Goal: Task Accomplishment & Management: Complete application form

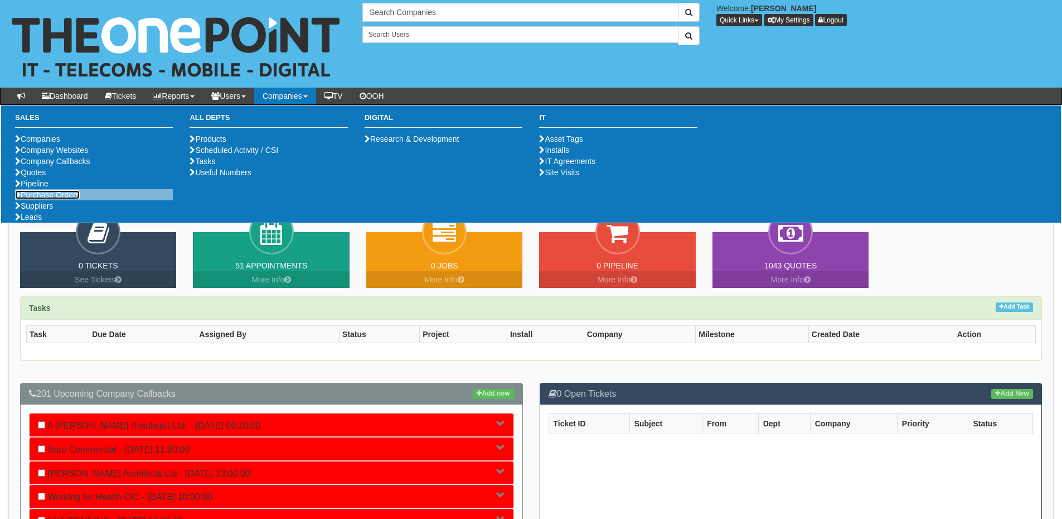
click at [62, 199] on link "Purchase Orders" at bounding box center [47, 194] width 65 height 9
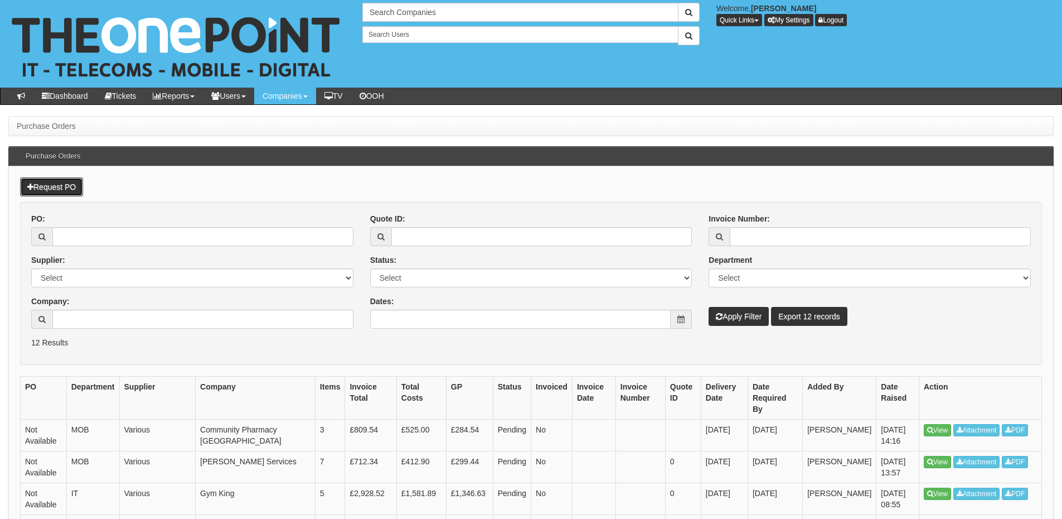
click at [60, 186] on link "Request PO" at bounding box center [51, 186] width 63 height 19
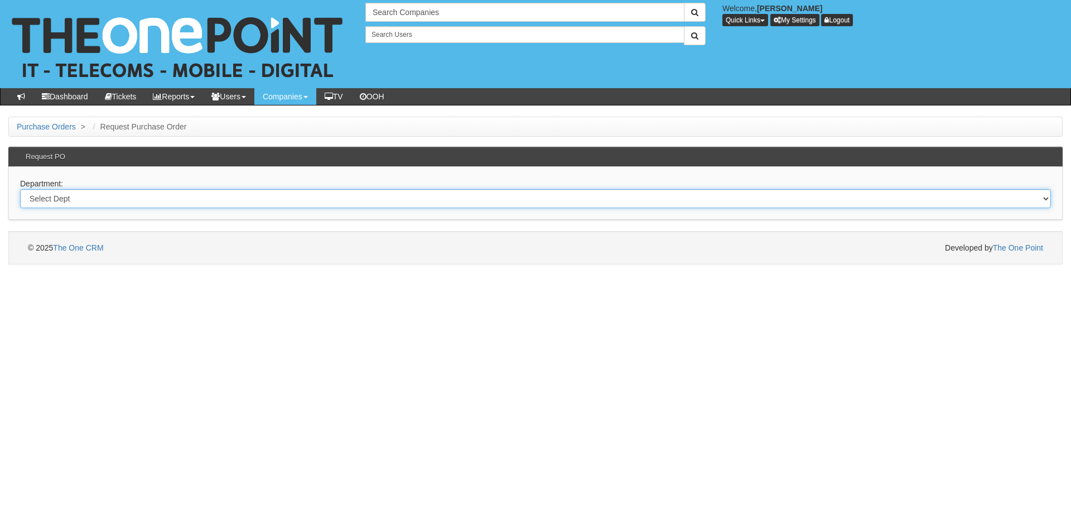
click at [211, 197] on select "Select Dept Digital Internal IT Mobiles Marketing Telecoms" at bounding box center [535, 198] width 1030 height 19
select select "?pipeID=&dept=TEL"
click at [20, 189] on select "Select Dept Digital Internal IT Mobiles Marketing Telecoms" at bounding box center [535, 198] width 1030 height 19
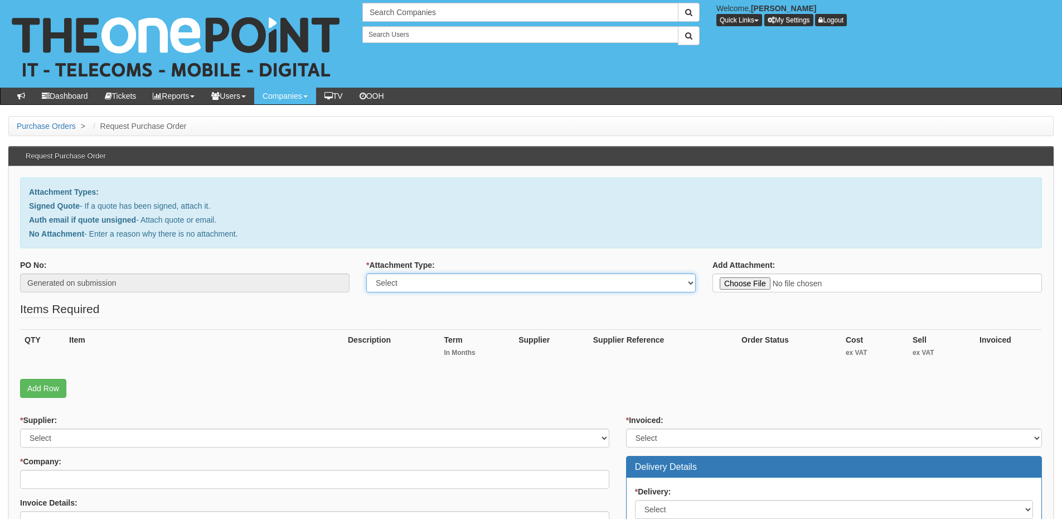
drag, startPoint x: 405, startPoint y: 284, endPoint x: 405, endPoint y: 292, distance: 7.2
click at [405, 284] on select "Select Signed Quote Auth email with quote if unsigned No Attachment" at bounding box center [531, 282] width 330 height 19
select select "No Attachment"
click at [366, 273] on select "Select Signed Quote Auth email with quote if unsigned No Attachment" at bounding box center [531, 282] width 330 height 19
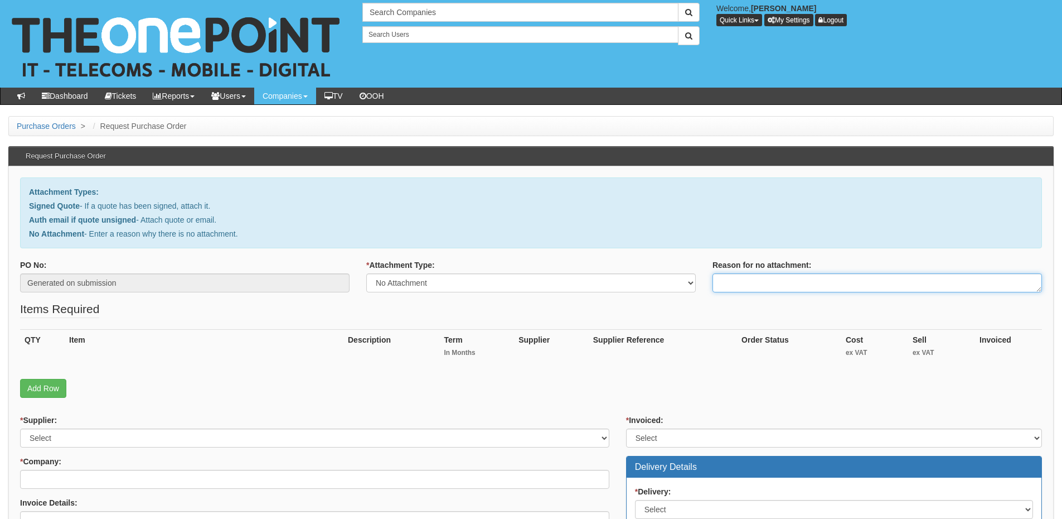
click at [744, 282] on textarea "Reason for no attachment:" at bounding box center [878, 282] width 330 height 19
click at [806, 277] on textarea "Linked to ticket 417818" at bounding box center [878, 282] width 330 height 19
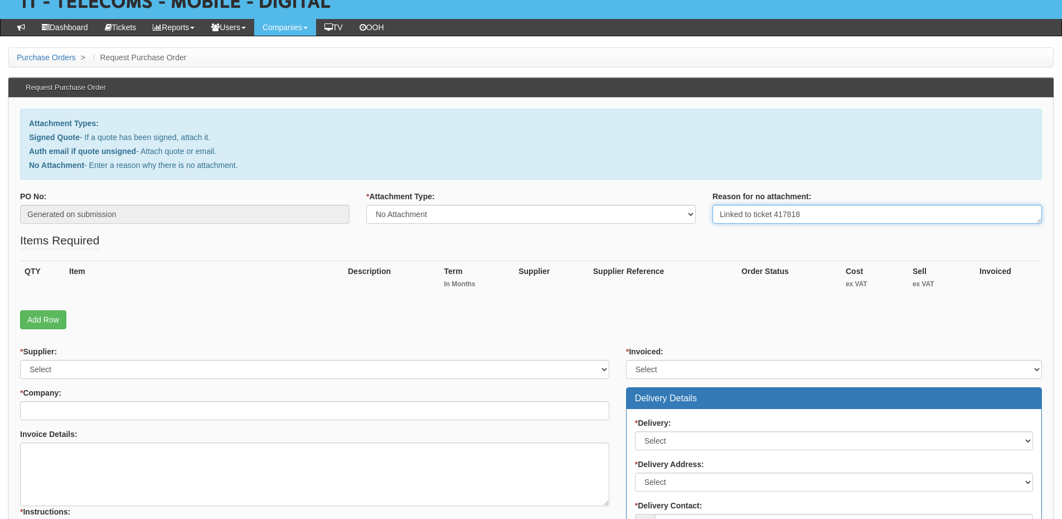
scroll to position [167, 0]
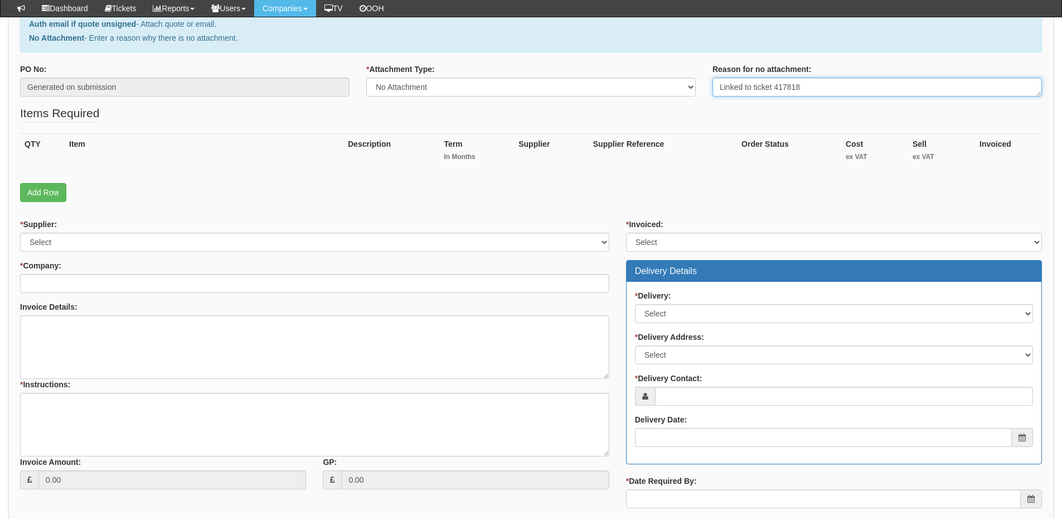
type textarea "Linked to ticket 417818"
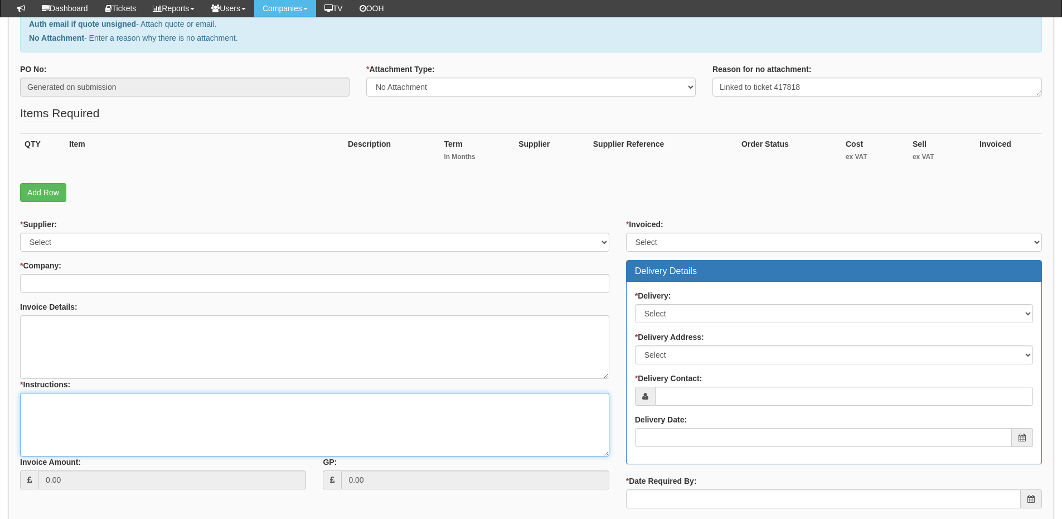
click at [157, 417] on textarea "* Instructions:" at bounding box center [314, 425] width 589 height 64
paste textarea "Linked to ticket 417818"
type textarea "Linked to ticket 417818"
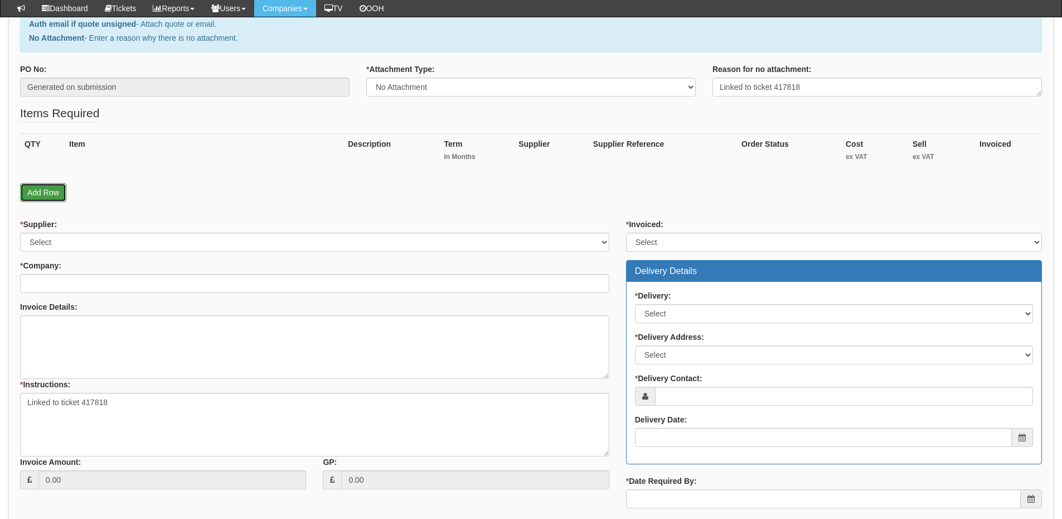
click at [51, 191] on link "Add Row" at bounding box center [43, 192] width 46 height 19
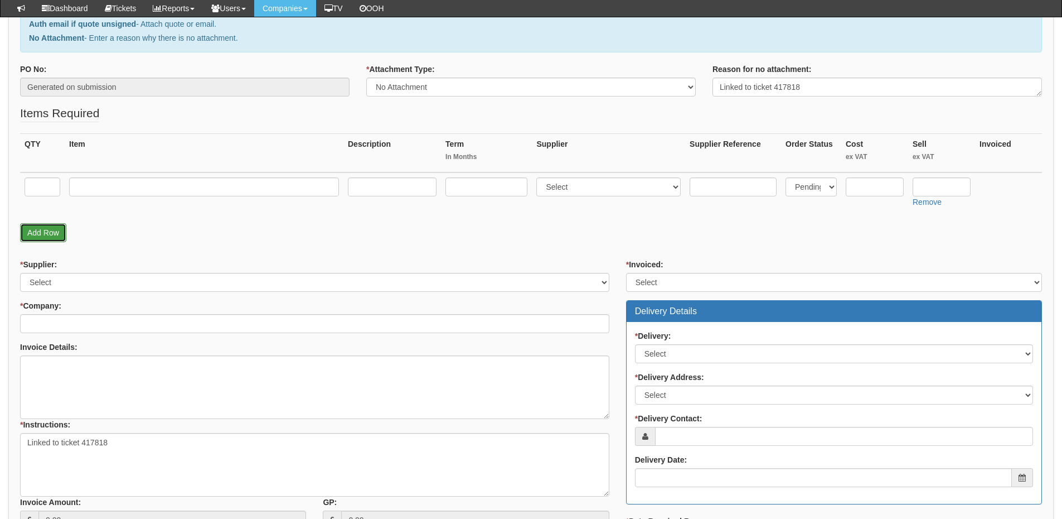
click at [40, 239] on link "Add Row" at bounding box center [43, 232] width 46 height 19
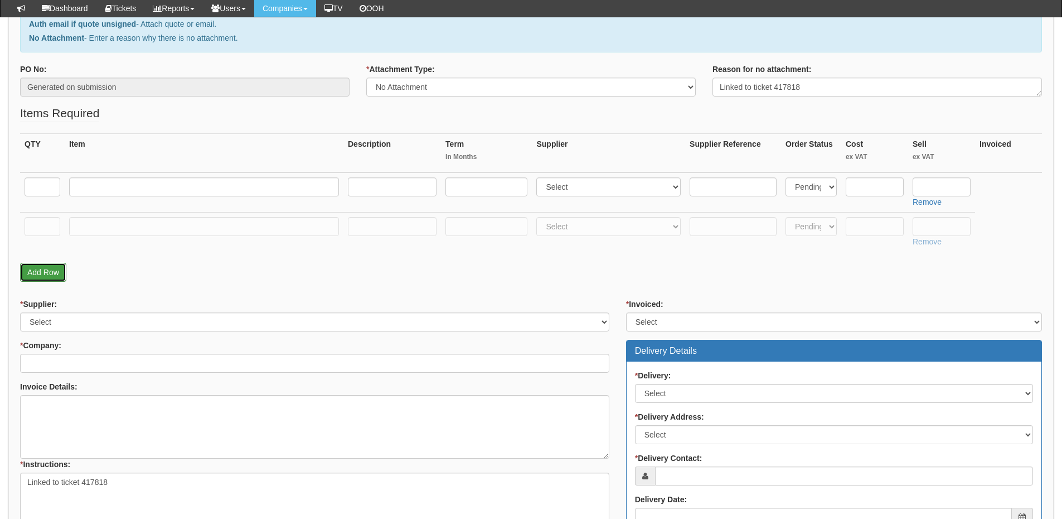
click at [45, 274] on link "Add Row" at bounding box center [43, 272] width 46 height 19
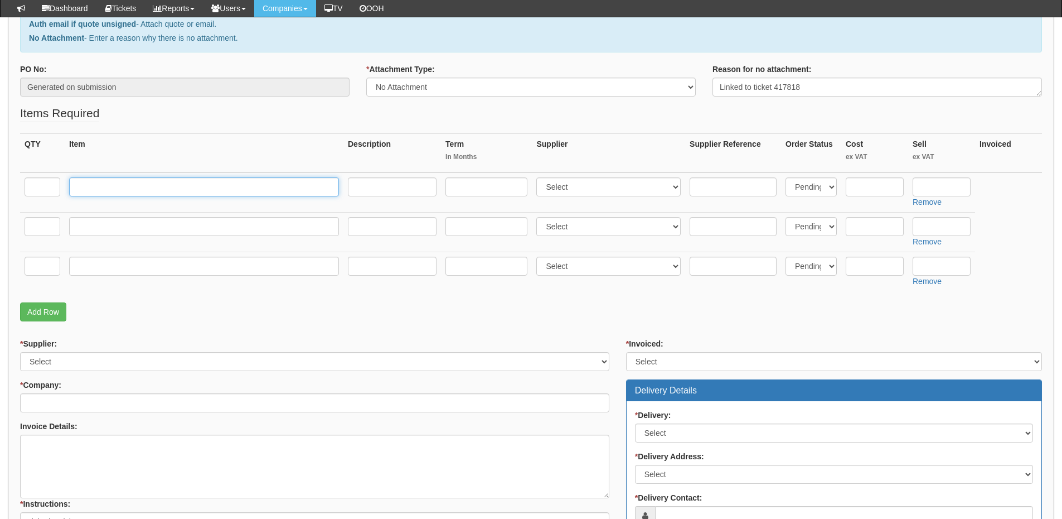
click at [129, 195] on input "text" at bounding box center [204, 186] width 270 height 19
paste input "Training Splitter for Telephones"
type input "Training Splitter for Telephones"
click at [21, 186] on td at bounding box center [42, 192] width 45 height 40
click at [48, 185] on input "text" at bounding box center [43, 186] width 36 height 19
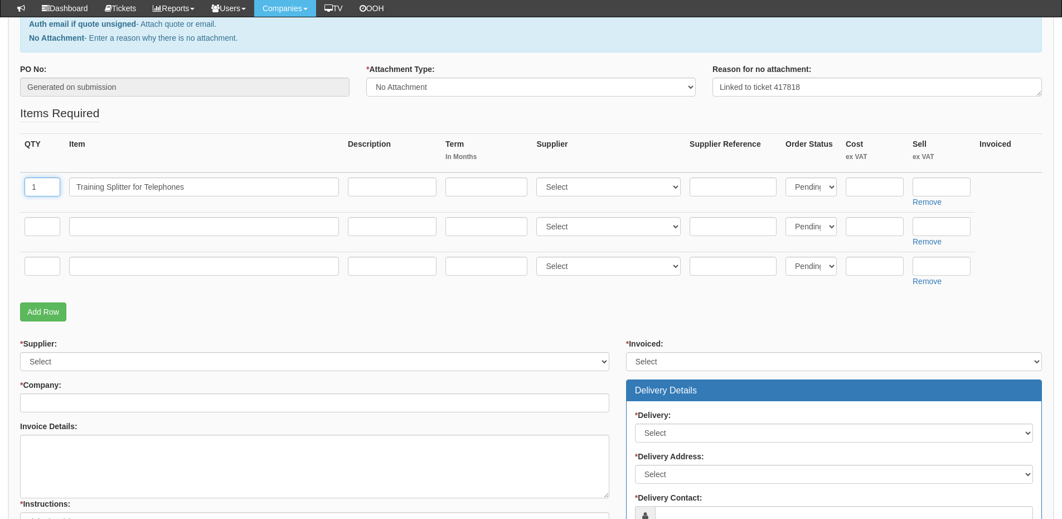
type input "1"
click at [47, 211] on td "1" at bounding box center [42, 192] width 45 height 40
click at [39, 252] on td at bounding box center [42, 271] width 45 height 40
click at [45, 228] on input "text" at bounding box center [43, 226] width 36 height 19
type input "1"
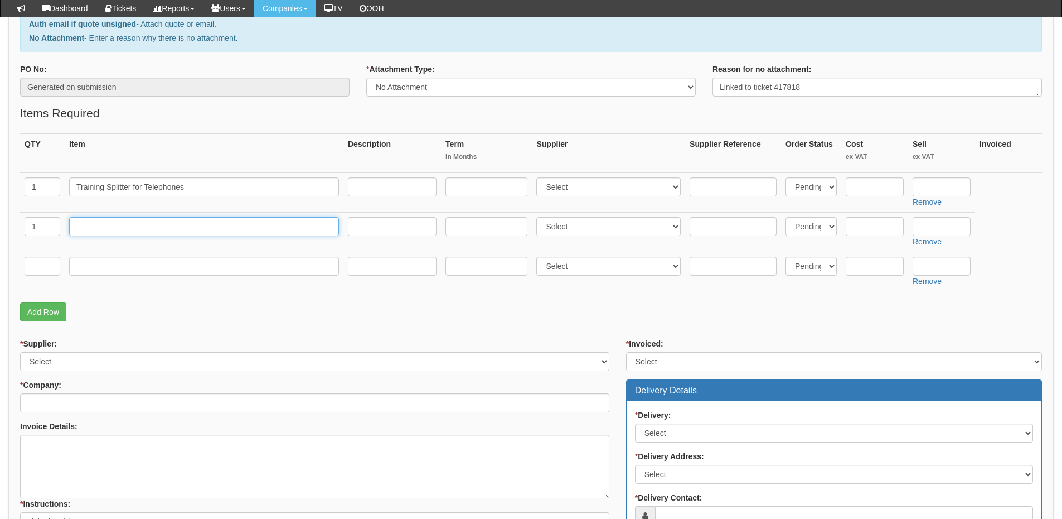
click at [94, 226] on input "text" at bounding box center [204, 226] width 270 height 19
click at [119, 224] on input "text" at bounding box center [204, 226] width 270 height 19
paste input "Agent single eared headset"
type input "Agent single eared headset"
click at [35, 268] on input "text" at bounding box center [43, 265] width 36 height 19
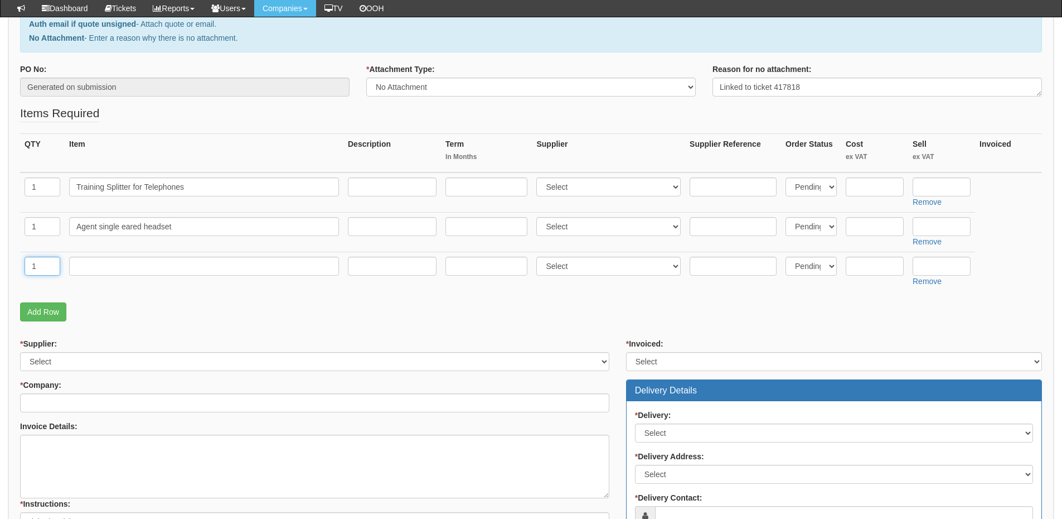
type input "1"
click at [112, 267] on input "text" at bounding box center [204, 265] width 270 height 19
type input "Delivery"
click at [935, 269] on input "text" at bounding box center [942, 265] width 58 height 19
type input "12.50"
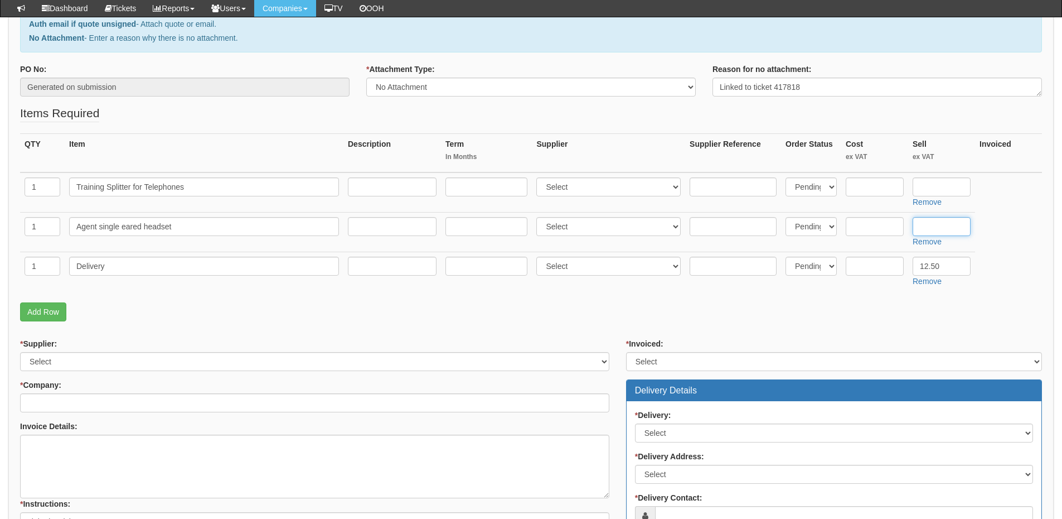
click at [936, 225] on input "text" at bounding box center [942, 226] width 58 height 19
type input "56.80"
click at [47, 310] on link "Add Row" at bounding box center [43, 311] width 46 height 19
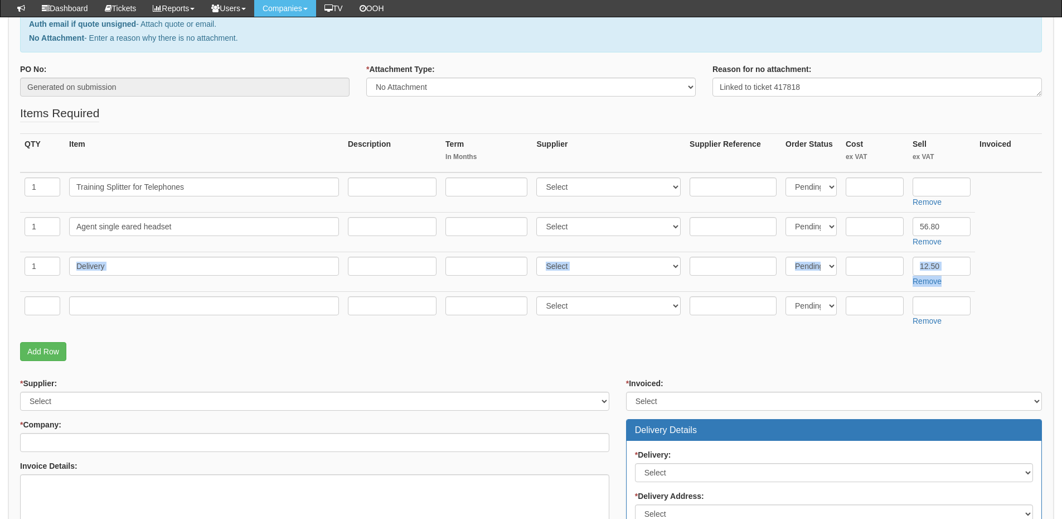
drag, startPoint x: 65, startPoint y: 302, endPoint x: 65, endPoint y: 257, distance: 45.2
click at [65, 257] on tbody "1 Training Splitter for Telephones Select 123 REG.co.uk 1Password 3 4Gon AA Jon…" at bounding box center [531, 251] width 1022 height 158
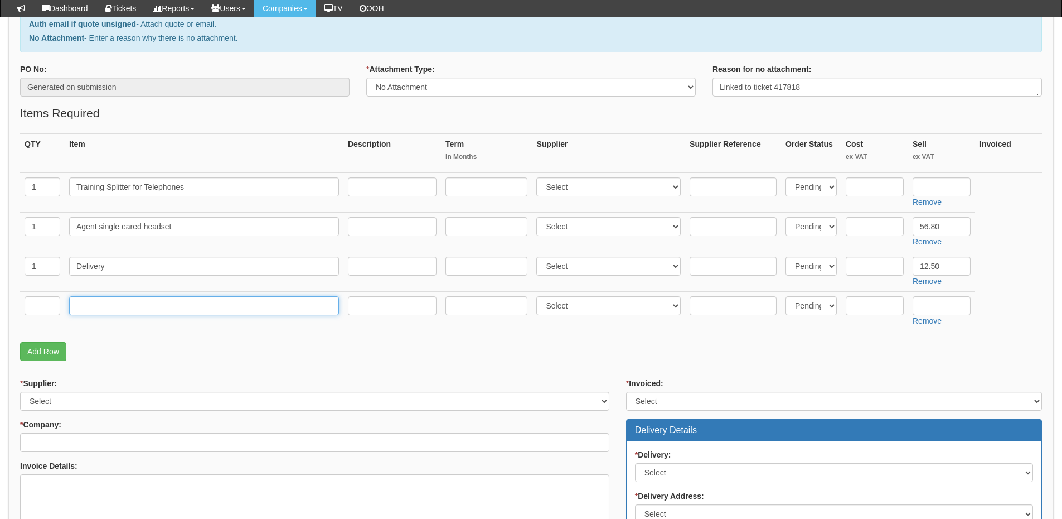
drag, startPoint x: 90, startPoint y: 306, endPoint x: 89, endPoint y: 271, distance: 35.1
click at [89, 271] on tbody "1 Training Splitter for Telephones Select 123 REG.co.uk 1Password 3 4Gon AA Jon…" at bounding box center [531, 251] width 1022 height 158
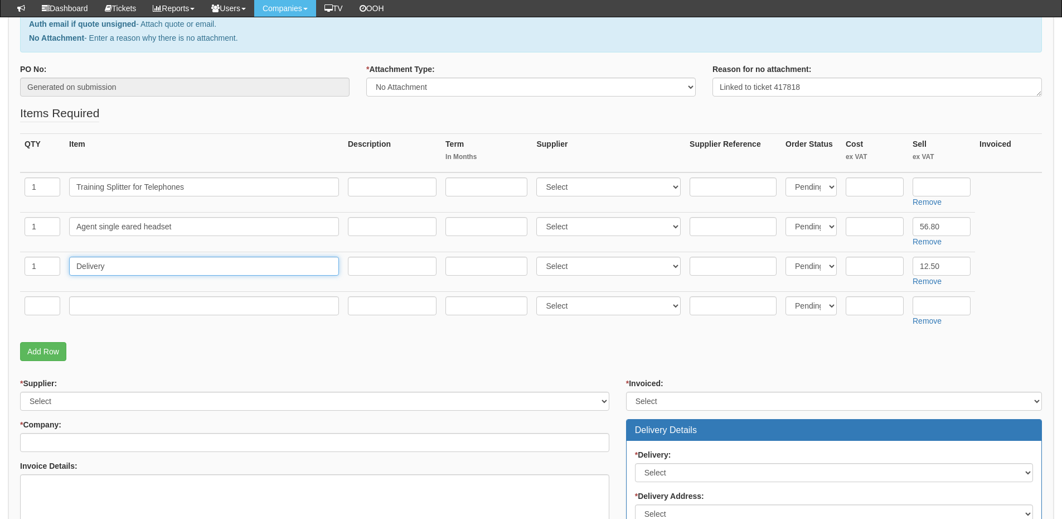
drag, startPoint x: 106, startPoint y: 267, endPoint x: 72, endPoint y: 264, distance: 34.1
click at [72, 264] on input "Delivery" at bounding box center [204, 265] width 270 height 19
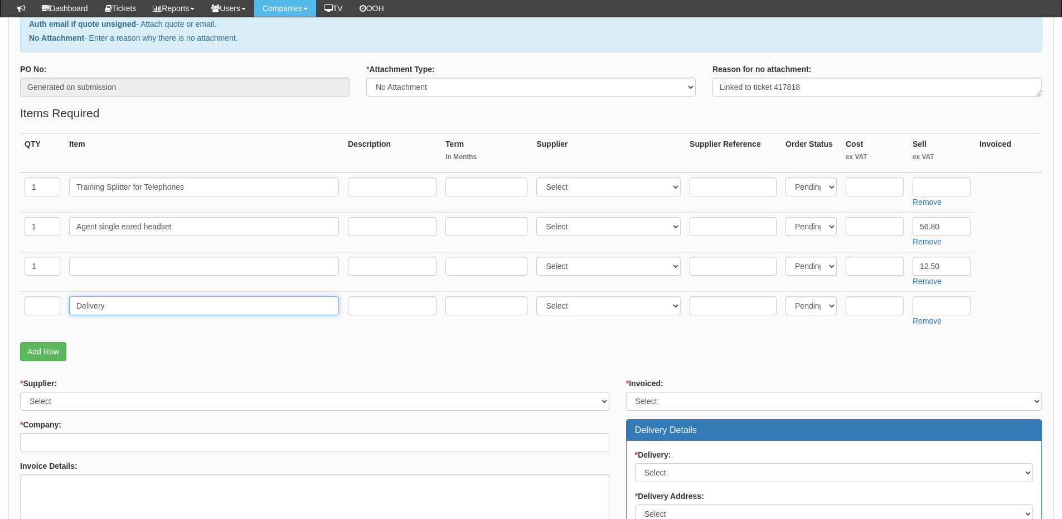
type input "Delivery"
click at [44, 305] on input "text" at bounding box center [43, 305] width 36 height 19
type input "1"
drag, startPoint x: 949, startPoint y: 267, endPoint x: 907, endPoint y: 267, distance: 42.4
click at [907, 267] on tr "1 Select 123 REG.co.uk 1Password 3 4Gon AA Jones Electric Ltd Abzorb Access Gro…" at bounding box center [531, 271] width 1022 height 40
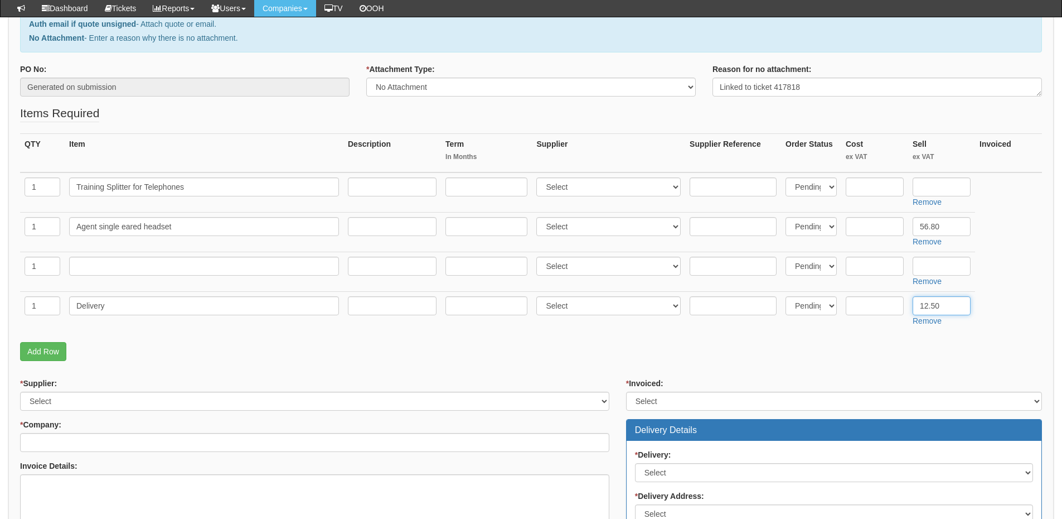
type input "12.50"
click at [552, 332] on div "QTY Item Description Term In Months Supplier Supplier Reference Order Status Co…" at bounding box center [531, 237] width 1022 height 209
click at [149, 266] on input "text" at bounding box center [204, 265] width 270 height 19
click at [751, 225] on input "text" at bounding box center [733, 226] width 87 height 19
paste input "AG22-0384"
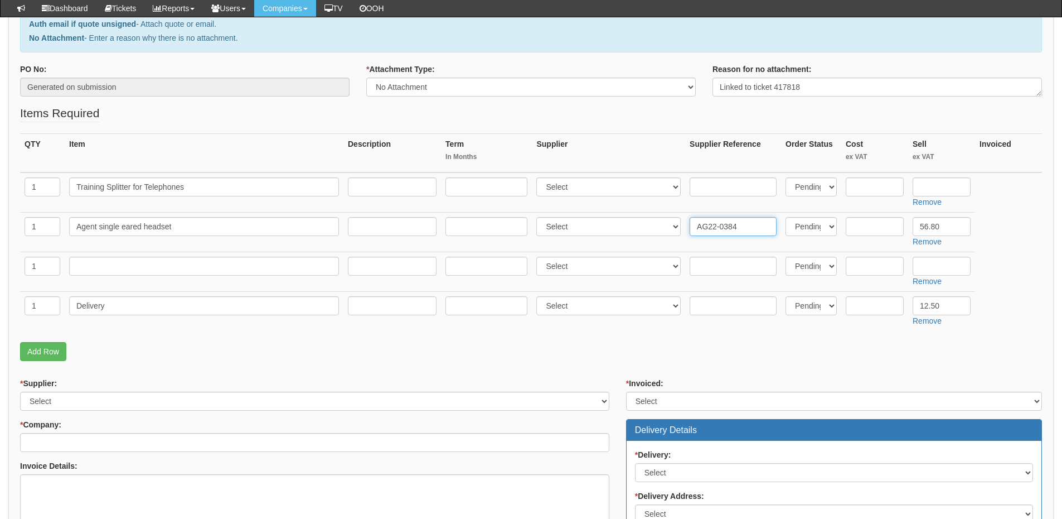
type input "AG22-0384"
click at [858, 225] on input "text" at bounding box center [875, 226] width 58 height 19
type input "3"
type input "44.80"
click at [176, 272] on input "text" at bounding box center [204, 265] width 270 height 19
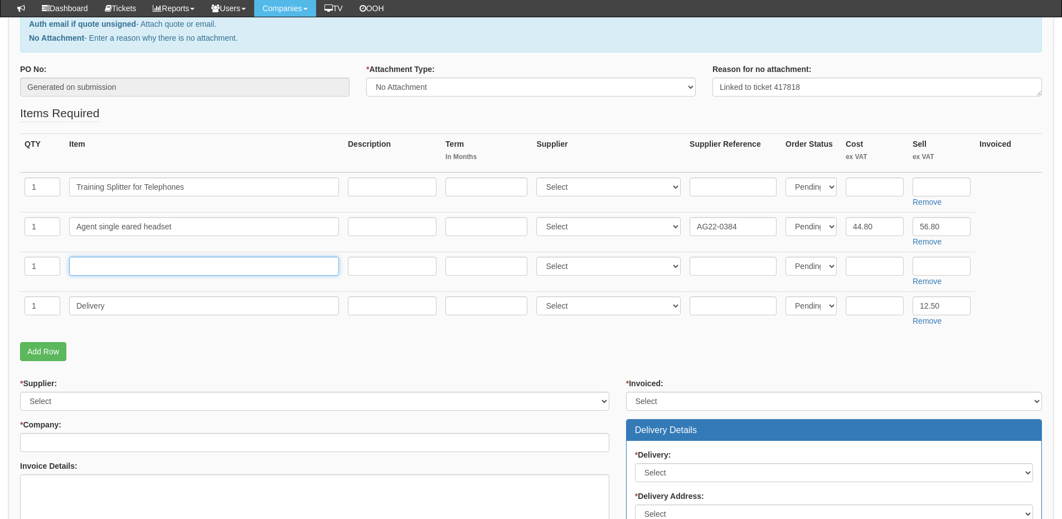
click at [173, 268] on input "text" at bounding box center [204, 265] width 270 height 19
paste input "agent U10P-S Bottom Cable PLX QD"
type input "agent U10P-S Bottom Cable PLX QD"
click at [592, 269] on select "Select 123 REG.co.uk 1Password 3 4Gon AA Jones Electric Ltd Abzorb Access Group…" at bounding box center [608, 265] width 144 height 19
select select "137"
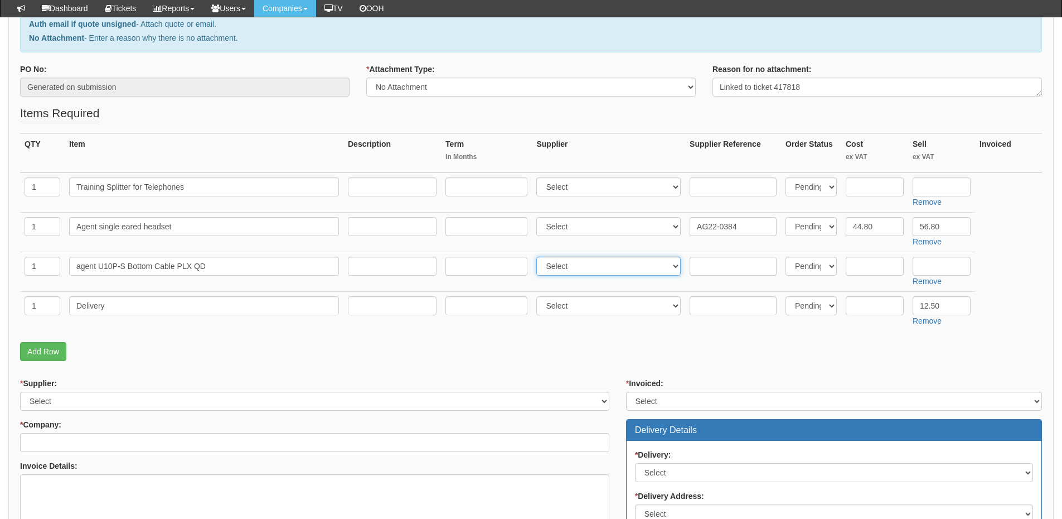
click at [539, 256] on select "Select 123 REG.co.uk 1Password 3 4Gon AA Jones Electric Ltd Abzorb Access Group…" at bounding box center [608, 265] width 144 height 19
click at [574, 225] on select "Select 123 REG.co.uk 1Password 3 4Gon AA Jones Electric Ltd Abzorb Access Group…" at bounding box center [608, 226] width 144 height 19
select select "137"
click at [539, 217] on select "Select 123 REG.co.uk 1Password 3 4Gon AA Jones Electric Ltd Abzorb Access Group…" at bounding box center [608, 226] width 144 height 19
click at [565, 188] on select "Select 123 REG.co.uk 1Password 3 4Gon AA Jones Electric Ltd Abzorb Access Group…" at bounding box center [608, 186] width 144 height 19
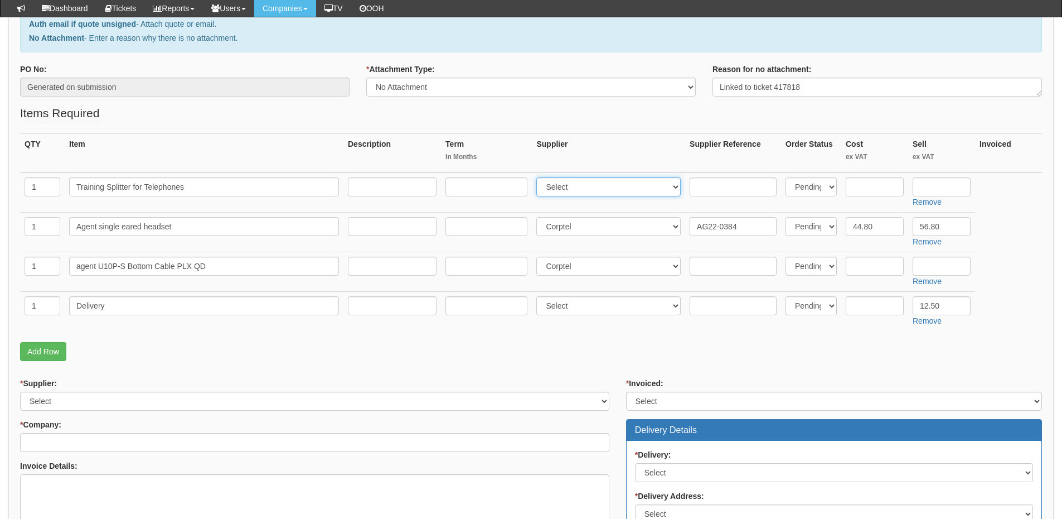
select select "13"
click at [539, 177] on select "Select 123 REG.co.uk 1Password 3 4Gon AA Jones Electric Ltd Abzorb Access Group…" at bounding box center [608, 186] width 144 height 19
click at [930, 265] on input "text" at bounding box center [942, 265] width 58 height 19
click at [854, 265] on input "text" at bounding box center [875, 265] width 58 height 19
type input "7"
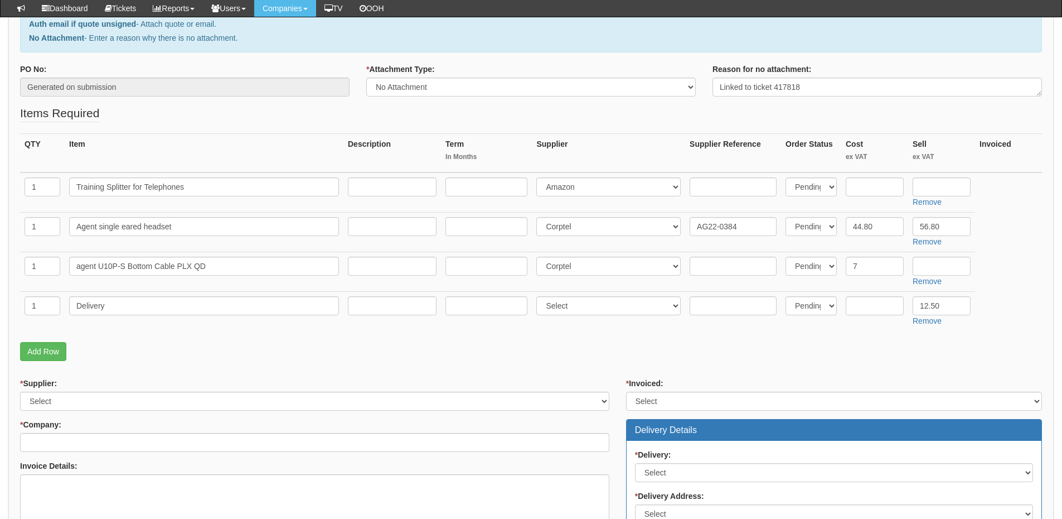
click at [608, 357] on p "Add Row" at bounding box center [531, 351] width 1022 height 19
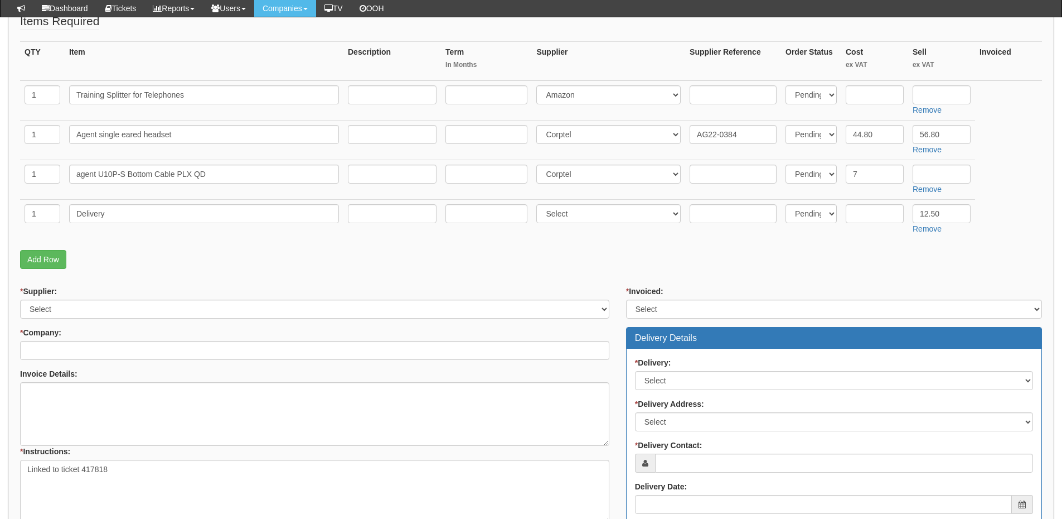
scroll to position [279, 0]
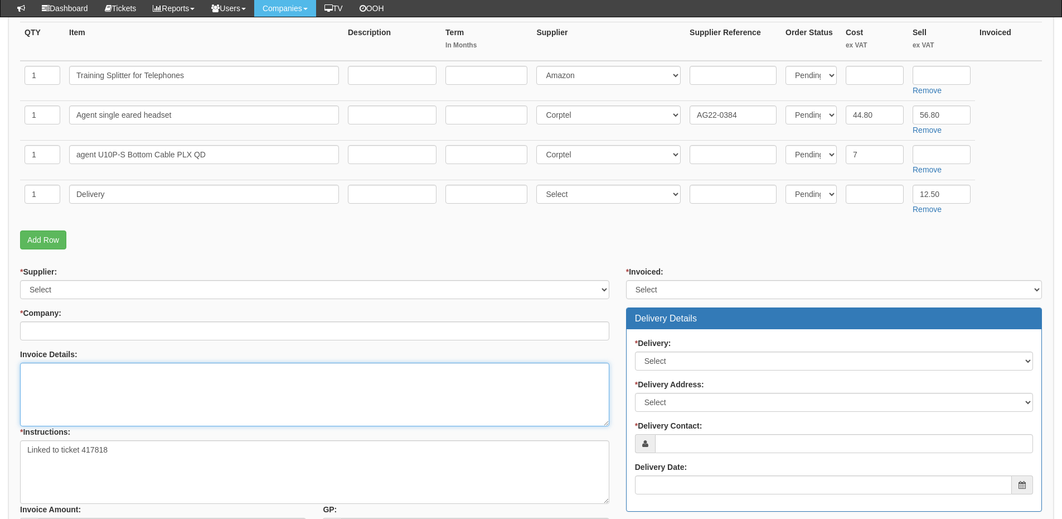
click at [127, 404] on textarea "Invoice Details:" at bounding box center [314, 394] width 589 height 64
paste textarea "5NXP400098636"
type textarea "Please use PO 5NXP400098636"
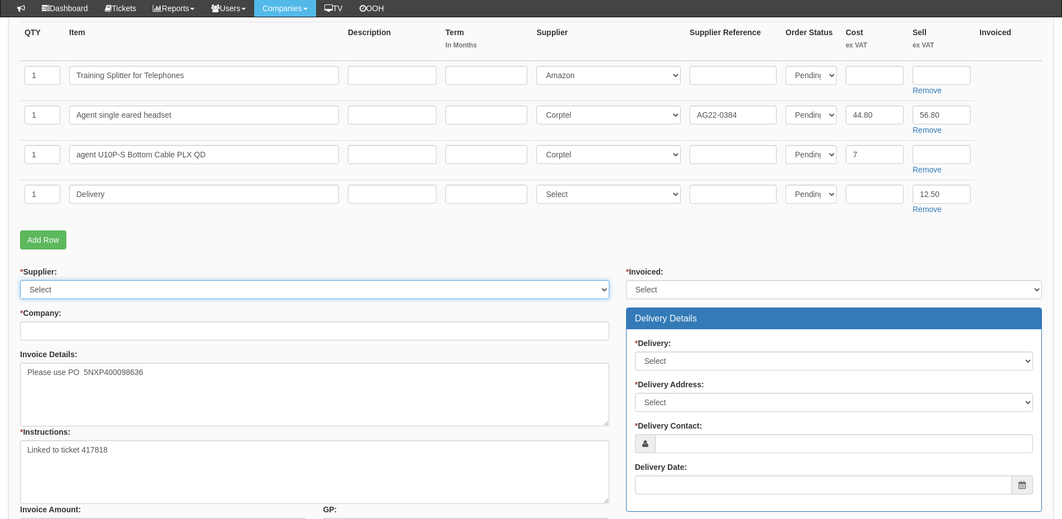
click at [105, 286] on select "Select 123 REG.co.uk 1Password 3 4Gon AA Jones Electric Ltd Abzorb Access Group…" at bounding box center [314, 289] width 589 height 19
select select "124"
click at [20, 280] on select "Select 123 REG.co.uk 1Password 3 4Gon AA Jones Electric Ltd Abzorb Access Group…" at bounding box center [314, 289] width 589 height 19
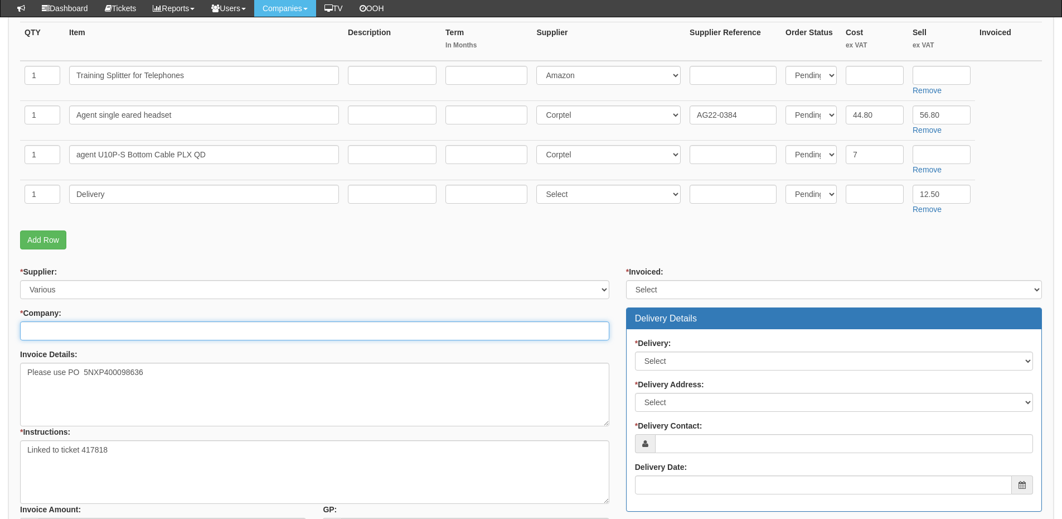
click at [102, 324] on input "* Company:" at bounding box center [314, 330] width 589 height 19
type input "c"
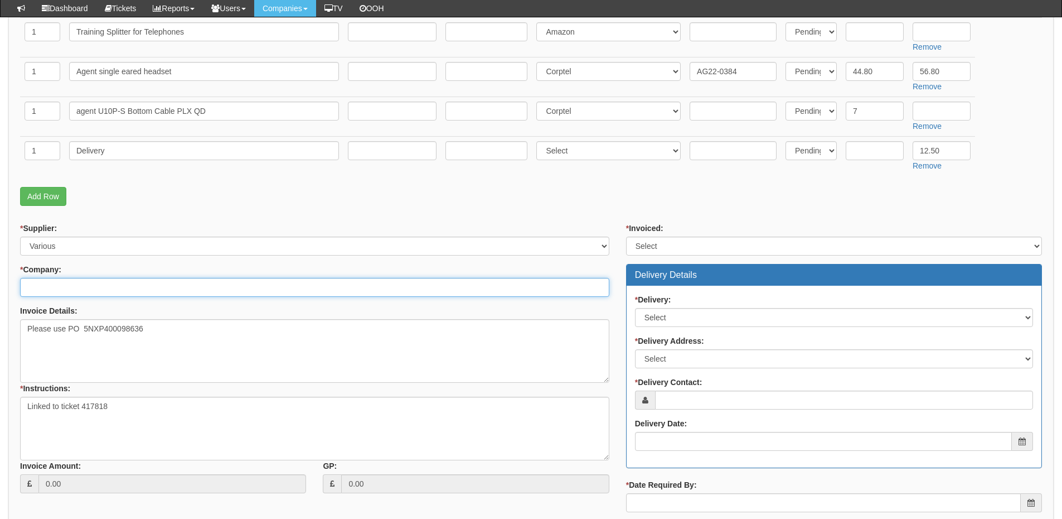
scroll to position [390, 0]
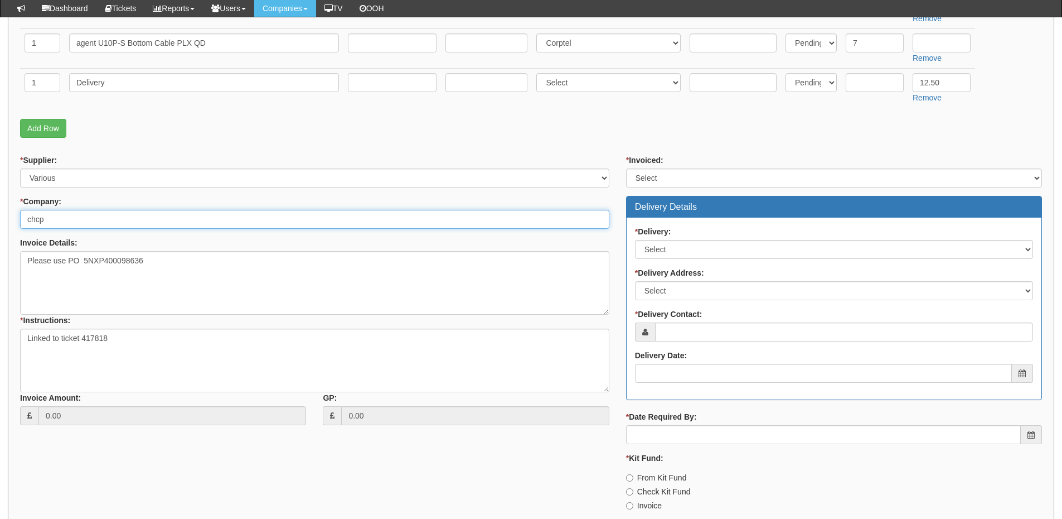
type input "chcp"
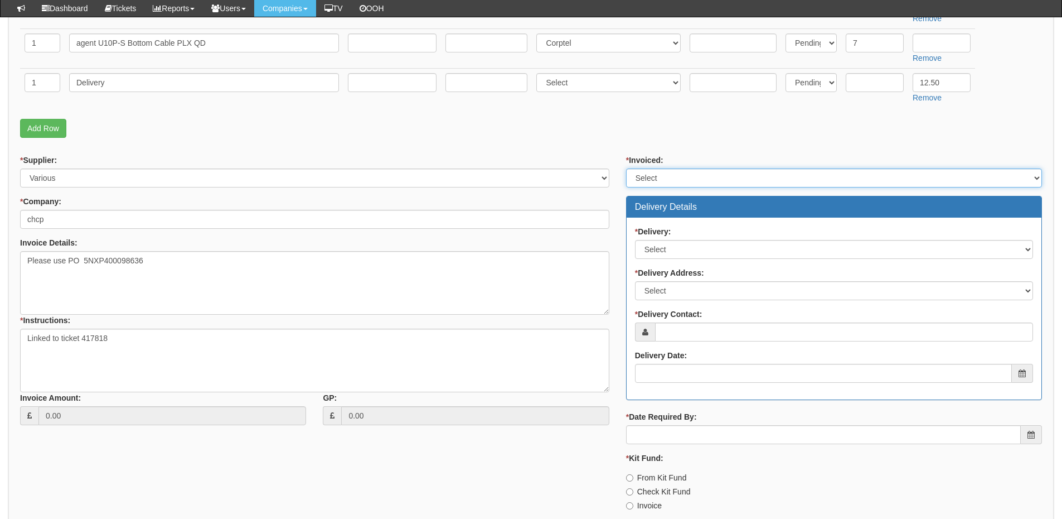
drag, startPoint x: 667, startPoint y: 177, endPoint x: 668, endPoint y: 186, distance: 9.0
click at [667, 177] on select "Select Yes No N/A STB (part of order)" at bounding box center [834, 177] width 416 height 19
select select "2"
click at [626, 168] on select "Select Yes No N/A STB (part of order)" at bounding box center [834, 177] width 416 height 19
click at [674, 260] on div "* Delivery: Select No Not Applicable Yes * Delivery Address: Select Not Applica…" at bounding box center [834, 308] width 415 height 182
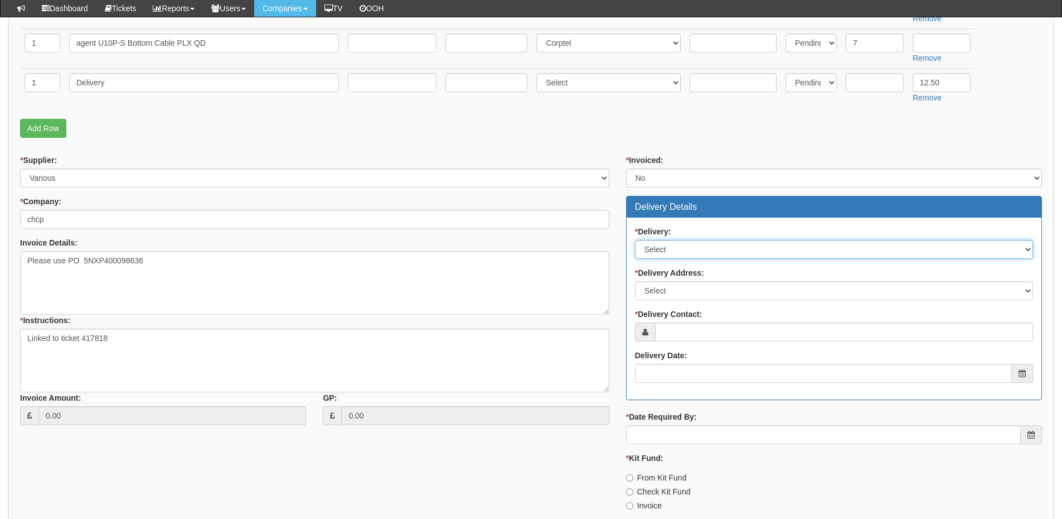
click at [671, 252] on select "Select No Not Applicable Yes" at bounding box center [834, 249] width 398 height 19
select select "1"
click at [635, 240] on select "Select No Not Applicable Yes" at bounding box center [834, 249] width 398 height 19
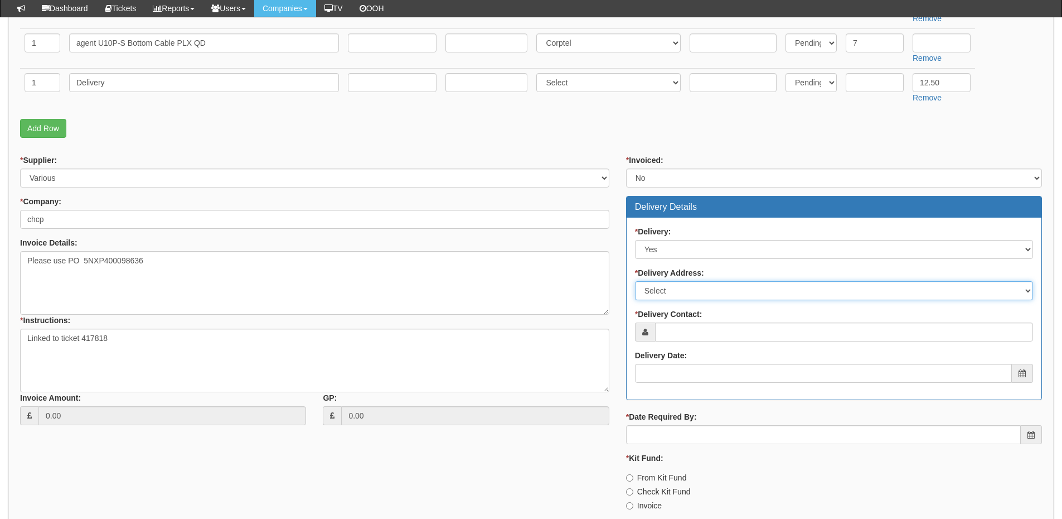
click at [665, 290] on select "Select Not Applicable Other" at bounding box center [834, 290] width 398 height 19
select select "other"
click at [635, 281] on select "Select Not Applicable Other" at bounding box center [834, 290] width 398 height 19
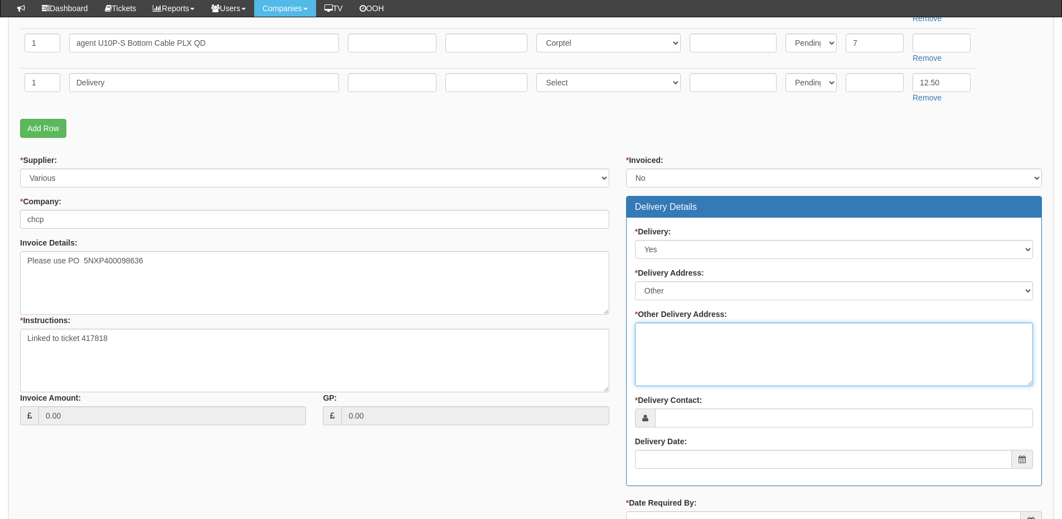
click at [661, 334] on textarea "* Other Delivery Address:" at bounding box center [834, 354] width 398 height 64
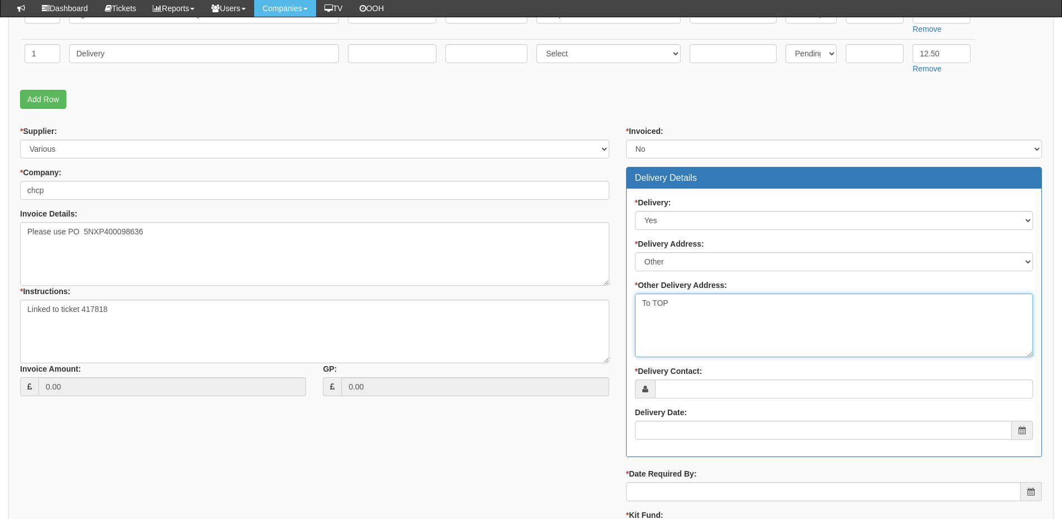
scroll to position [446, 0]
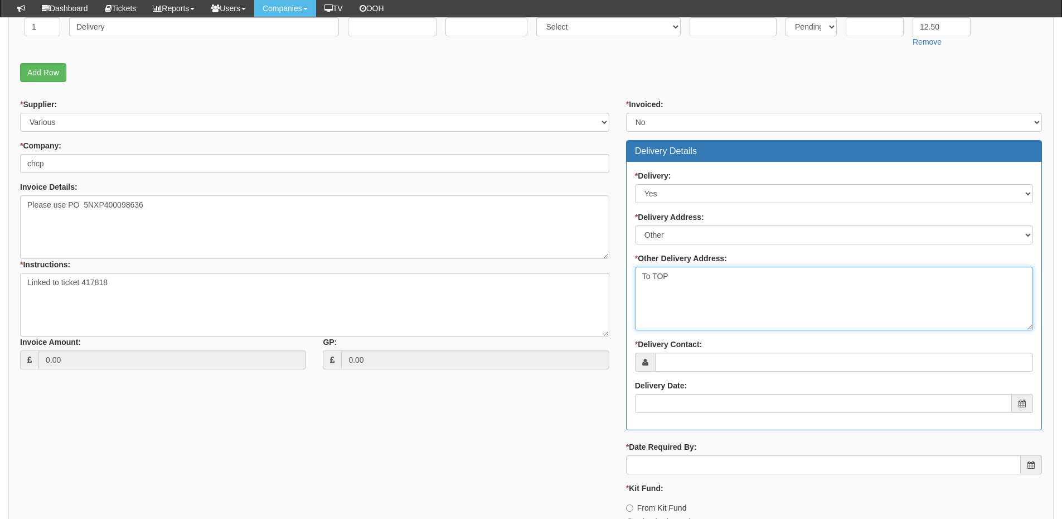
type textarea "To TOP"
click at [684, 366] on input "* Delivery Contact:" at bounding box center [844, 361] width 378 height 19
click at [693, 361] on input "* Delivery Contact:" at bounding box center [844, 361] width 378 height 19
paste input "Billie-Jean Weightman"
type input "Billie-Jean Weightman"
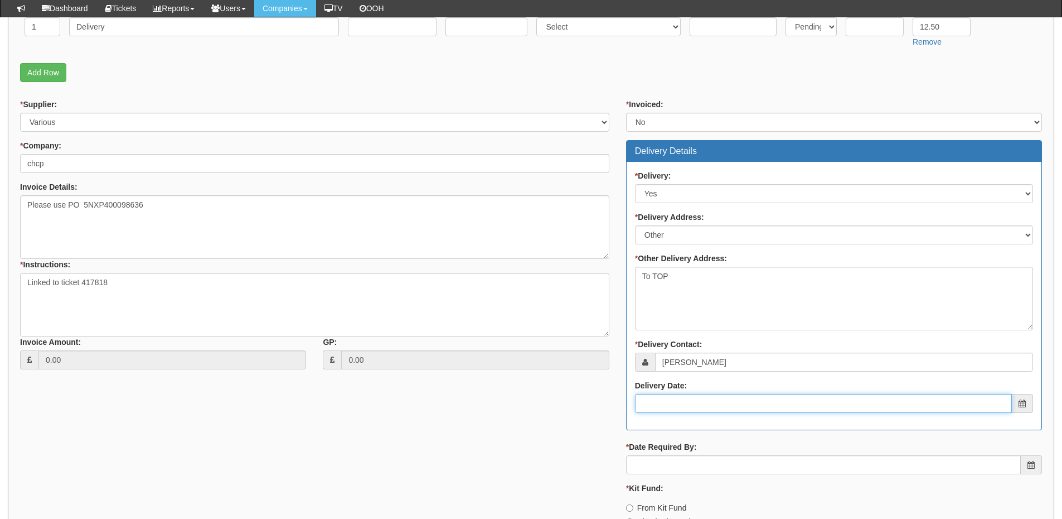
click at [684, 408] on input "Delivery Date:" at bounding box center [823, 403] width 377 height 19
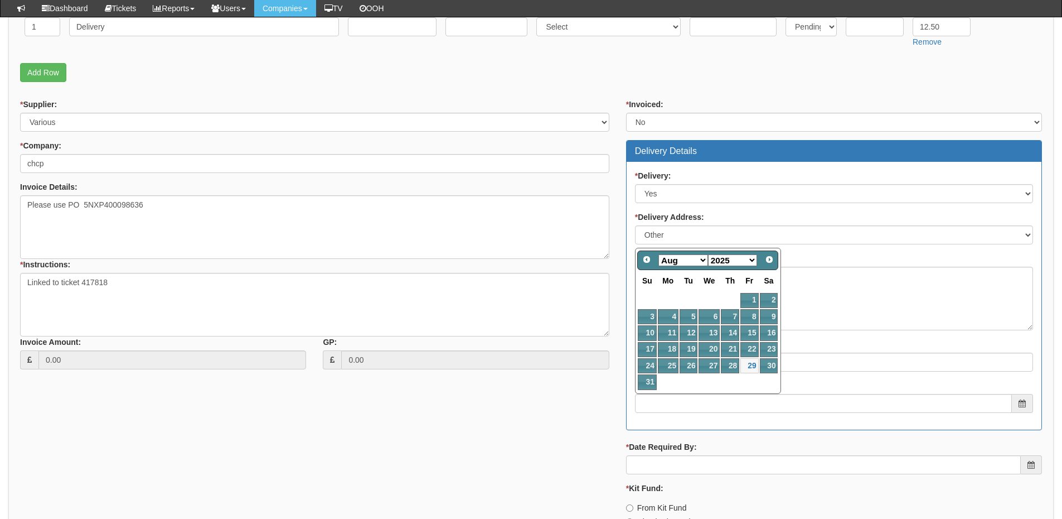
click at [690, 260] on select "Jan Feb Mar Apr May Jun Jul Aug Sep Oct Nov Dec" at bounding box center [684, 260] width 50 height 12
click at [671, 296] on link "1" at bounding box center [668, 300] width 21 height 15
type input "2025-09-01"
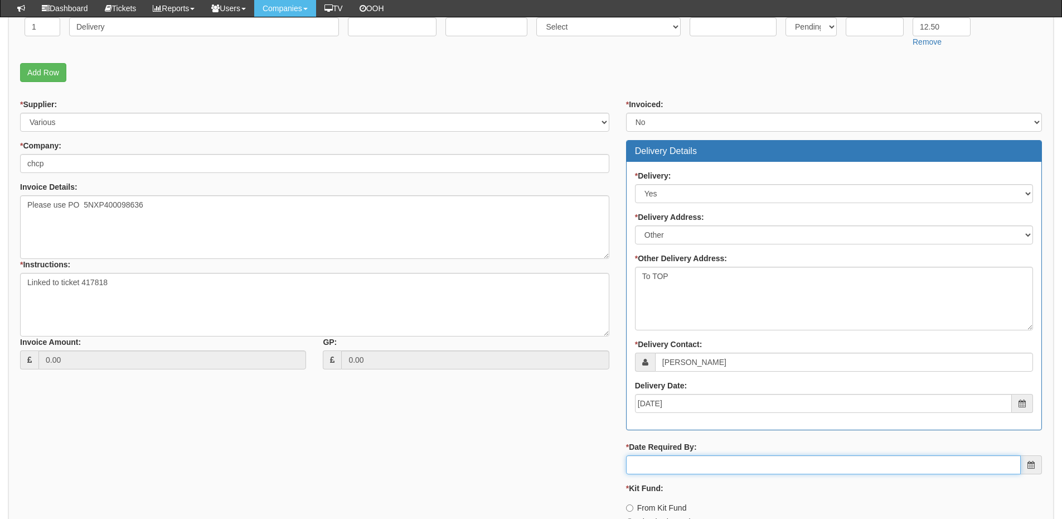
click at [684, 462] on input "* Date Required By:" at bounding box center [823, 464] width 395 height 19
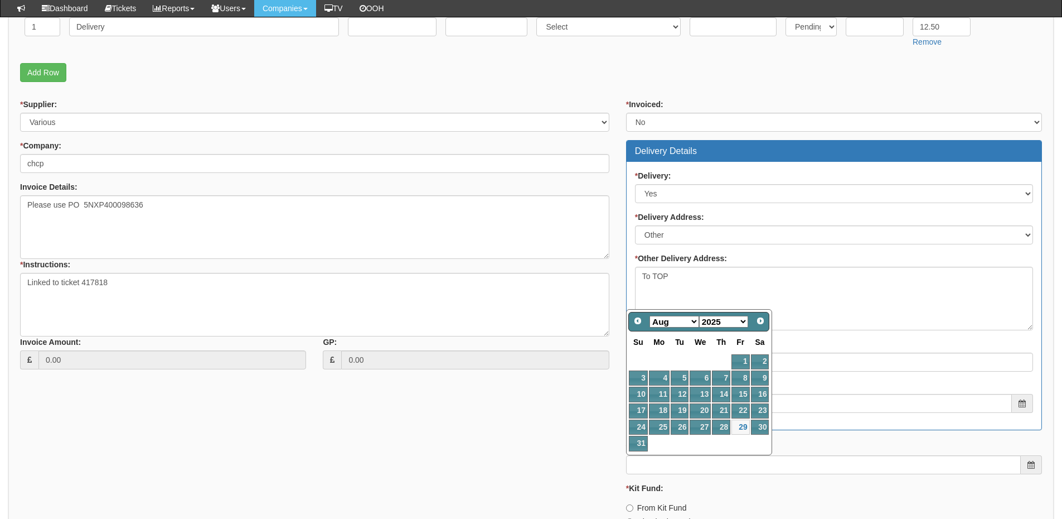
click at [679, 327] on select "Jan Feb Mar Apr May Jun Jul Aug Sep Oct Nov Dec" at bounding box center [675, 322] width 50 height 12
click at [656, 361] on link "1" at bounding box center [659, 361] width 21 height 15
type input "2025-09-01"
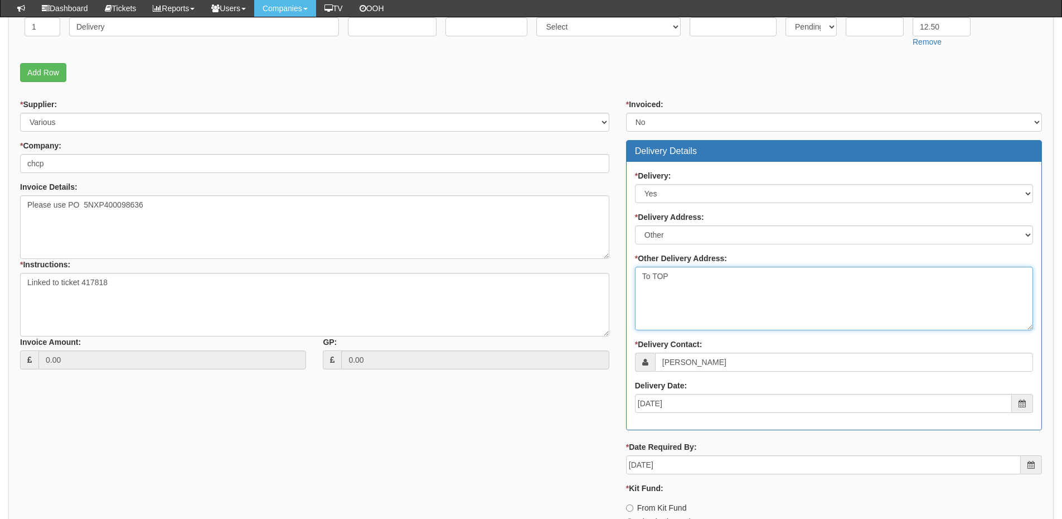
click at [704, 277] on textarea "To TOP" at bounding box center [834, 299] width 398 height 64
paste textarea "Quays Medical Centre 2nd Floor Wilberforce Health Centre 6-10 Storey Street Hul…"
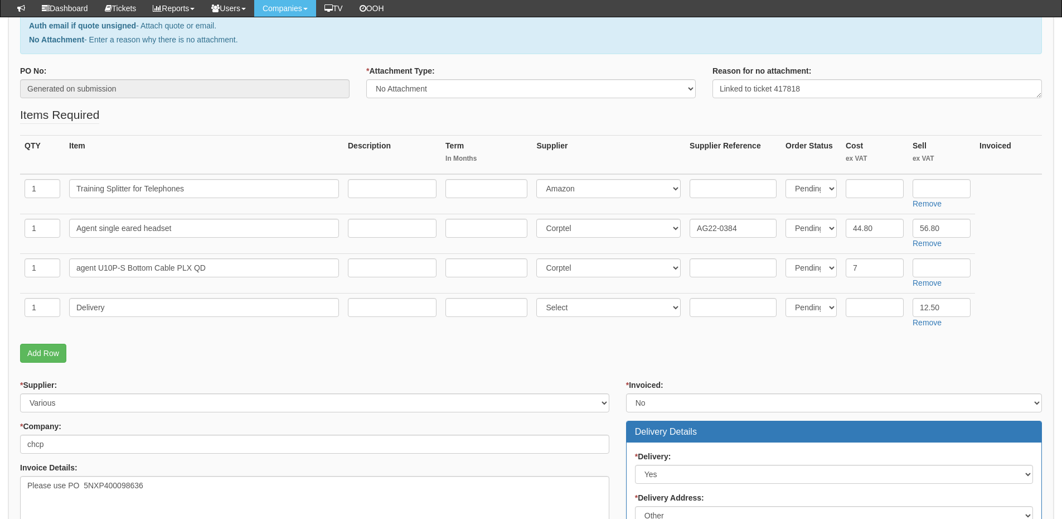
scroll to position [112, 0]
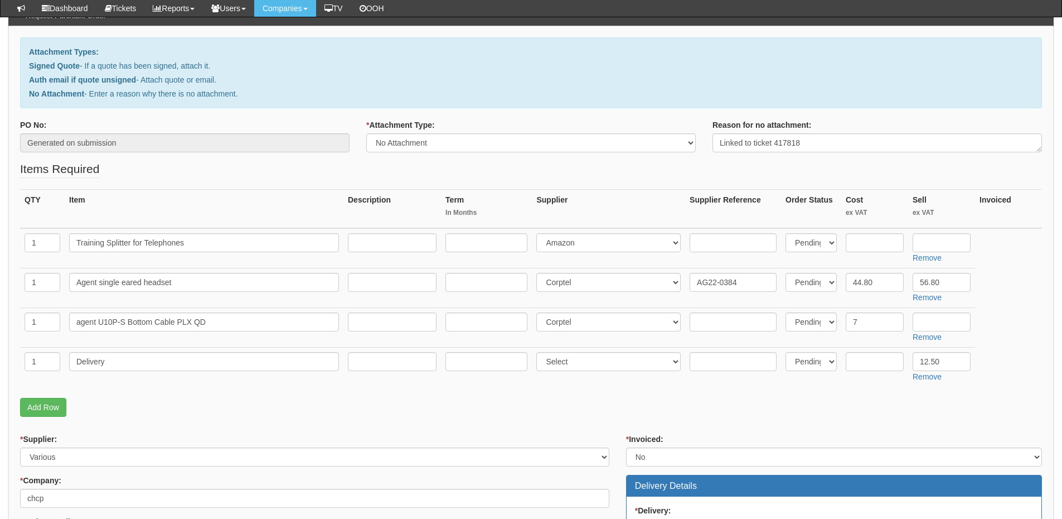
type textarea "To TOP Once in stock please deliver to Quays Medical Centre 2nd Floor Wilberfor…"
click at [392, 243] on input "text" at bounding box center [392, 242] width 89 height 19
paste input "https://www.amazon.co.uk/Handset-Solutions-Headset-Training-Adapter/dp/B00VWWNW…"
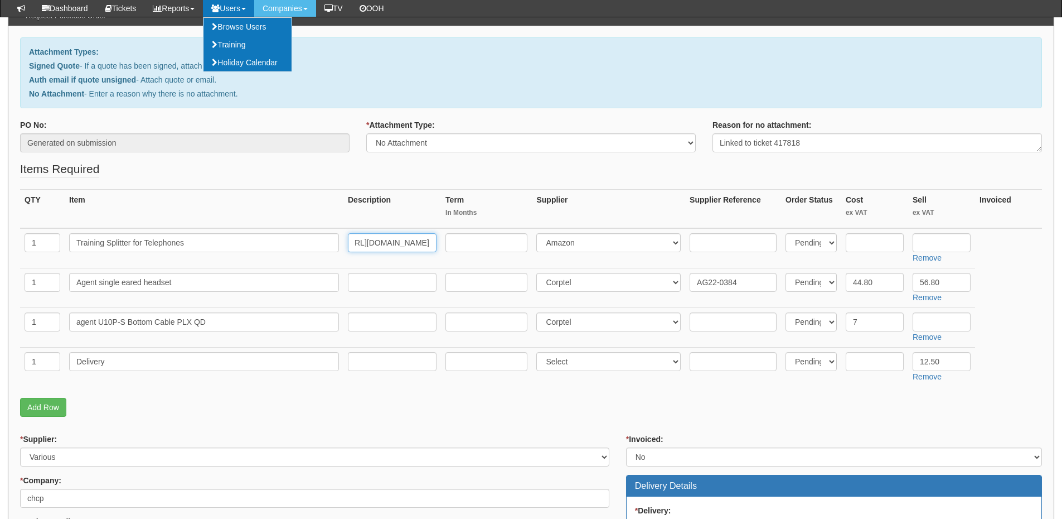
type input "https://www.amazon.co.uk/Handset-Solutions-Headset-Training-Adapter/dp/B00VWWNW…"
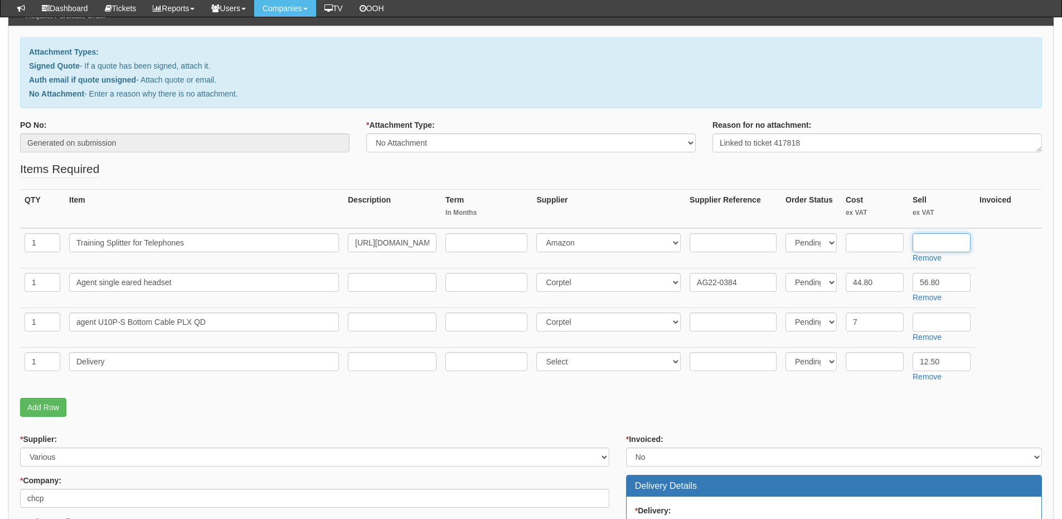
click at [941, 238] on input "text" at bounding box center [942, 242] width 58 height 19
click at [946, 243] on input "13.99" at bounding box center [942, 242] width 58 height 19
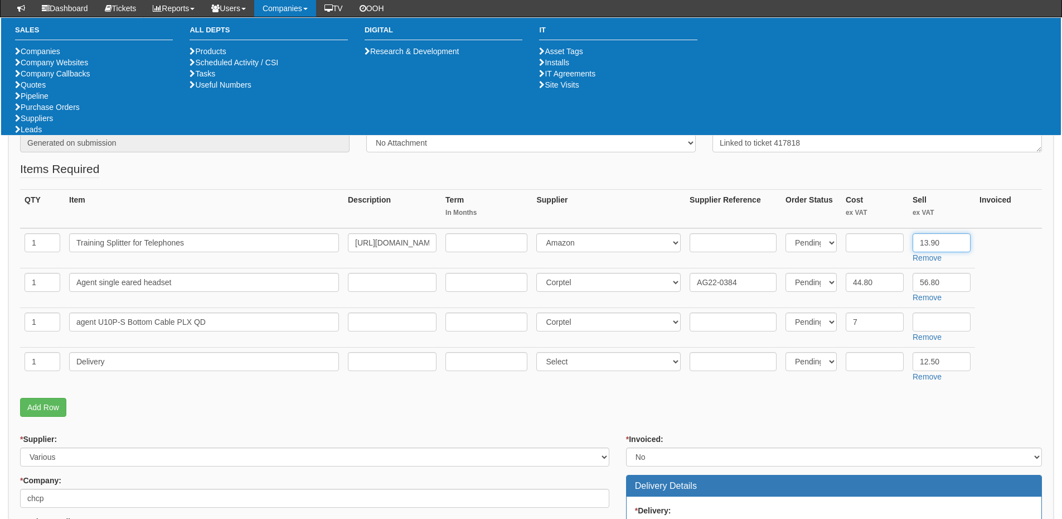
type input "13.90"
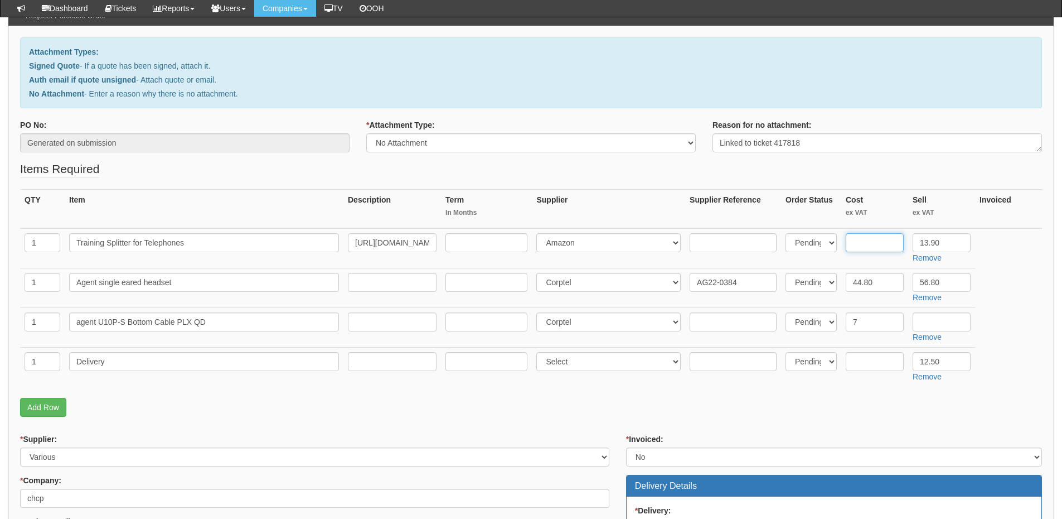
click at [875, 235] on input "text" at bounding box center [875, 242] width 58 height 19
type input "10"
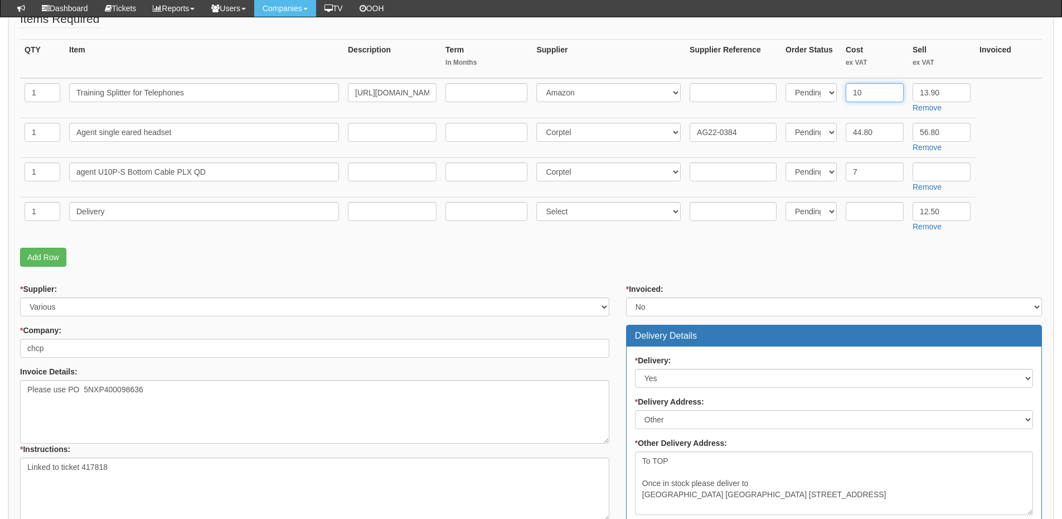
scroll to position [335, 0]
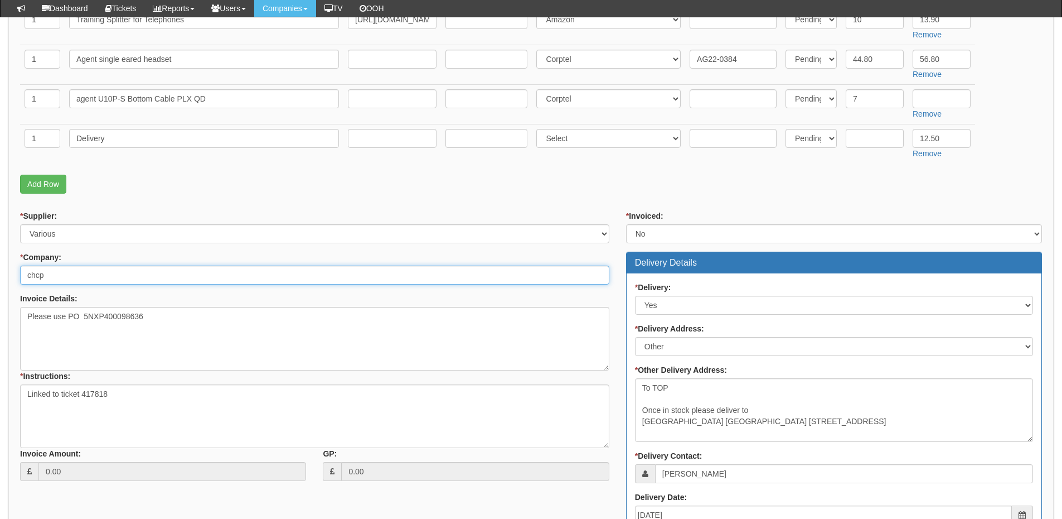
drag, startPoint x: 61, startPoint y: 278, endPoint x: 3, endPoint y: 278, distance: 57.4
click at [3, 278] on div "Purchase Orders > Request Purchase Order Request Purchase Order Attachment Type…" at bounding box center [531, 253] width 1062 height 1000
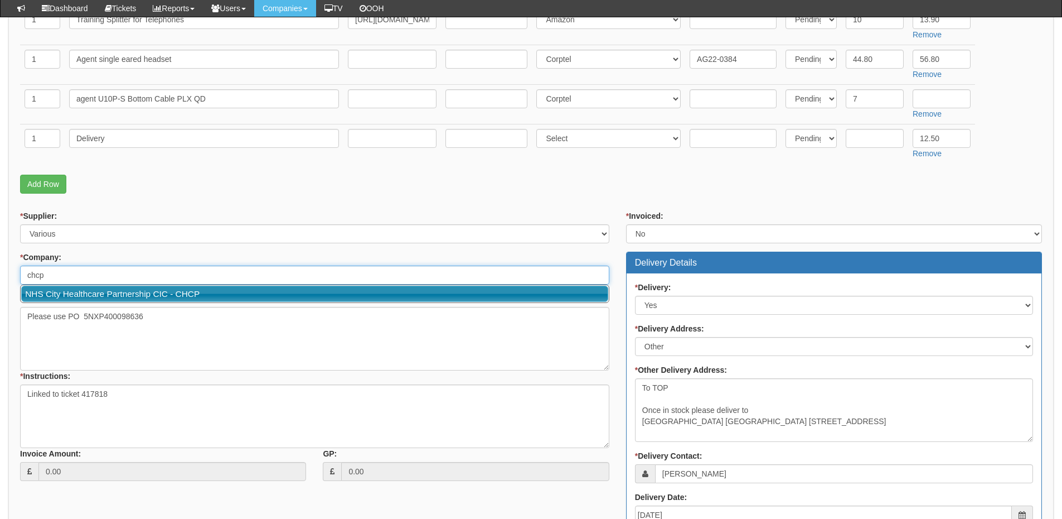
click at [77, 297] on link "NHS City Healthcare Partnership CIC - CHCP" at bounding box center [314, 293] width 587 height 16
type input "NHS City Healthcare Partnership CIC - CHCP"
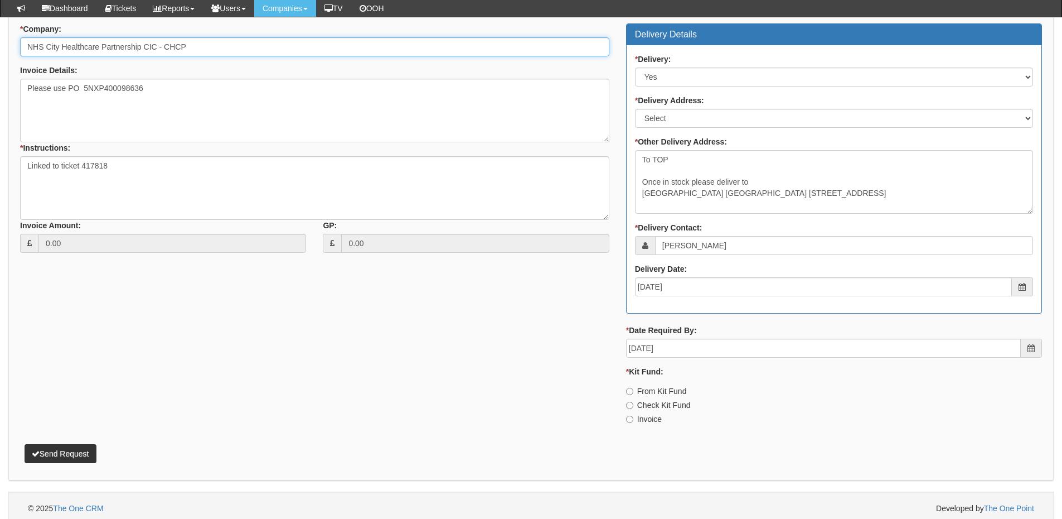
scroll to position [569, 0]
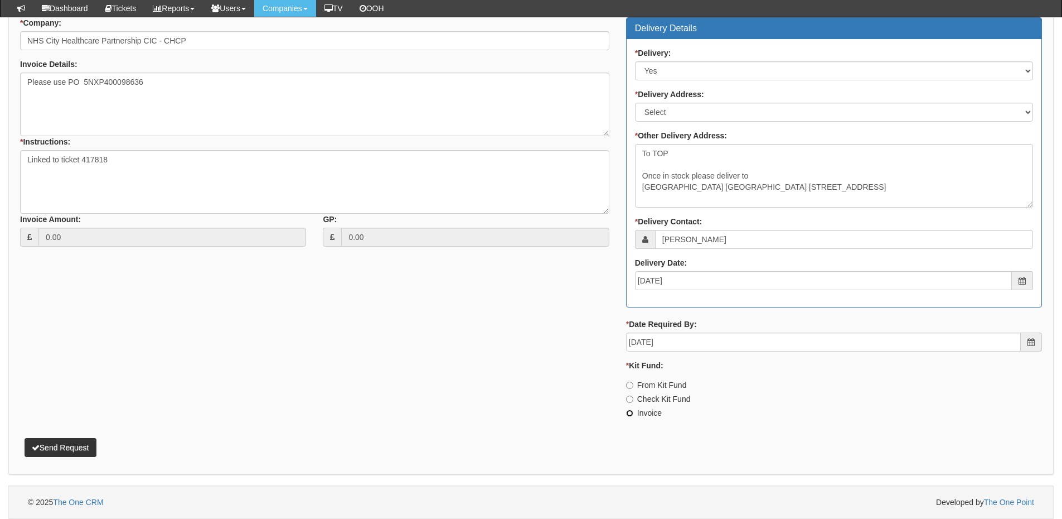
click at [627, 389] on input "Invoice" at bounding box center [629, 384] width 7 height 7
radio input "true"
click at [62, 443] on button "Send Request" at bounding box center [61, 447] width 72 height 19
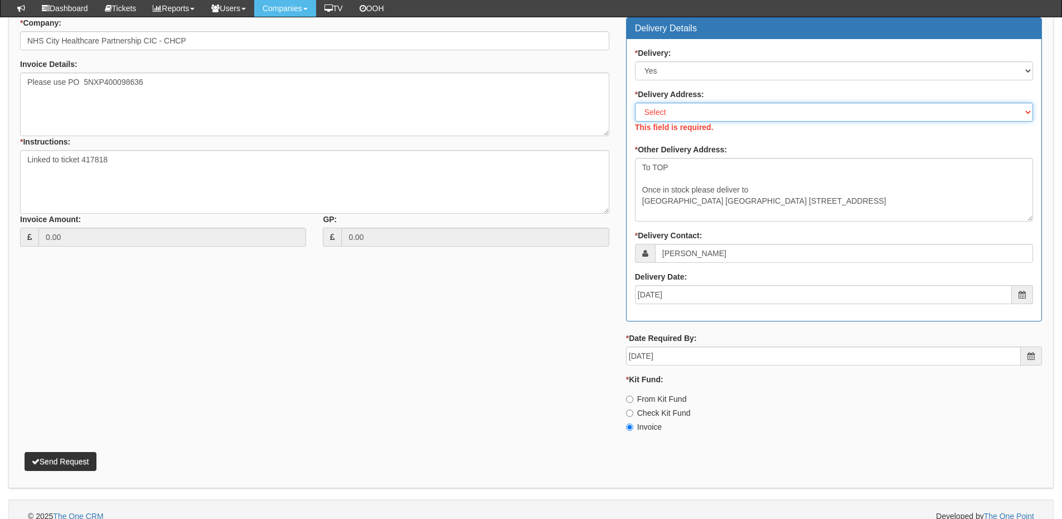
click at [693, 111] on select "Select Not Applicable Main Address - HU3 4AE Other" at bounding box center [834, 112] width 398 height 19
select select "other"
click at [635, 103] on select "Select Not Applicable Main Address - HU3 4AE Other" at bounding box center [834, 112] width 398 height 19
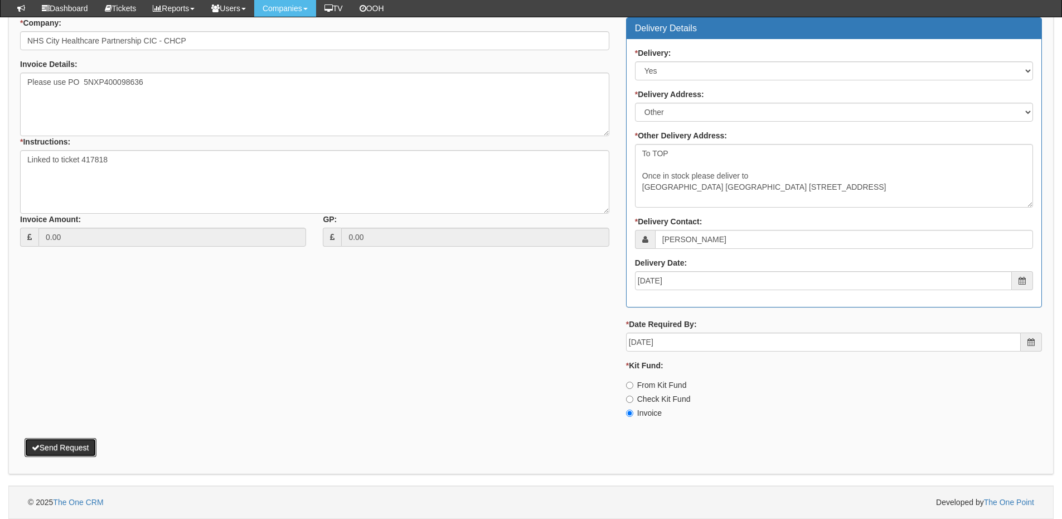
click at [82, 443] on button "Send Request" at bounding box center [61, 447] width 72 height 19
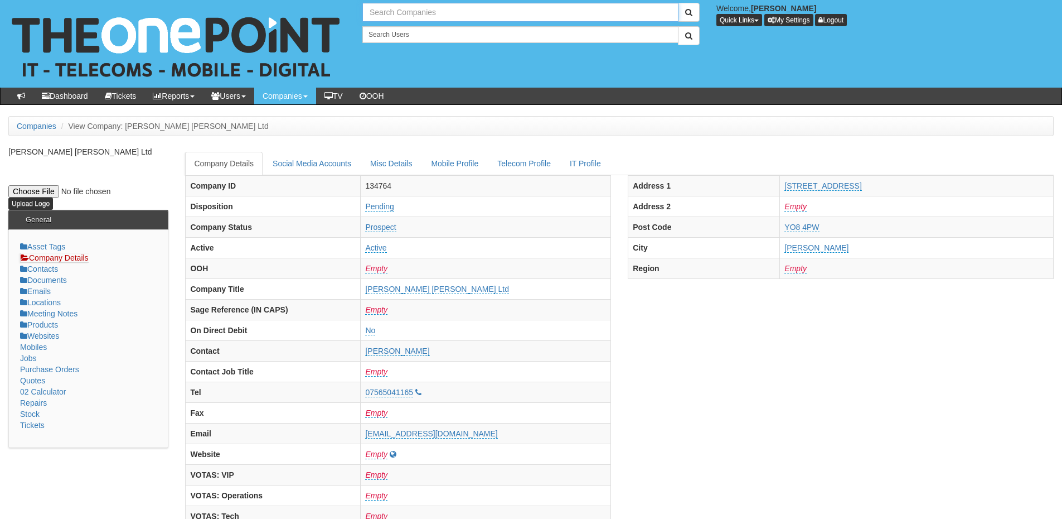
click at [379, 18] on input "text" at bounding box center [520, 12] width 316 height 19
click at [383, 29] on link "NHS City Healthcare Partnership CIC - CHCP" at bounding box center [521, 31] width 314 height 16
type input "NHS City Healthcare Partnership CIC - CHCP"
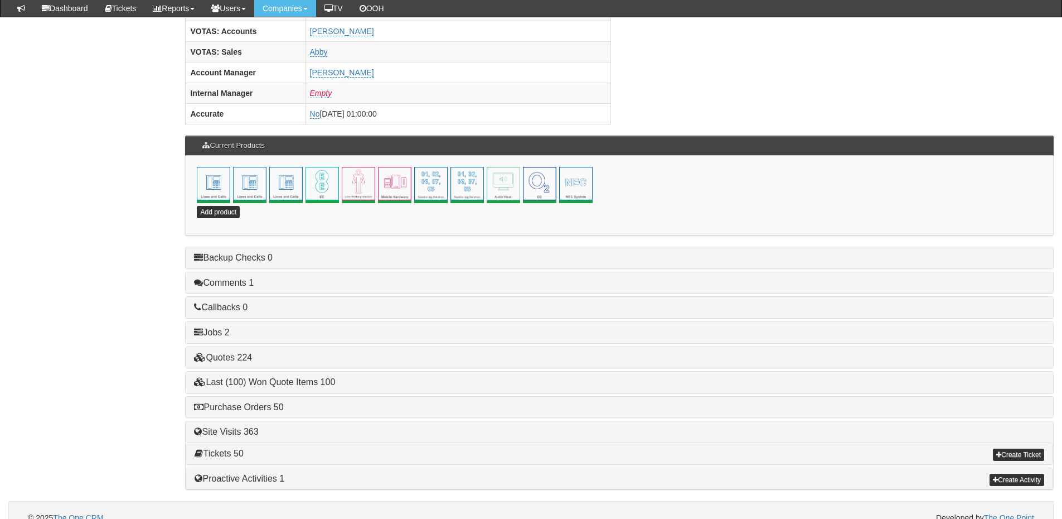
scroll to position [492, 0]
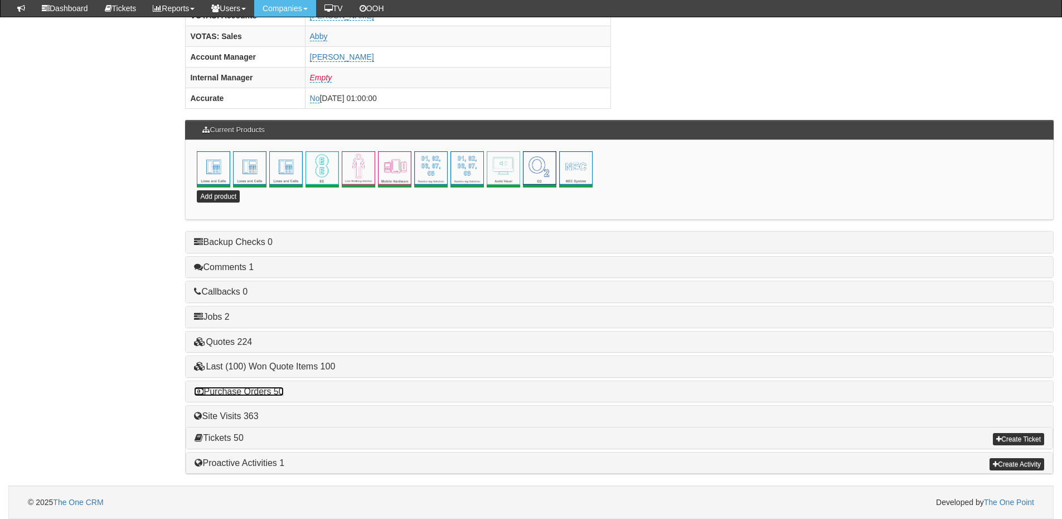
drag, startPoint x: 270, startPoint y: 390, endPoint x: 278, endPoint y: 390, distance: 7.8
click at [270, 390] on link "Purchase Orders 50" at bounding box center [238, 390] width 89 height 9
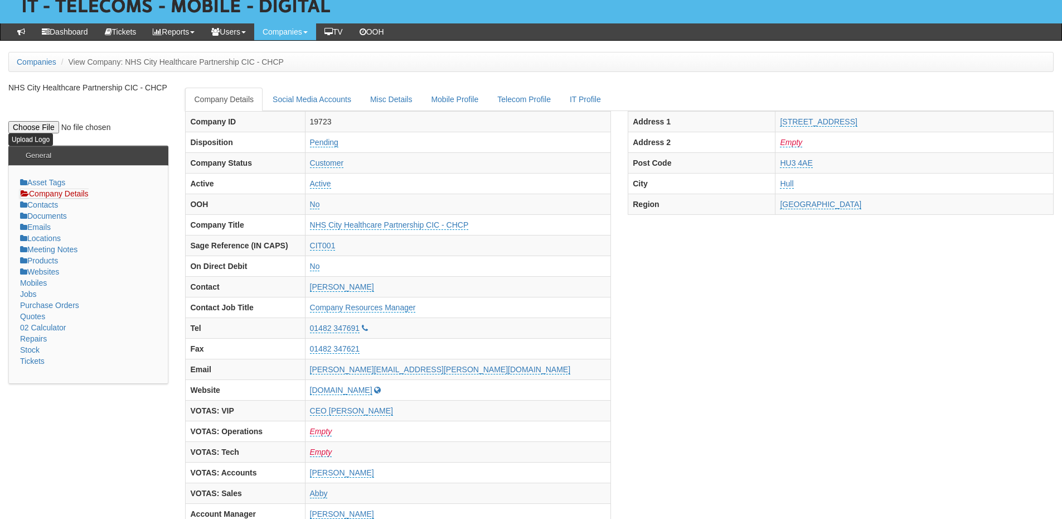
scroll to position [0, 0]
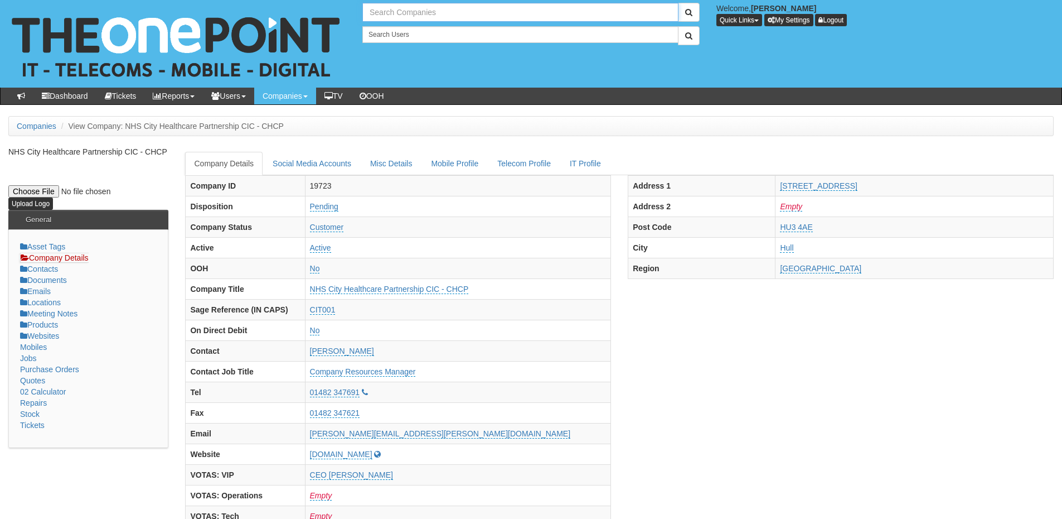
click at [380, 9] on input "text" at bounding box center [520, 12] width 316 height 19
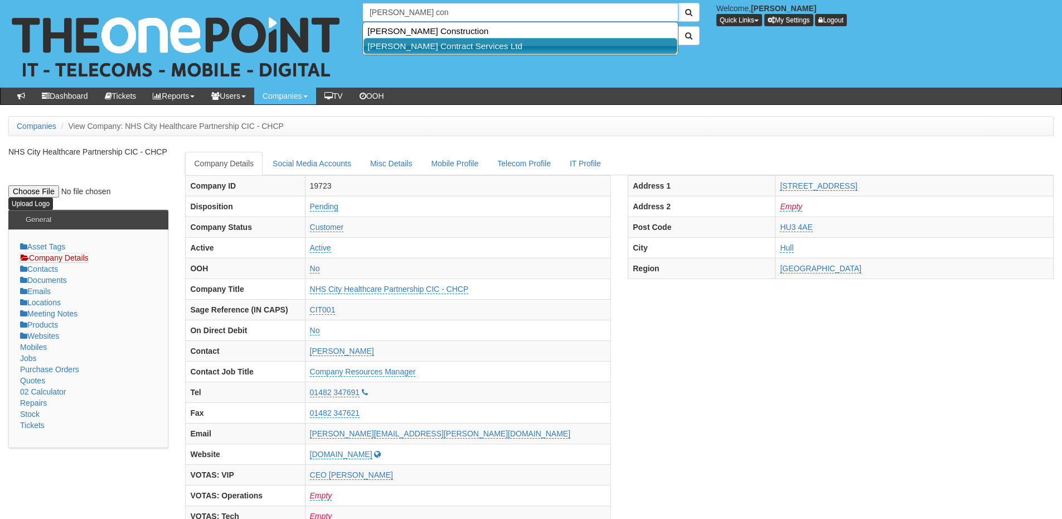
click at [439, 49] on link "Robinson Contract Services Ltd" at bounding box center [521, 46] width 314 height 16
type input "Robinson Contract Services Ltd"
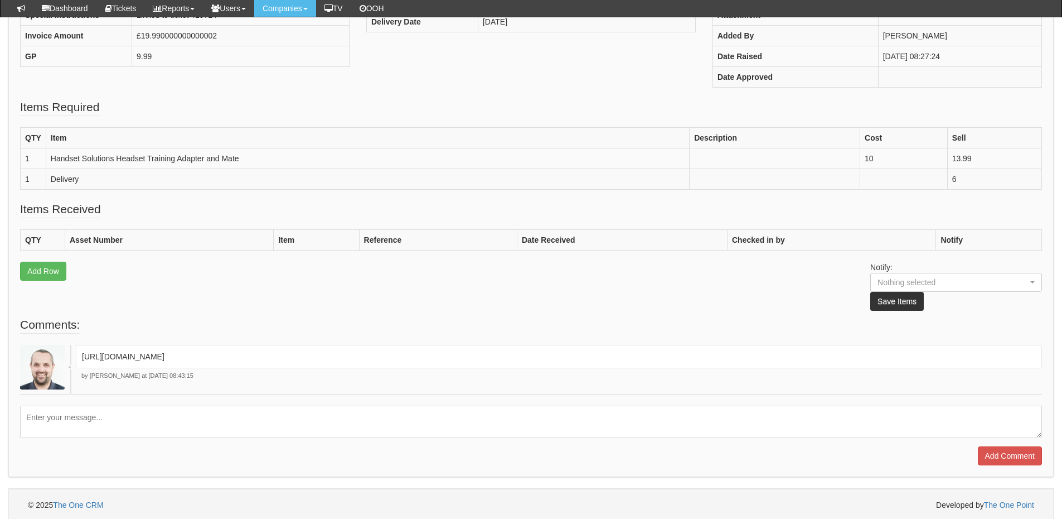
scroll to position [250, 0]
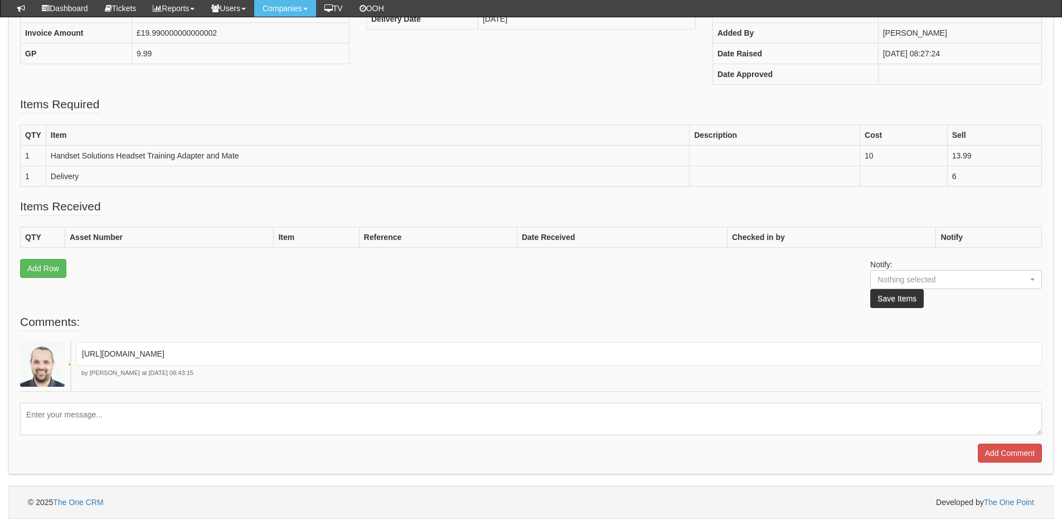
drag, startPoint x: 419, startPoint y: 350, endPoint x: 57, endPoint y: 357, distance: 361.4
click at [57, 357] on div "[URL][DOMAIN_NAME] by [PERSON_NAME] at [DATE] 08:43:15" at bounding box center [531, 367] width 1022 height 50
copy div "[URL][DOMAIN_NAME]"
click at [592, 306] on fieldset "Items Received QTY Asset Number Item Reference Date Received Checked in by Noti…" at bounding box center [531, 255] width 1022 height 115
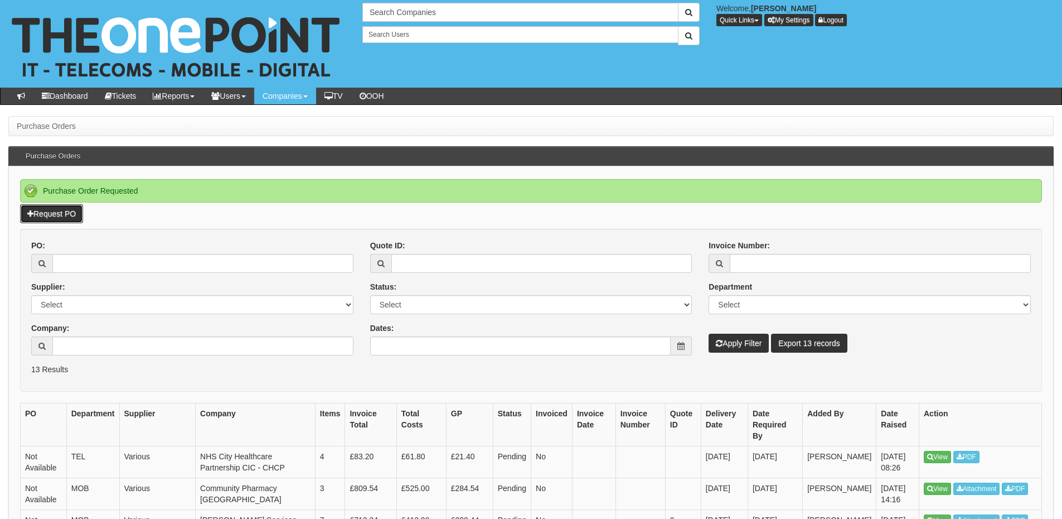
click at [64, 216] on link "Request PO" at bounding box center [51, 213] width 63 height 19
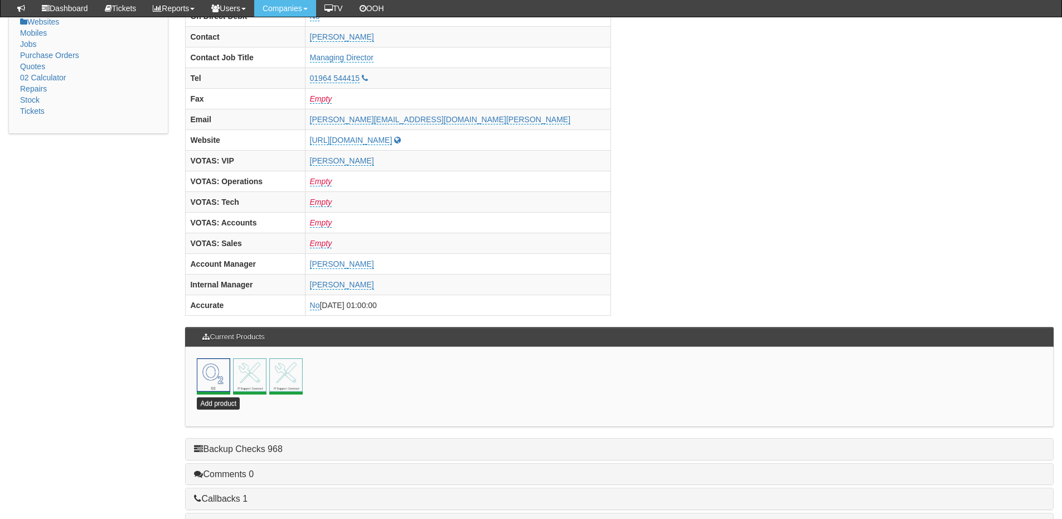
scroll to position [446, 0]
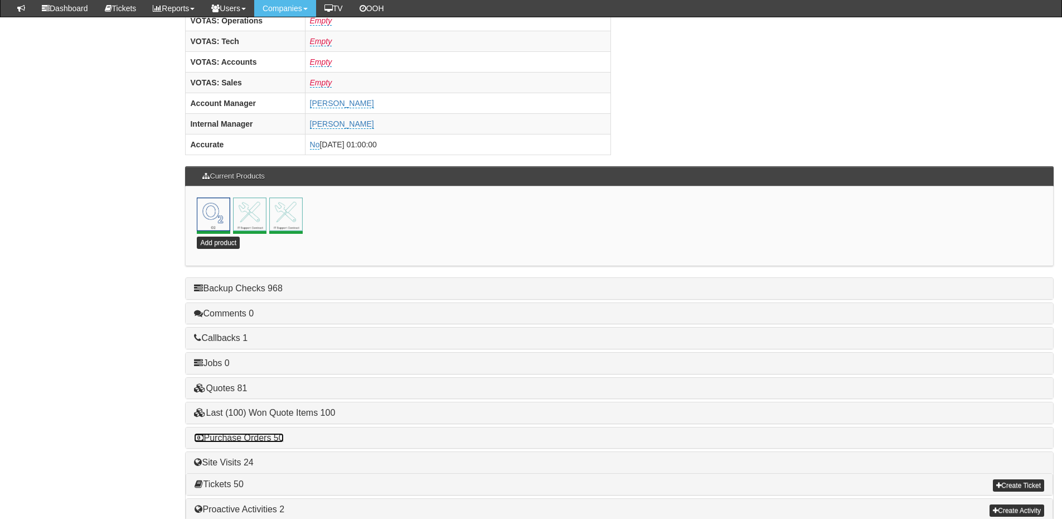
drag, startPoint x: 247, startPoint y: 438, endPoint x: 280, endPoint y: 437, distance: 32.9
click at [247, 438] on link "Purchase Orders 50" at bounding box center [238, 437] width 89 height 9
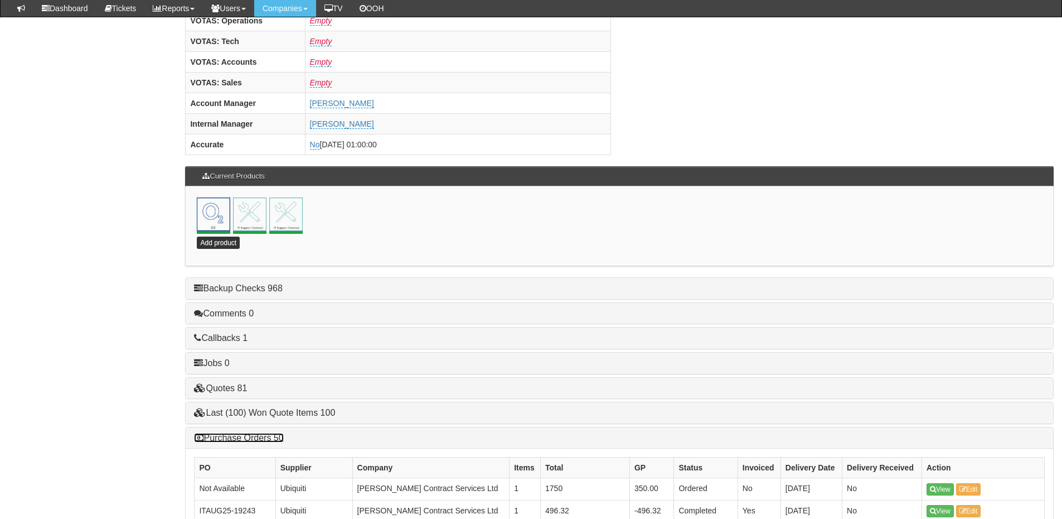
scroll to position [613, 0]
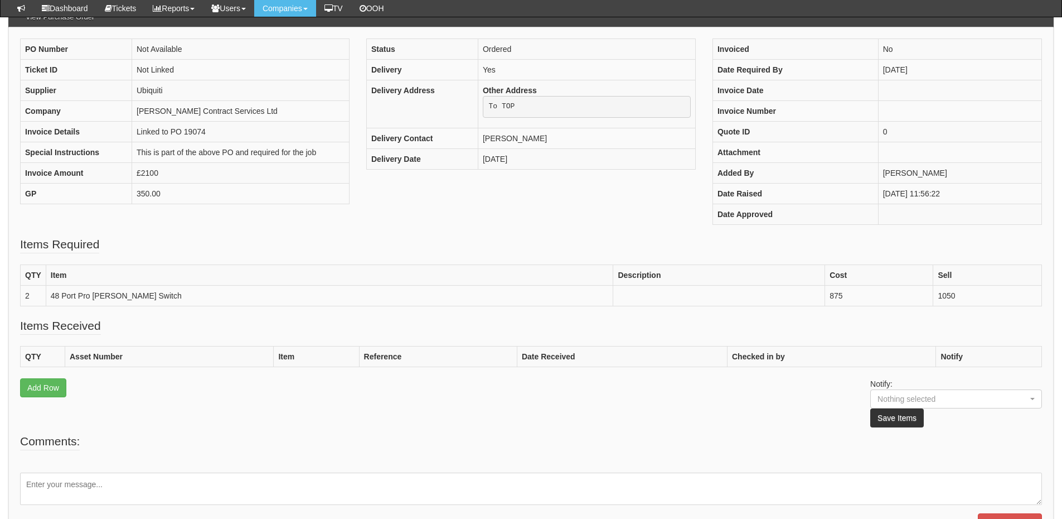
scroll to position [112, 0]
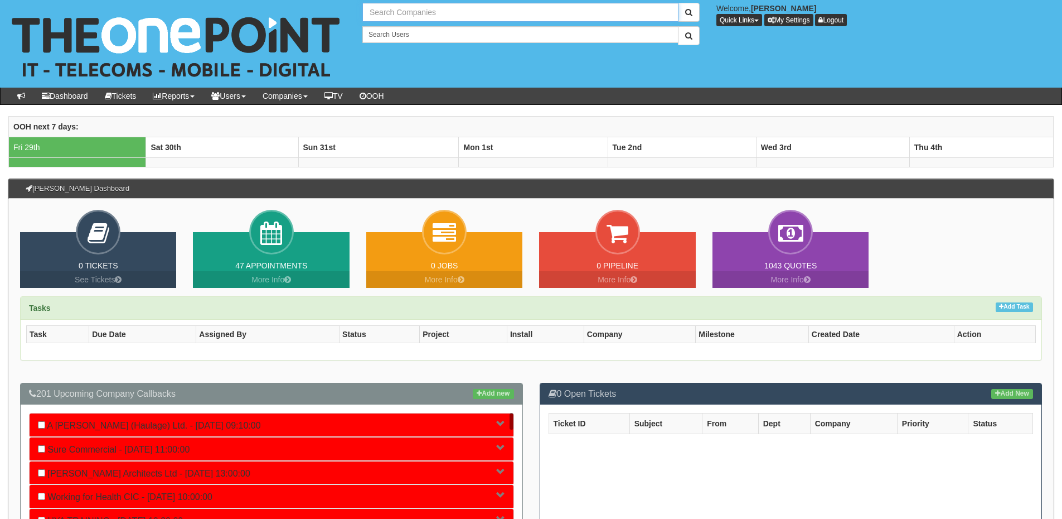
click at [398, 9] on input "text" at bounding box center [520, 12] width 316 height 19
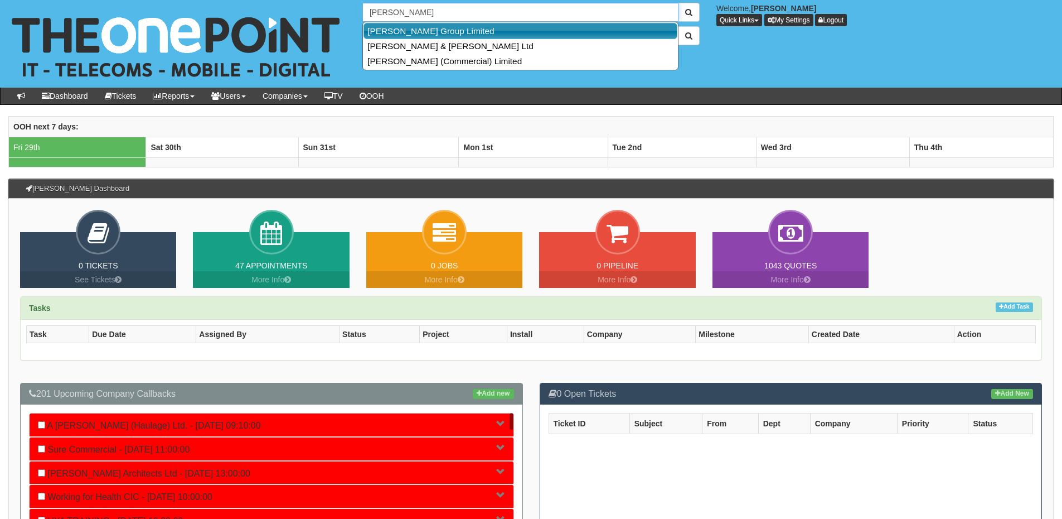
click at [401, 34] on link "[PERSON_NAME] Group Limited" at bounding box center [521, 31] width 314 height 16
type input "[PERSON_NAME] Group Limited"
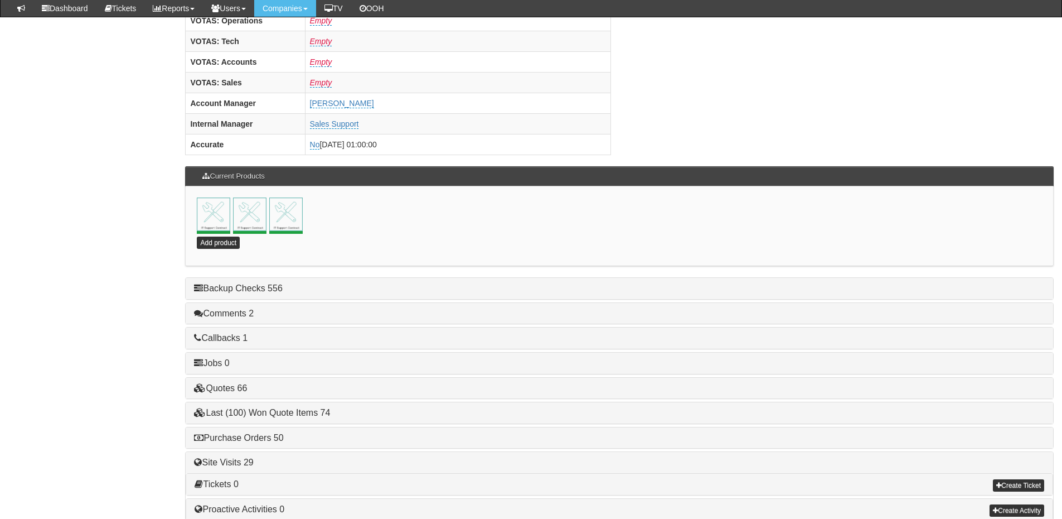
scroll to position [492, 0]
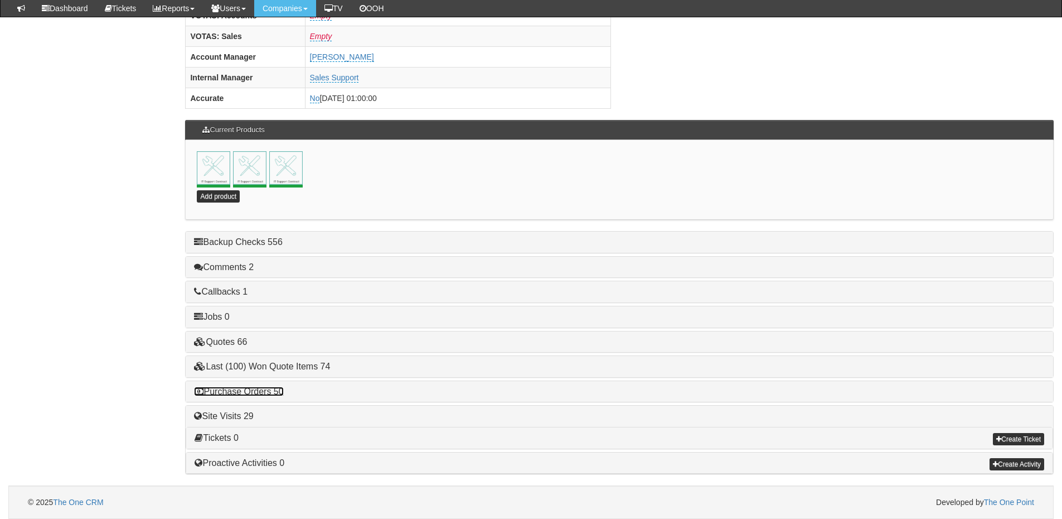
click at [269, 389] on link "Purchase Orders 50" at bounding box center [238, 390] width 89 height 9
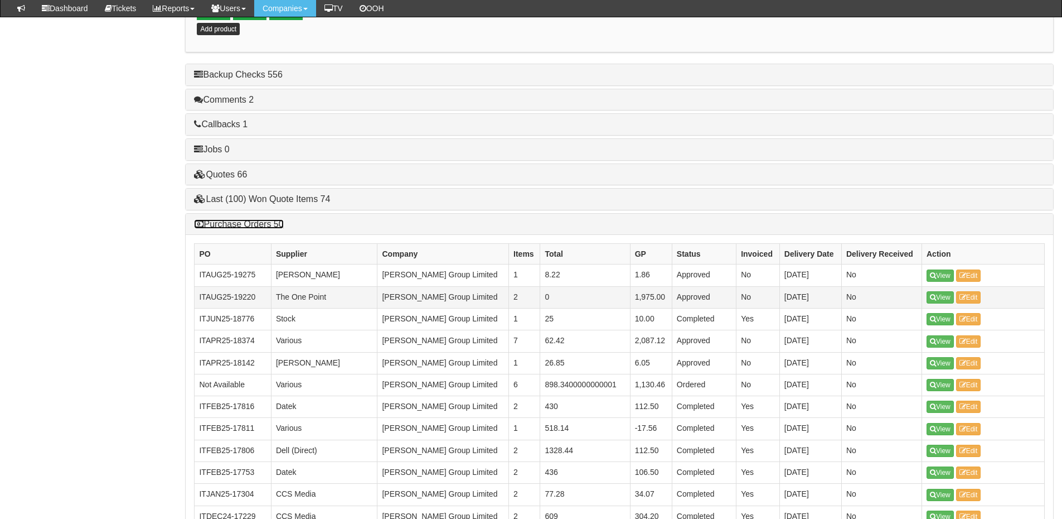
scroll to position [659, 0]
drag, startPoint x: 234, startPoint y: 296, endPoint x: 255, endPoint y: 294, distance: 21.2
click at [255, 294] on td "ITAUG25-19220" at bounding box center [233, 298] width 76 height 22
copy td "19220"
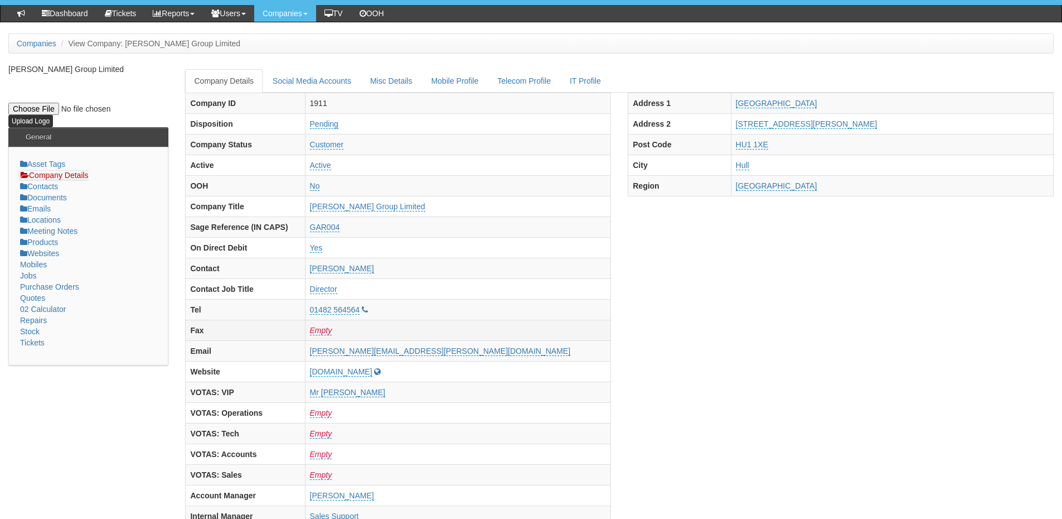
scroll to position [0, 0]
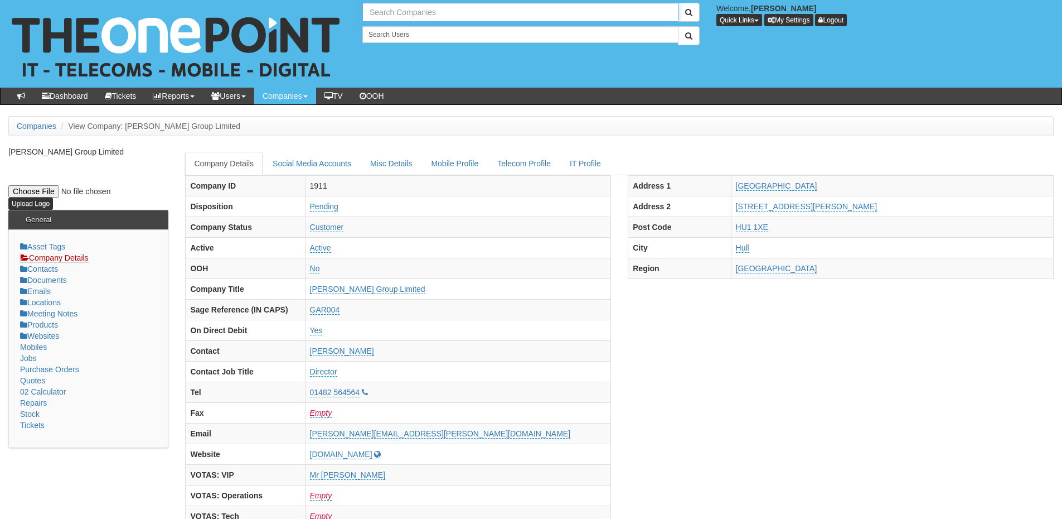
click at [390, 12] on input "text" at bounding box center [520, 12] width 316 height 19
type input "j"
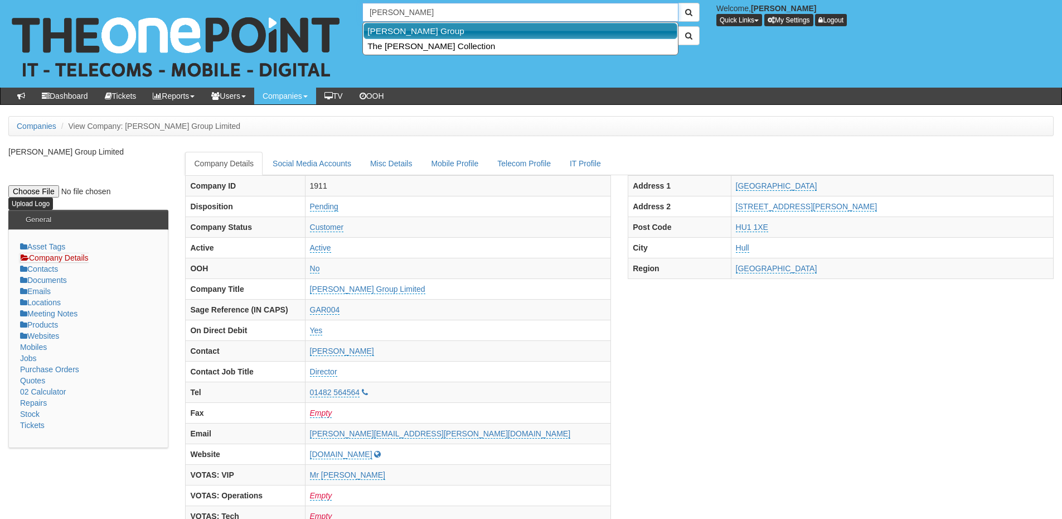
click at [413, 31] on link "John Good Group" at bounding box center [521, 31] width 314 height 16
type input "John Good Group"
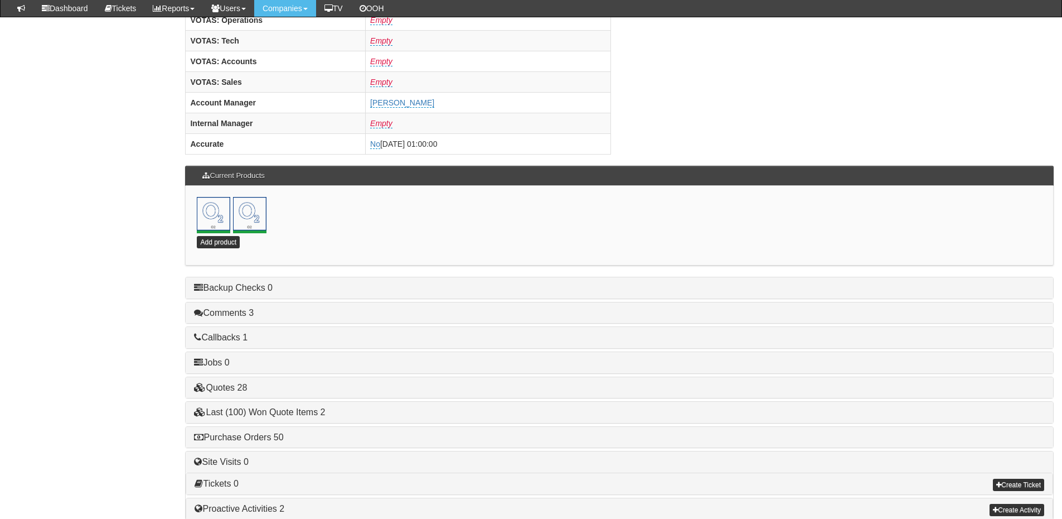
scroll to position [492, 0]
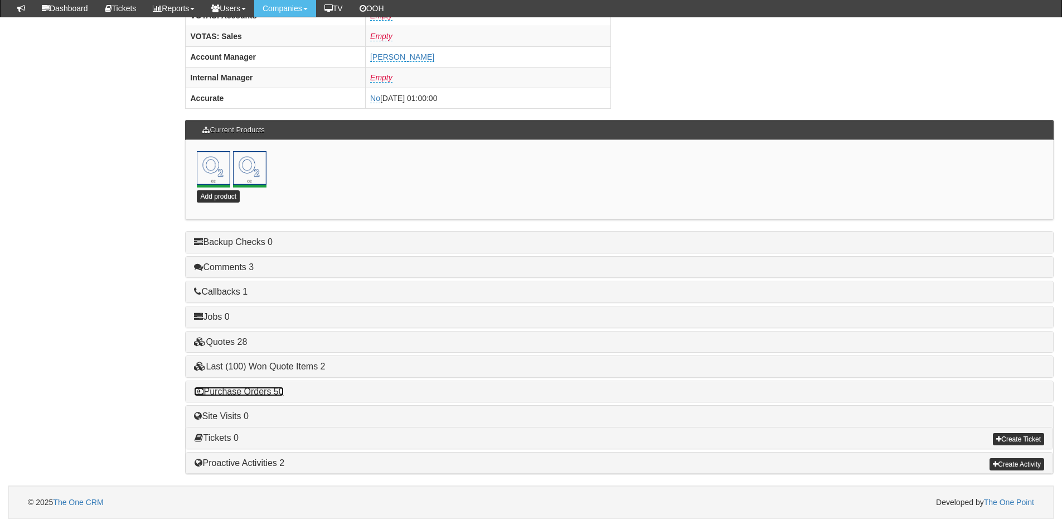
click at [268, 389] on link "Purchase Orders 50" at bounding box center [238, 390] width 89 height 9
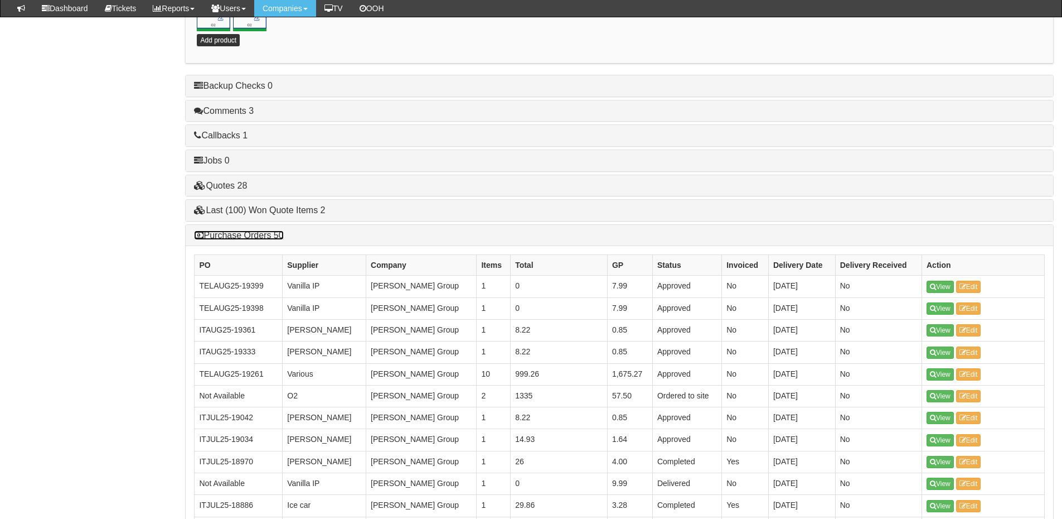
scroll to position [660, 0]
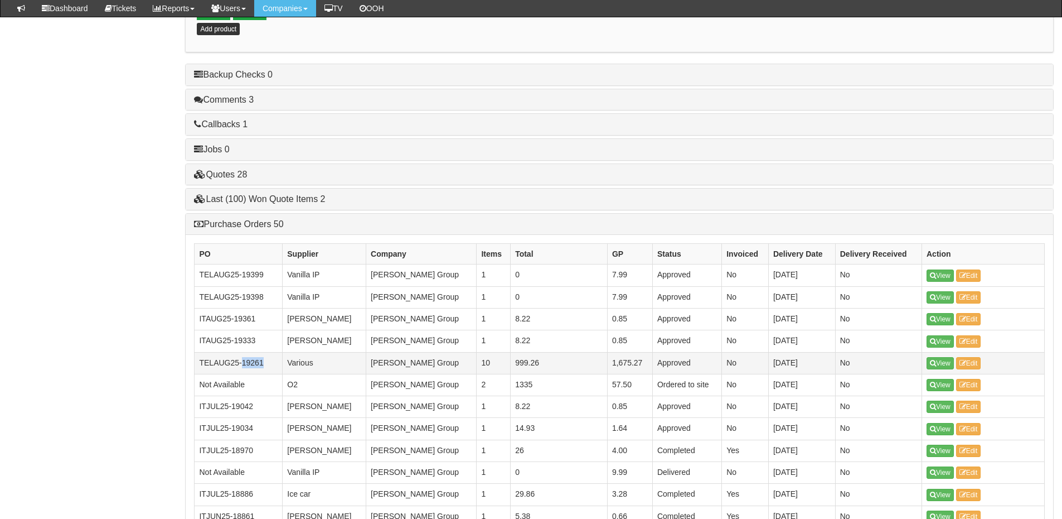
drag, startPoint x: 265, startPoint y: 364, endPoint x: 243, endPoint y: 364, distance: 22.9
click at [243, 364] on td "TELAUG25-19261" at bounding box center [239, 363] width 88 height 22
copy td "19261"
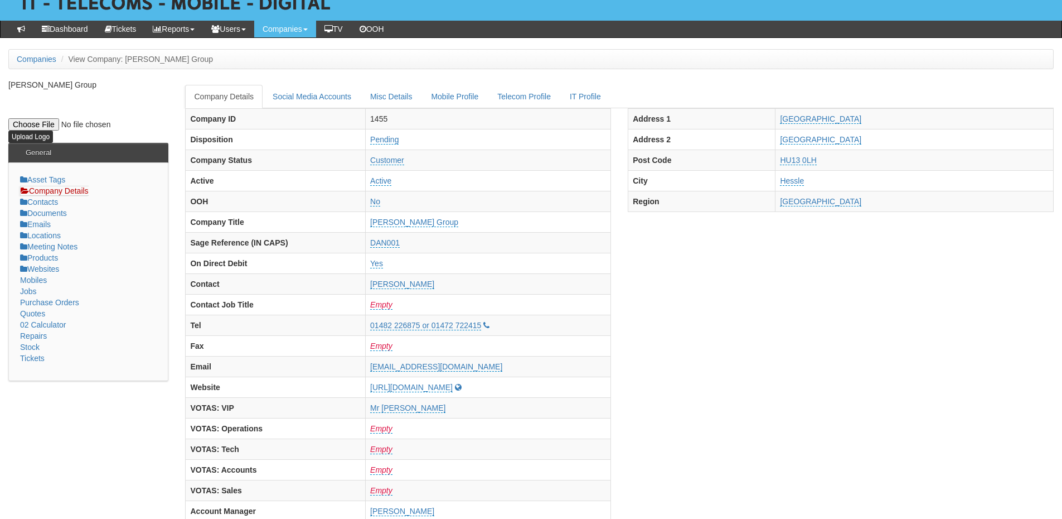
scroll to position [0, 0]
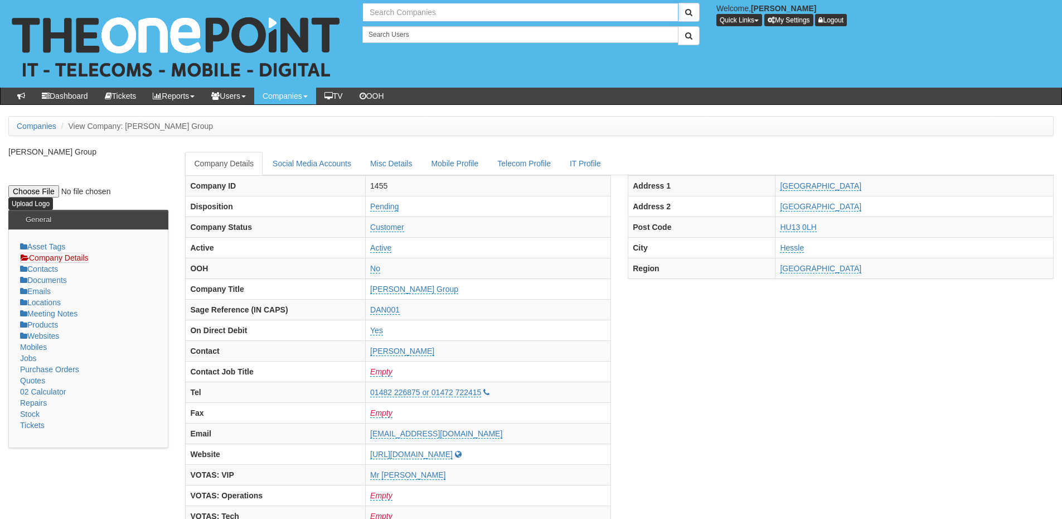
click at [412, 17] on input "text" at bounding box center [520, 12] width 316 height 19
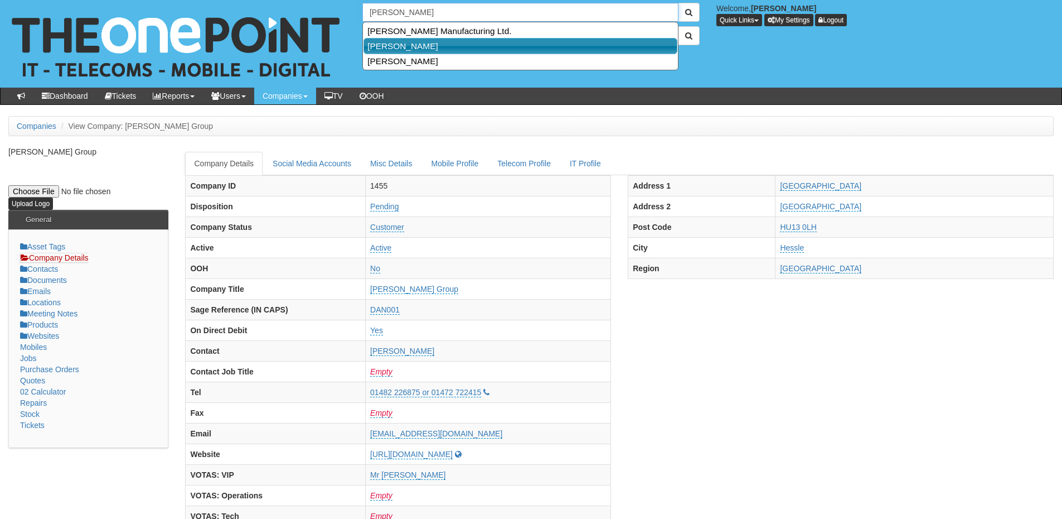
click at [439, 47] on link "[PERSON_NAME]" at bounding box center [521, 46] width 314 height 16
type input "[PERSON_NAME]"
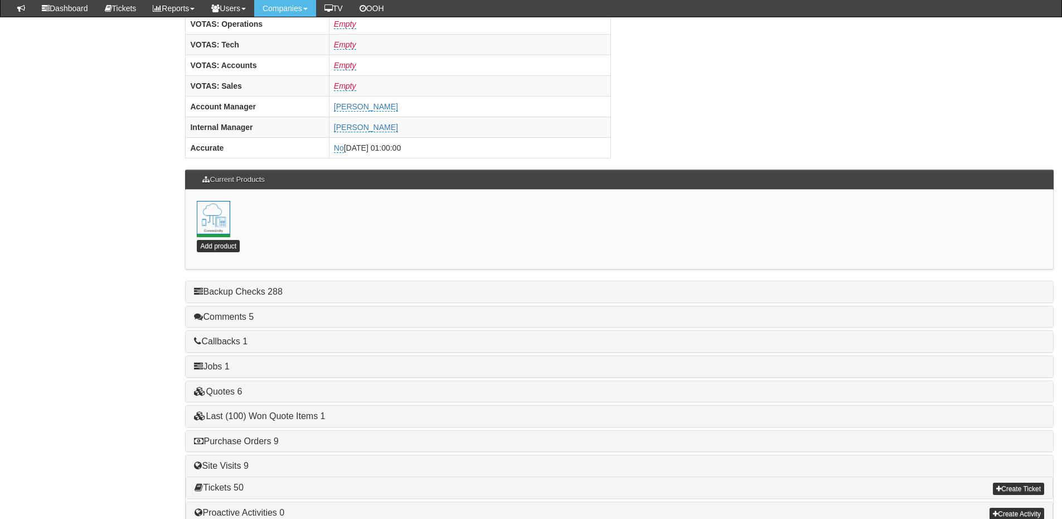
scroll to position [492, 0]
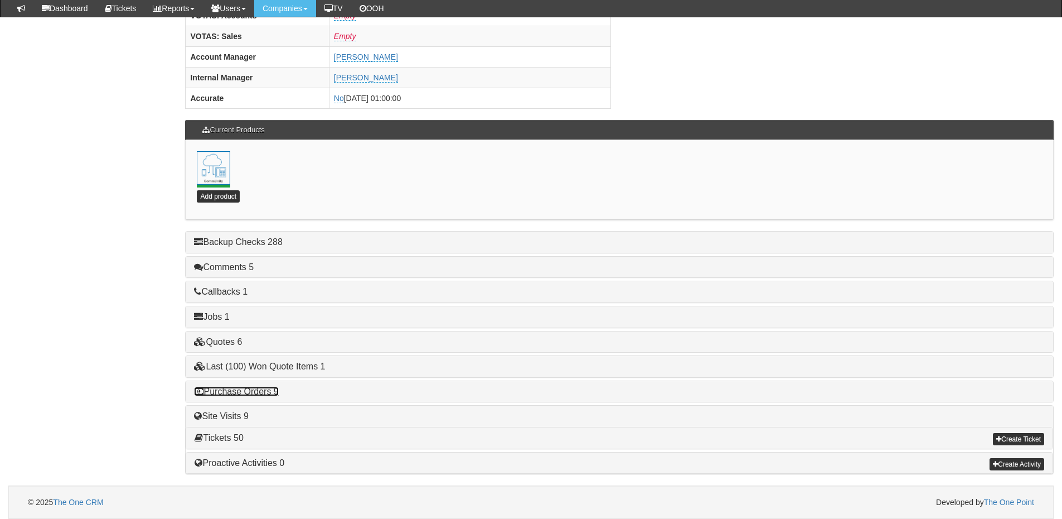
click at [275, 388] on link "Purchase Orders 9" at bounding box center [236, 390] width 84 height 9
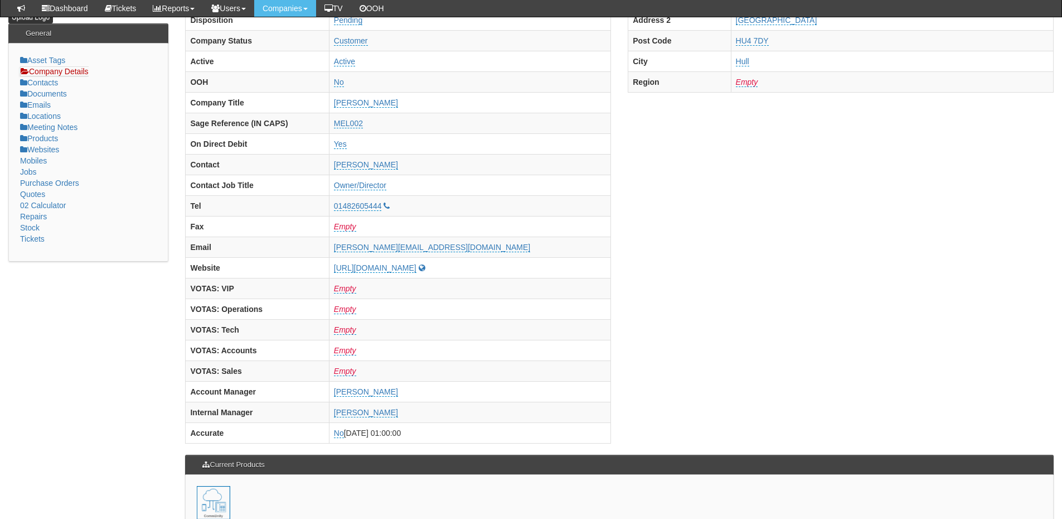
scroll to position [0, 0]
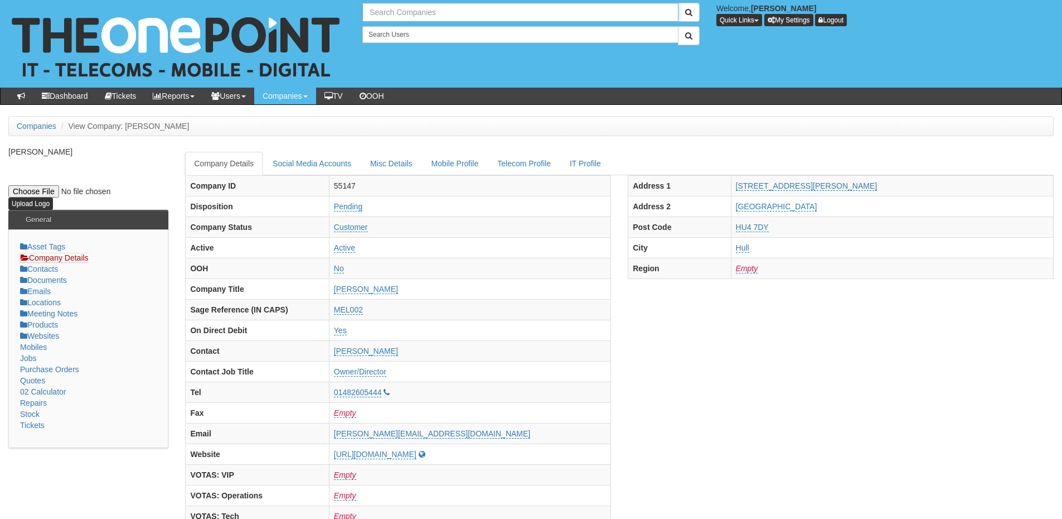
click at [423, 13] on input "text" at bounding box center [520, 12] width 316 height 19
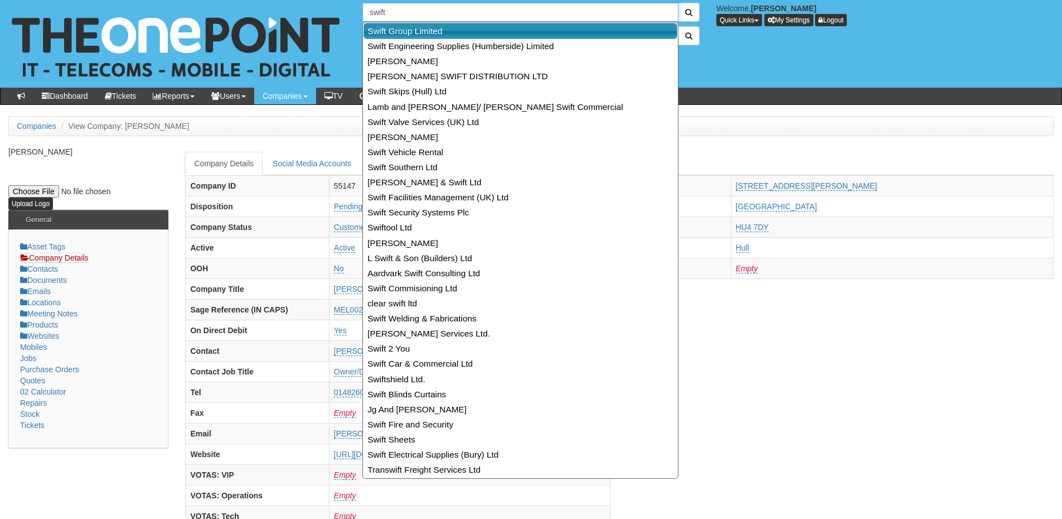
click at [426, 28] on link "Swift Group Limited" at bounding box center [521, 31] width 314 height 16
type input "Swift Group Limited"
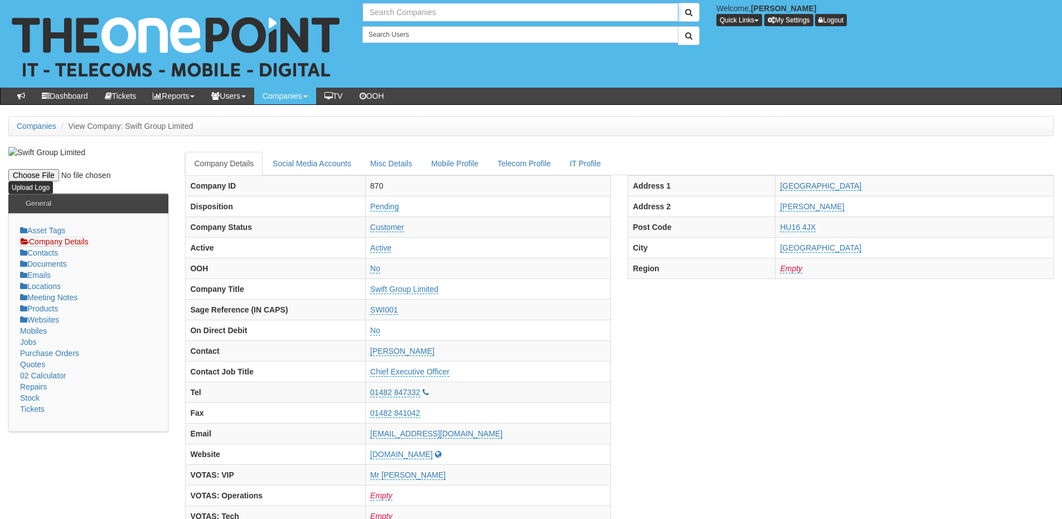
click at [386, 9] on input "text" at bounding box center [520, 12] width 316 height 19
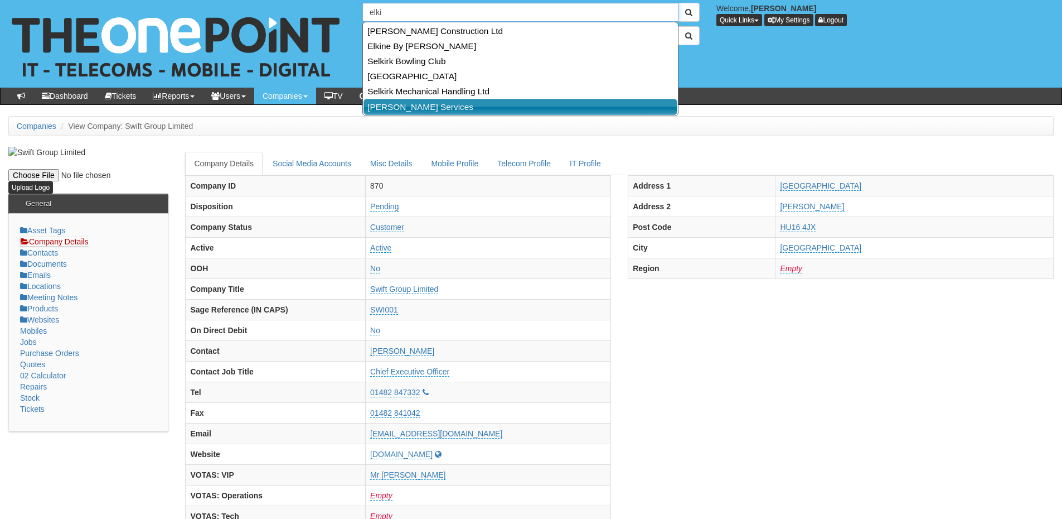
click at [394, 108] on link "[PERSON_NAME] Services" at bounding box center [521, 107] width 314 height 16
type input "[PERSON_NAME] Services"
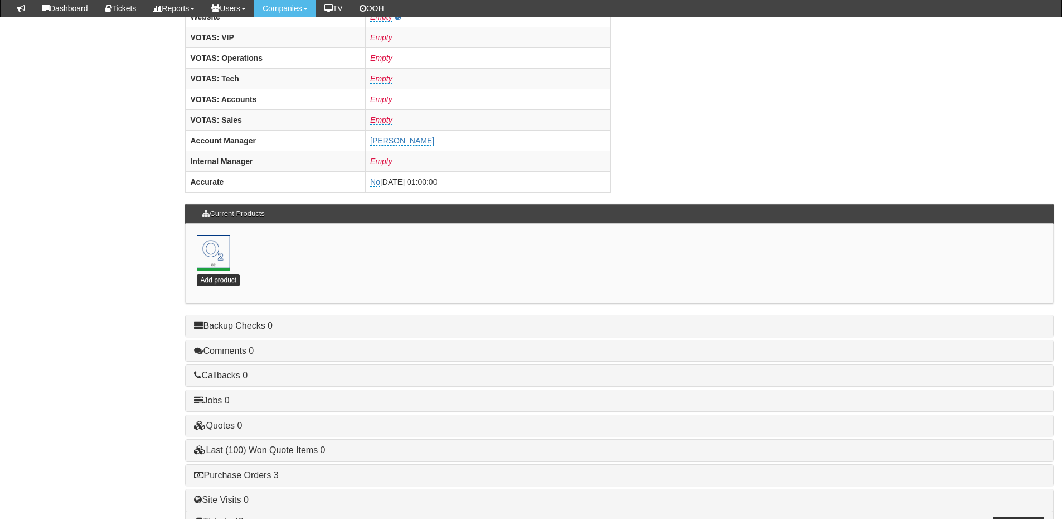
scroll to position [492, 0]
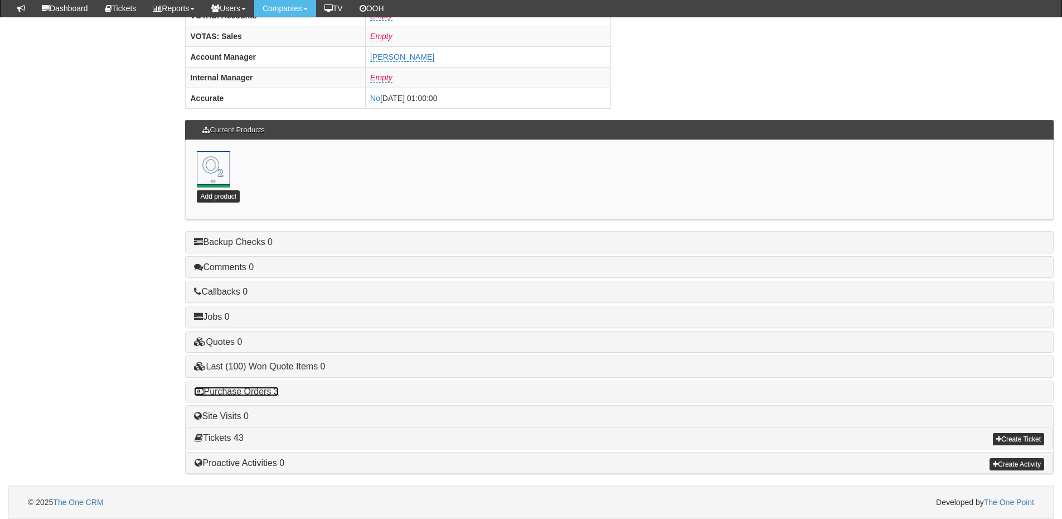
click at [265, 388] on link "Purchase Orders 3" at bounding box center [236, 390] width 84 height 9
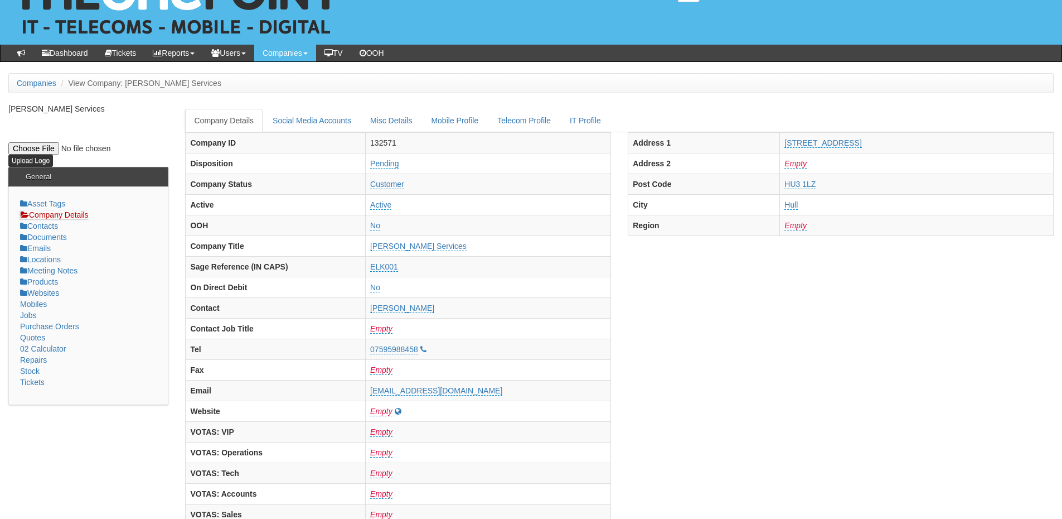
scroll to position [0, 0]
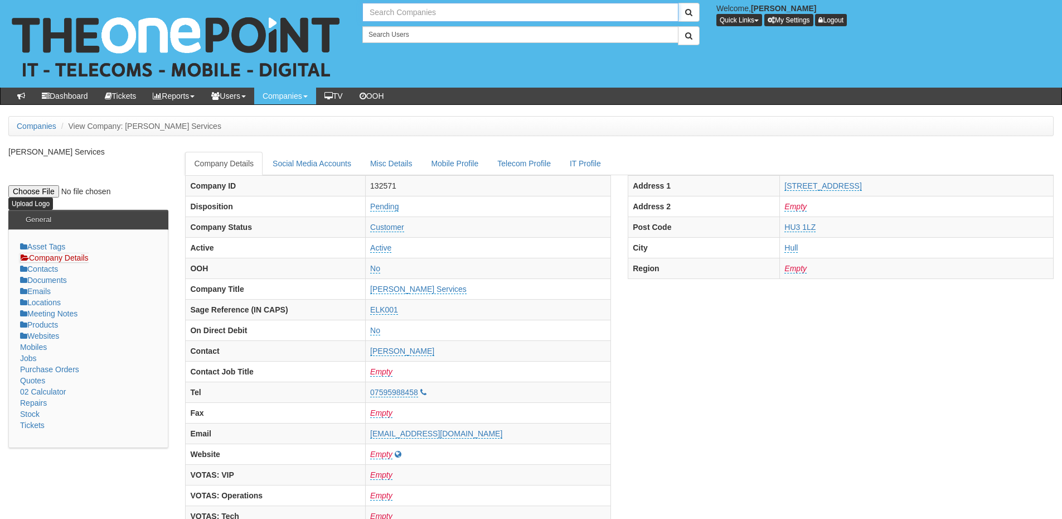
click at [417, 16] on input "text" at bounding box center [520, 12] width 316 height 19
click at [415, 28] on link "Fanthorpes" at bounding box center [521, 31] width 314 height 16
type input "Fanthorpes"
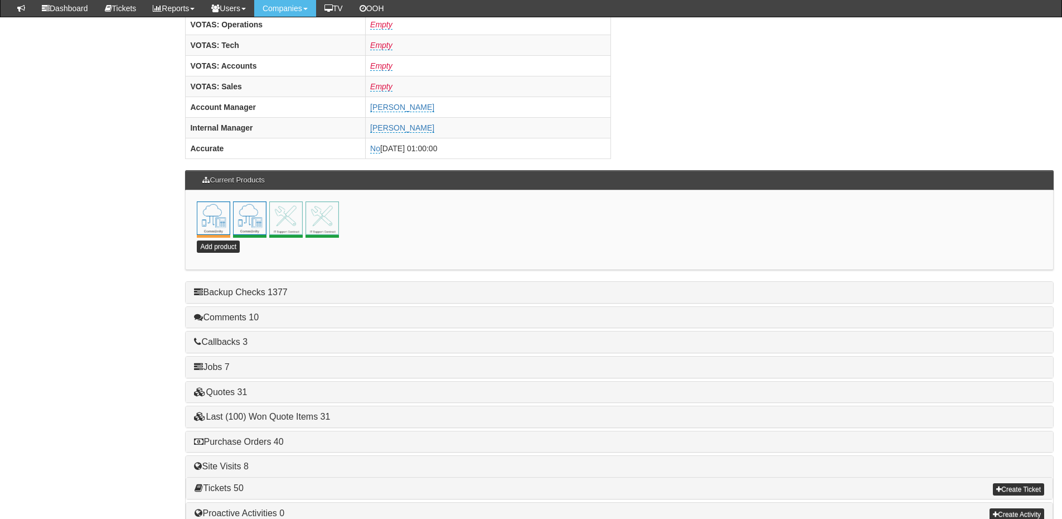
scroll to position [492, 0]
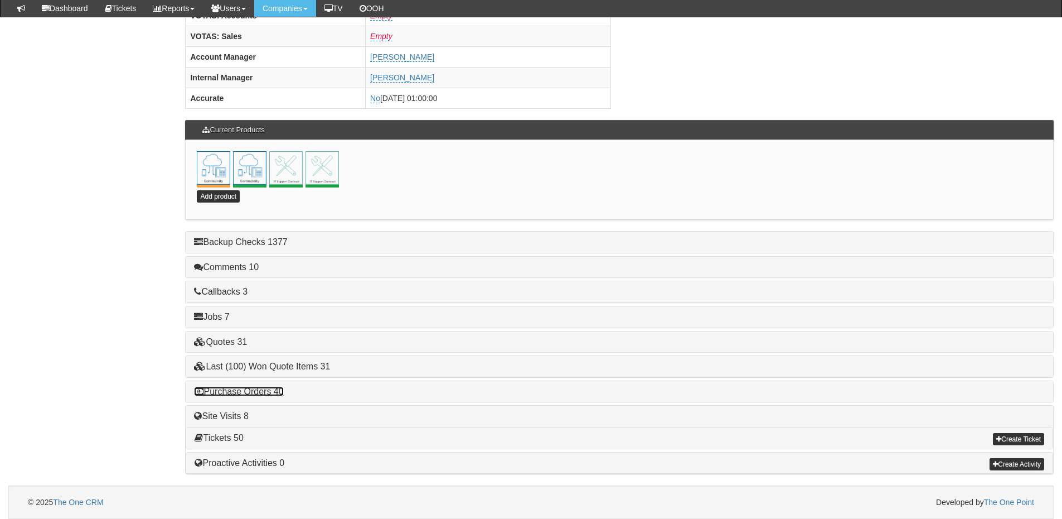
click at [261, 388] on link "Purchase Orders 40" at bounding box center [238, 390] width 89 height 9
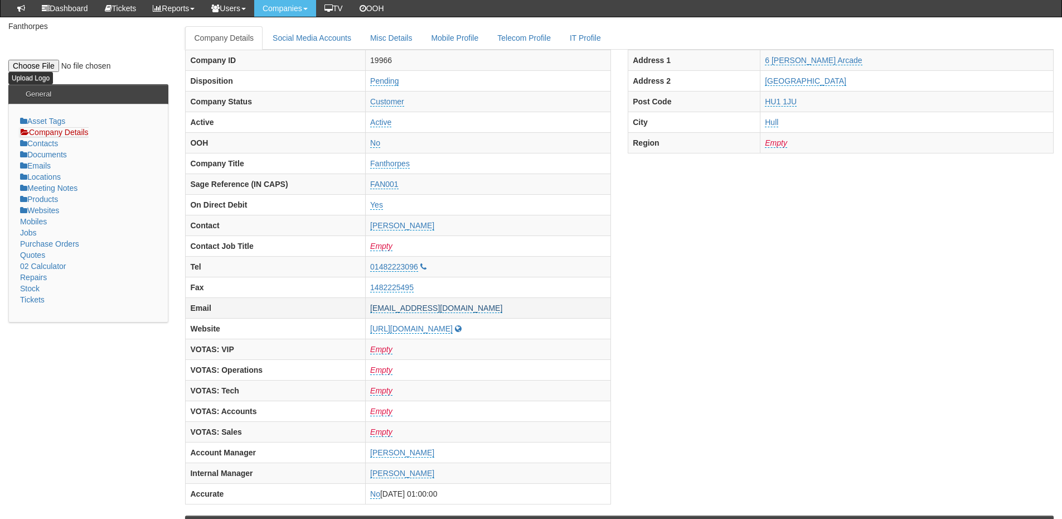
scroll to position [0, 0]
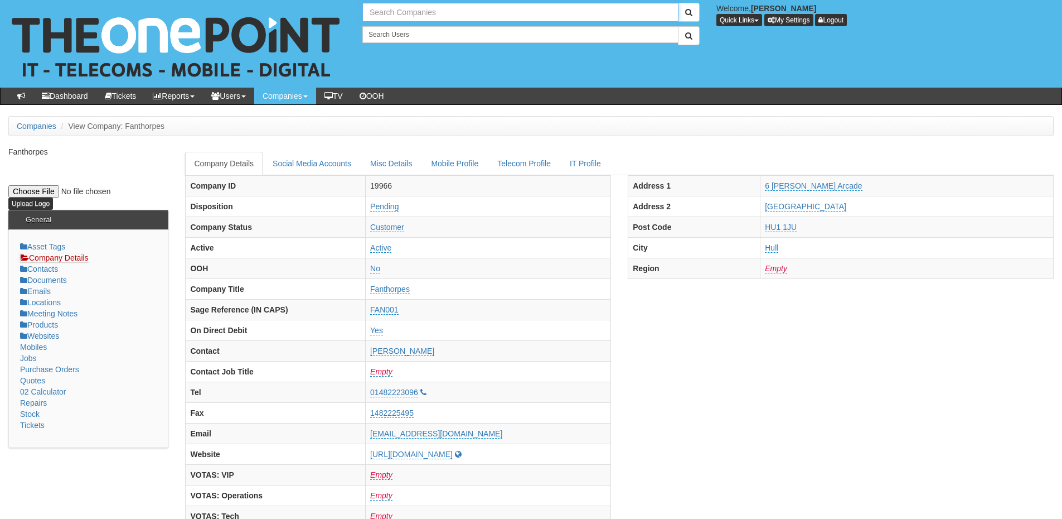
click at [428, 17] on input "text" at bounding box center [520, 12] width 316 height 19
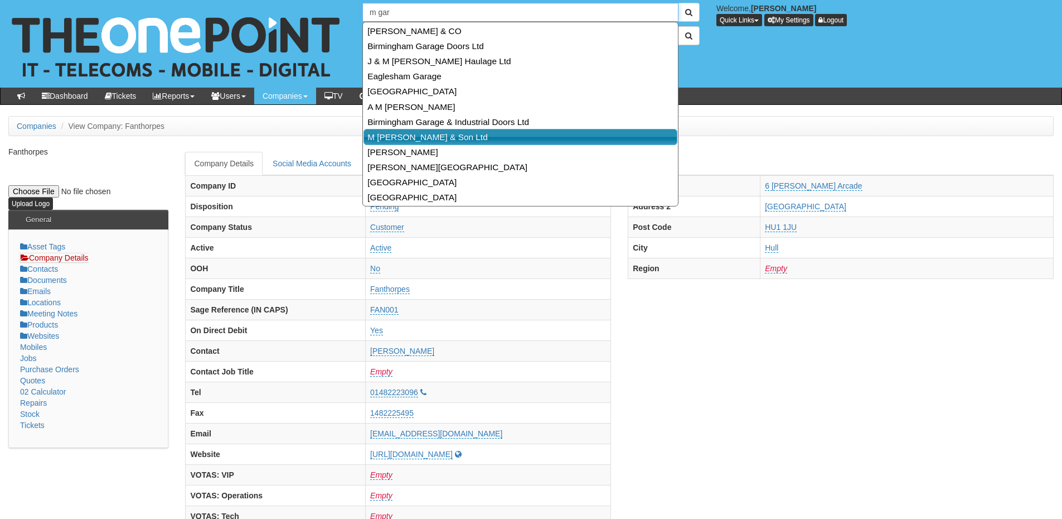
click at [416, 131] on link "M Garton & Son Ltd" at bounding box center [521, 137] width 314 height 16
type input "M Garton & Son Ltd"
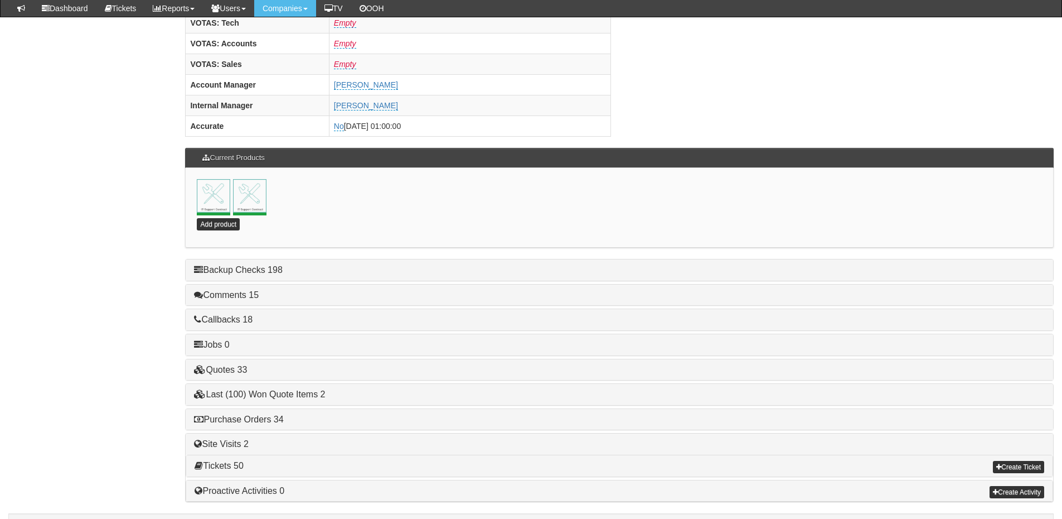
scroll to position [492, 0]
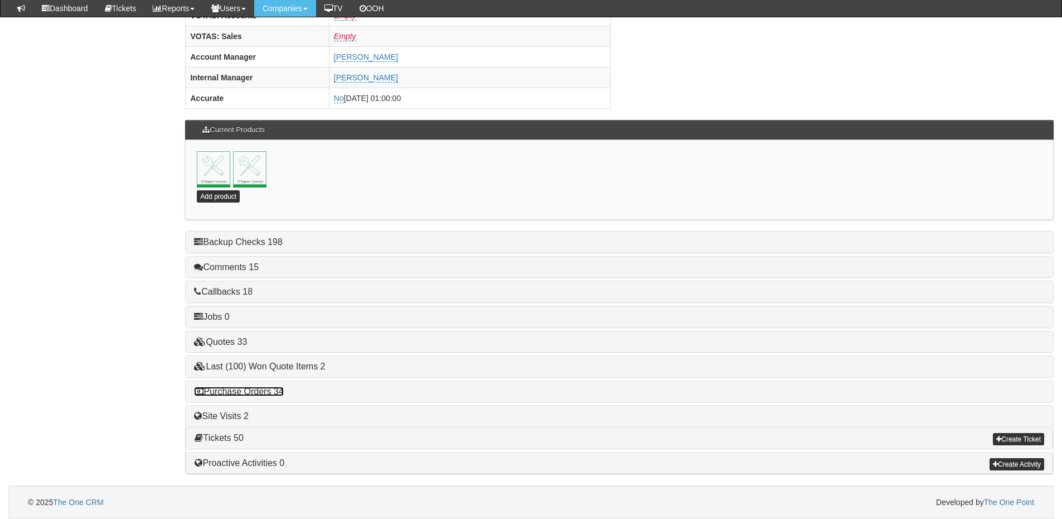
drag, startPoint x: 265, startPoint y: 393, endPoint x: 284, endPoint y: 390, distance: 19.2
click at [265, 393] on link "Purchase Orders 34" at bounding box center [238, 390] width 89 height 9
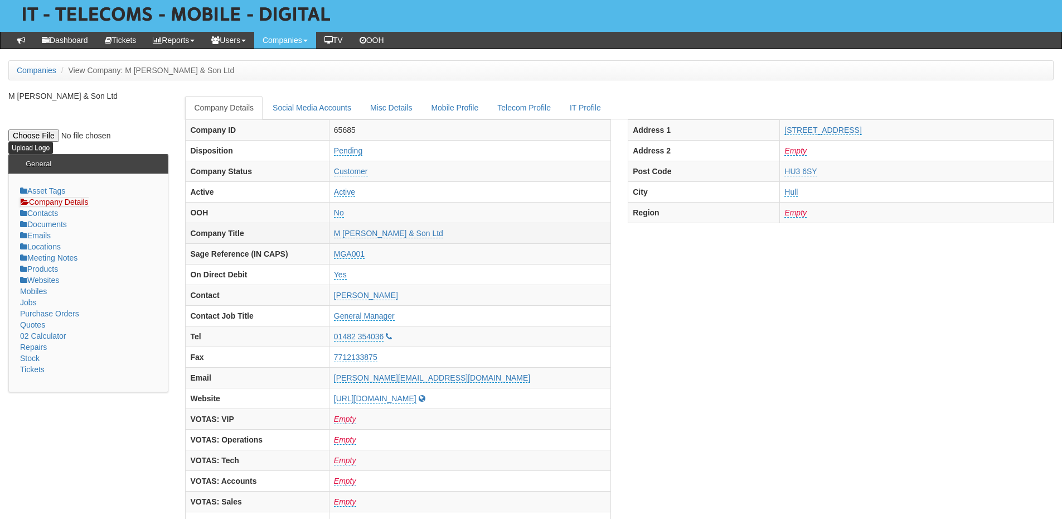
scroll to position [0, 0]
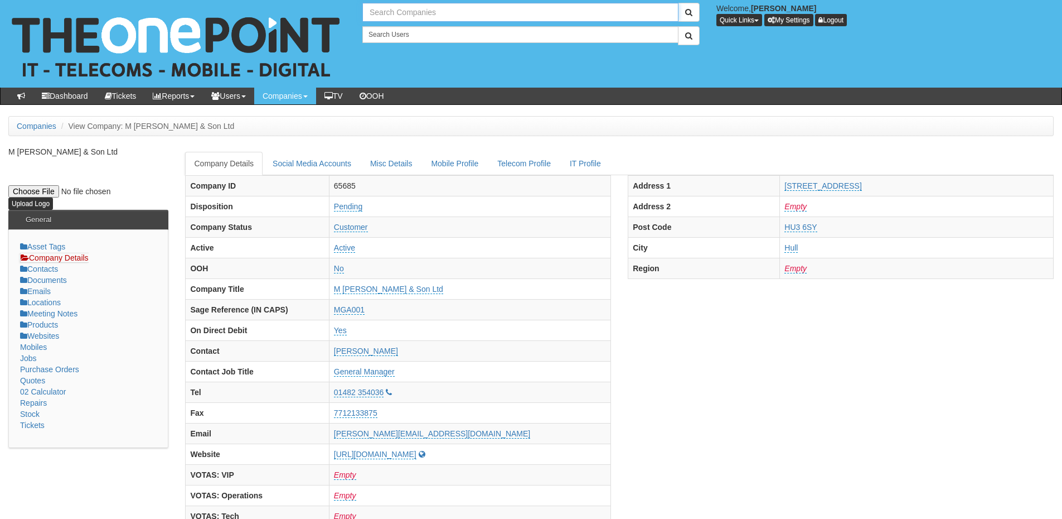
click at [421, 8] on input "text" at bounding box center [520, 12] width 316 height 19
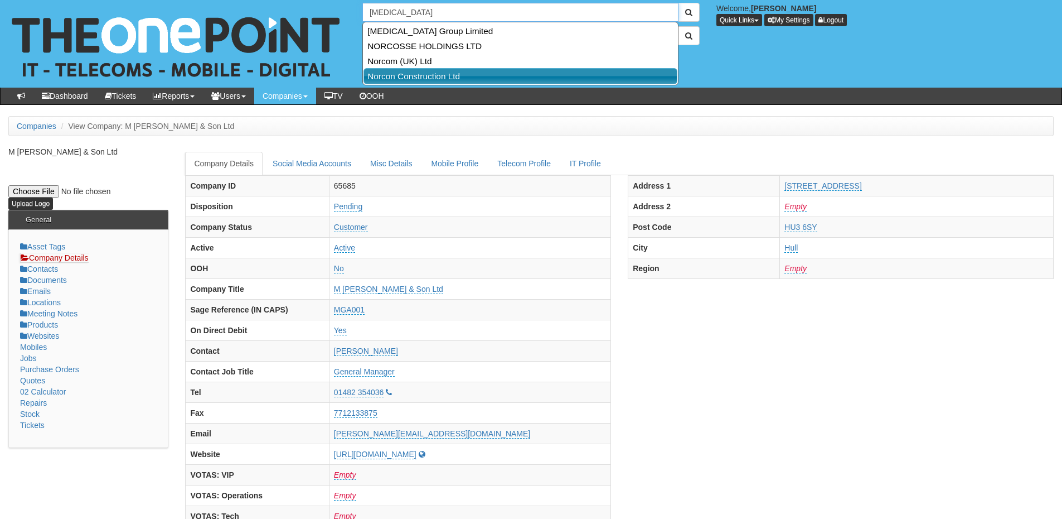
click at [407, 76] on link "Norcon Construction Ltd" at bounding box center [521, 76] width 314 height 16
type input "Norcon Construction Ltd"
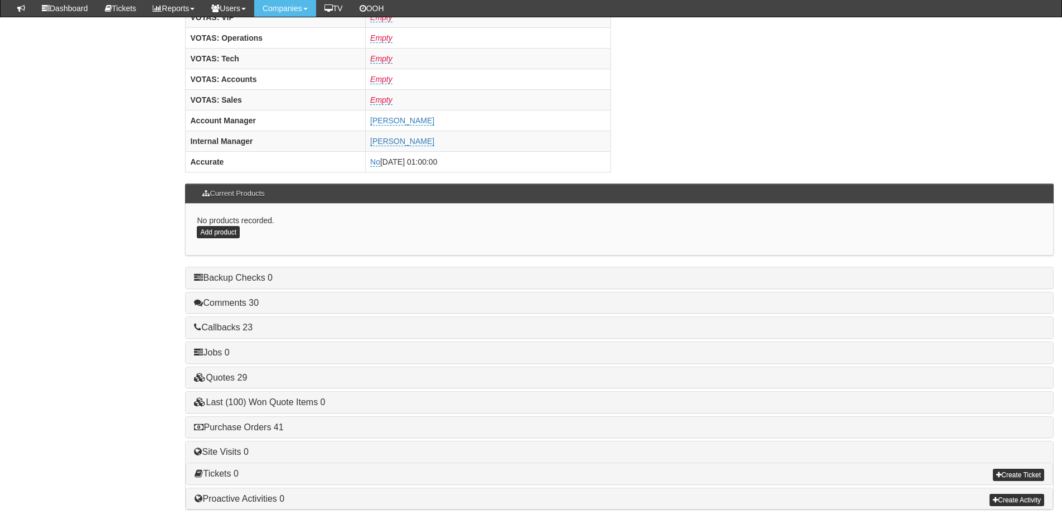
scroll to position [464, 0]
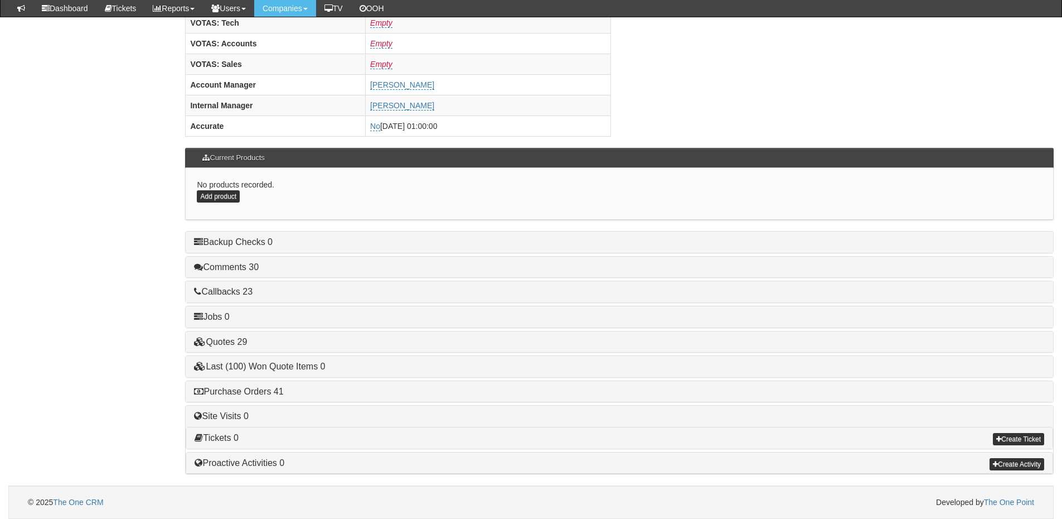
click at [257, 384] on div "Purchase Orders 41" at bounding box center [620, 391] width 868 height 21
click at [259, 394] on link "Purchase Orders 41" at bounding box center [238, 390] width 89 height 9
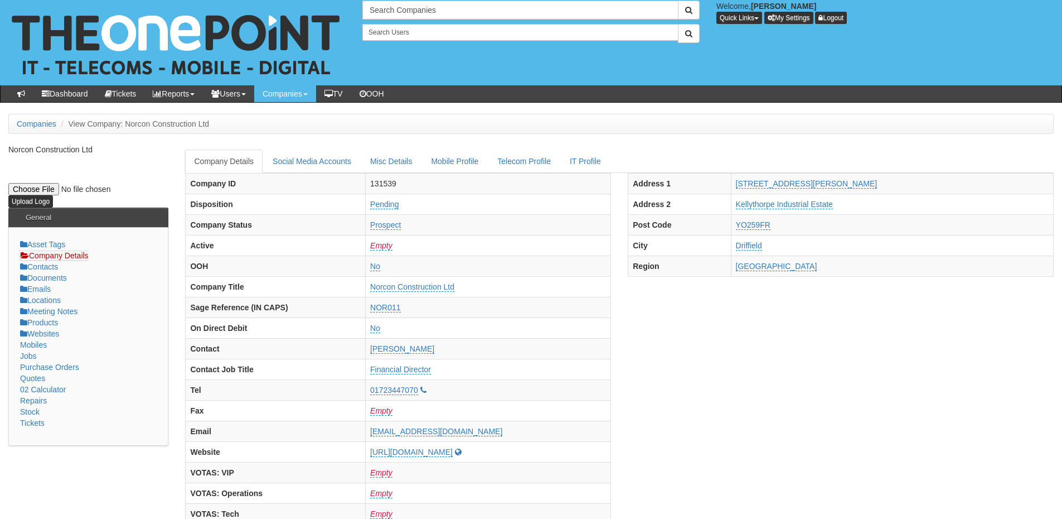
scroll to position [0, 0]
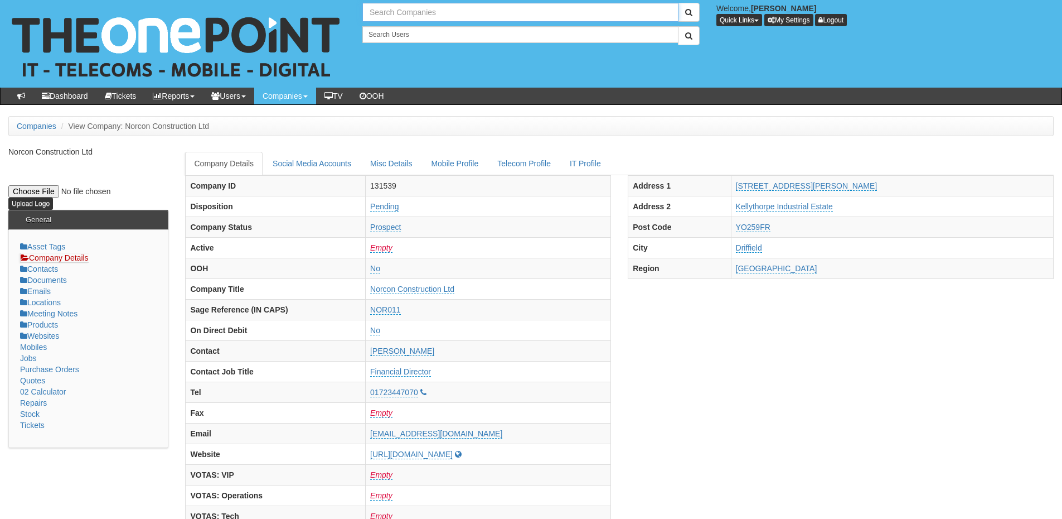
click at [376, 13] on input "text" at bounding box center [520, 12] width 316 height 19
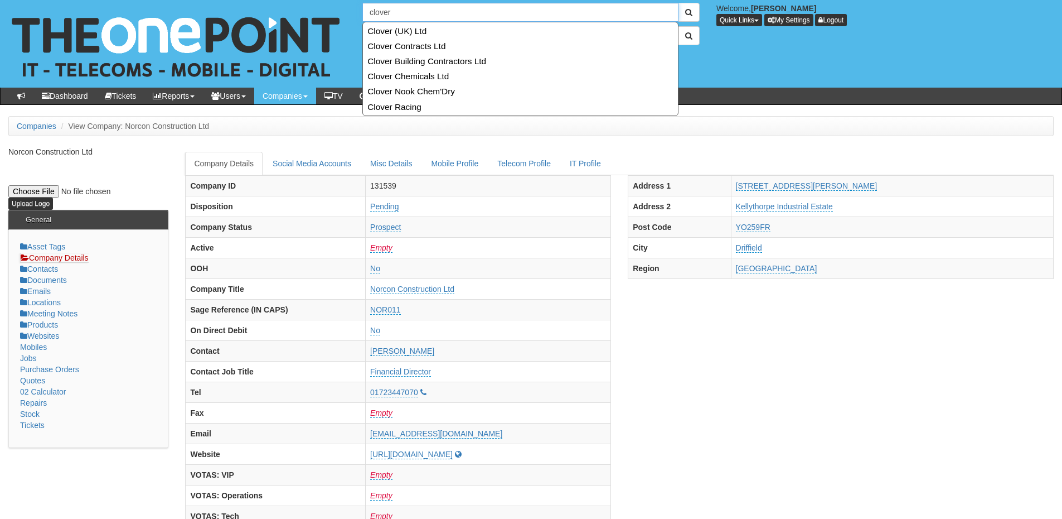
drag, startPoint x: 398, startPoint y: 12, endPoint x: 335, endPoint y: 13, distance: 63.0
click at [335, 13] on div "6 results are available, use up and down arrow keys to navigate. clover Welcome…" at bounding box center [531, 44] width 1079 height 88
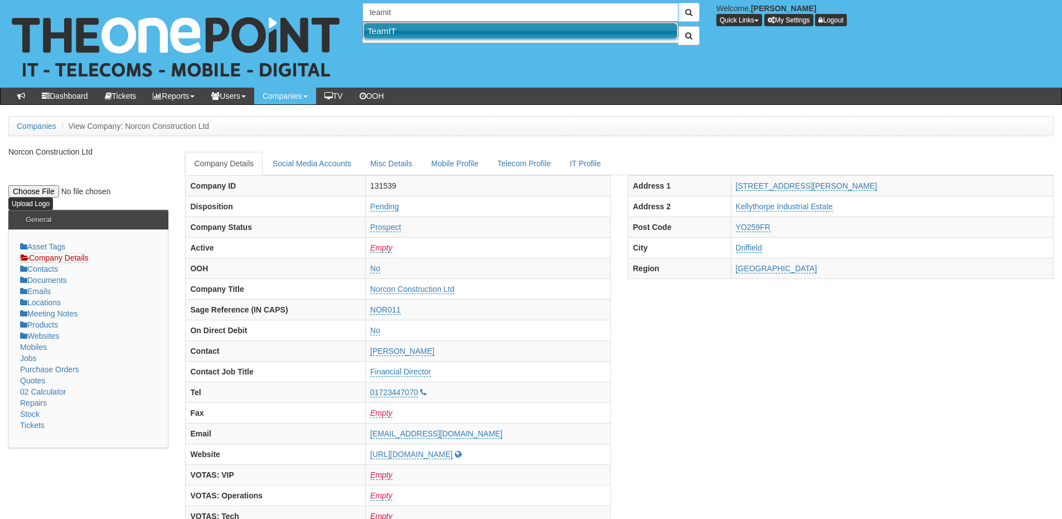
click at [386, 32] on link "TeamIT" at bounding box center [521, 31] width 314 height 16
type input "TeamIT"
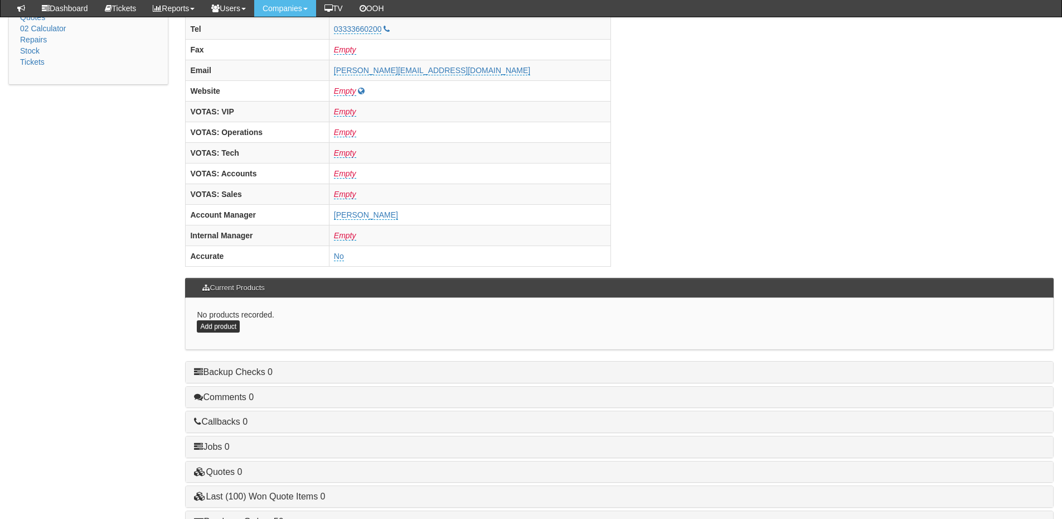
scroll to position [464, 0]
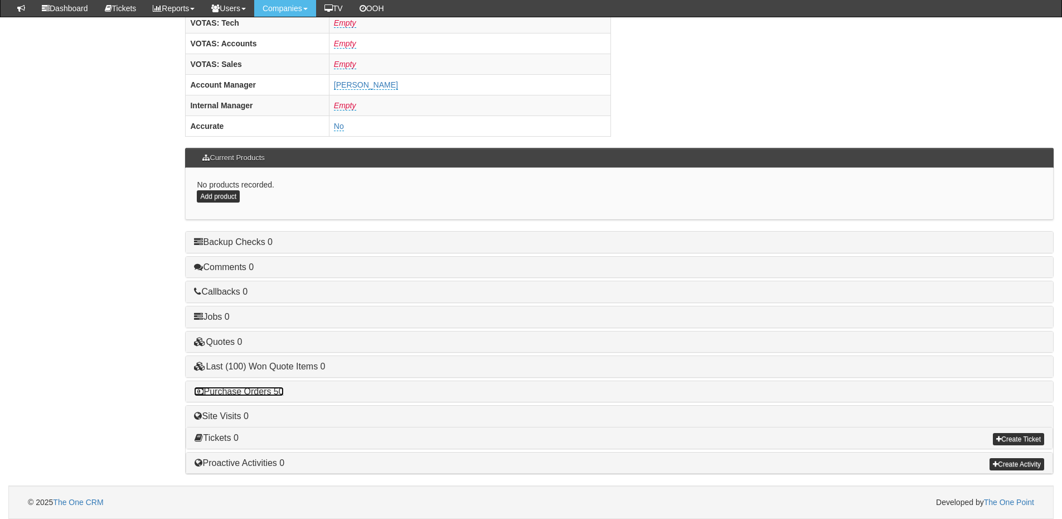
click at [268, 388] on link "Purchase Orders 50" at bounding box center [238, 390] width 89 height 9
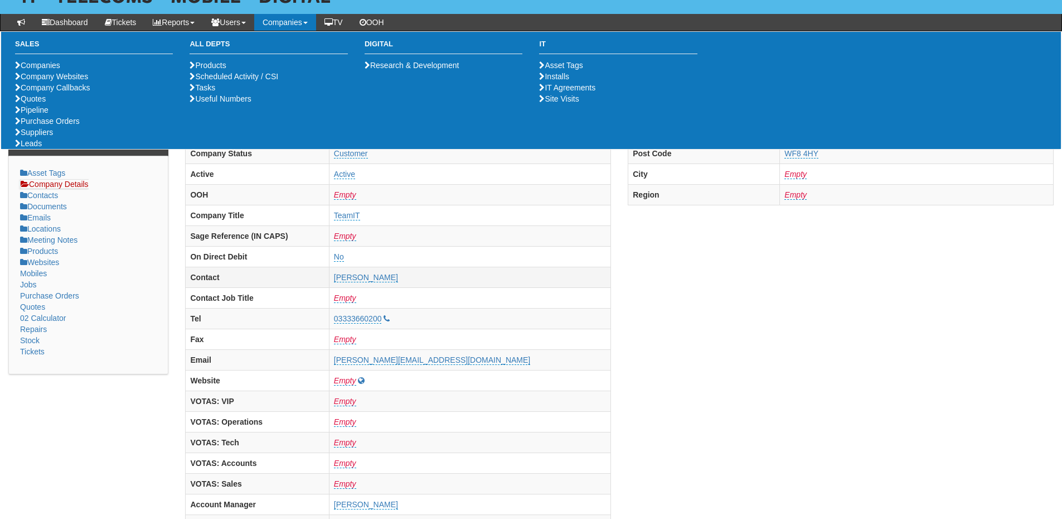
scroll to position [0, 0]
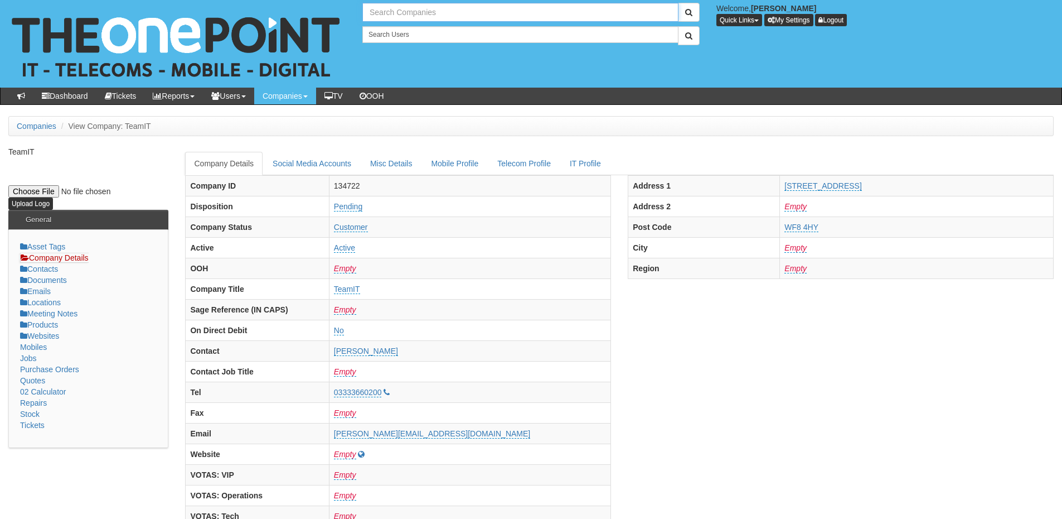
click at [395, 7] on input "text" at bounding box center [520, 12] width 316 height 19
click at [398, 38] on link "TDR Training" at bounding box center [521, 31] width 314 height 16
type input "TDR Training"
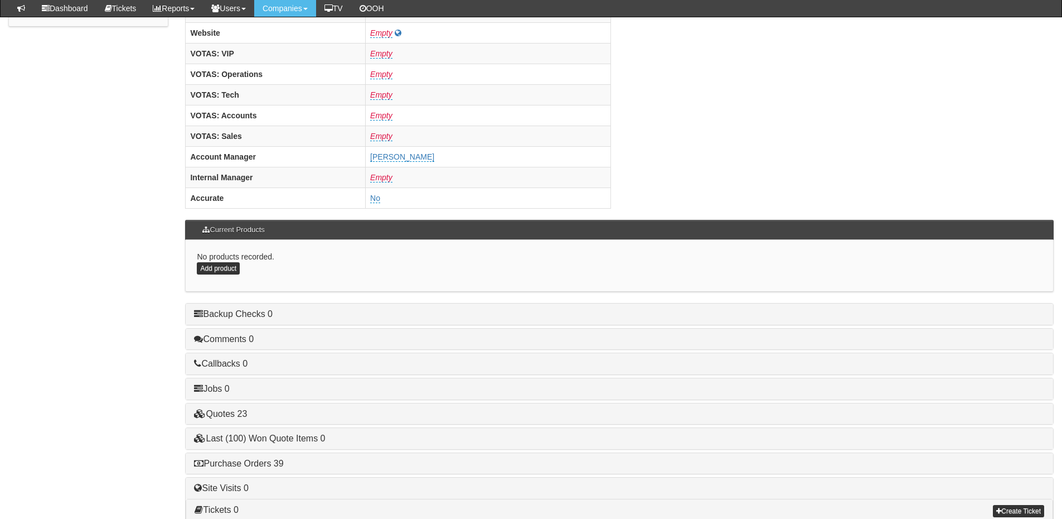
scroll to position [446, 0]
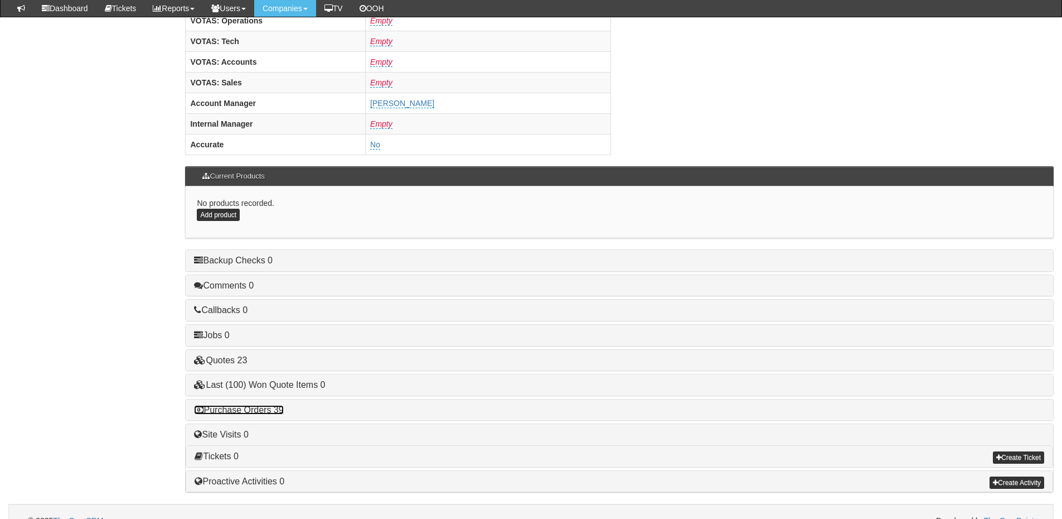
drag, startPoint x: 252, startPoint y: 407, endPoint x: 315, endPoint y: 413, distance: 63.3
click at [252, 407] on link "Purchase Orders 39" at bounding box center [238, 409] width 89 height 9
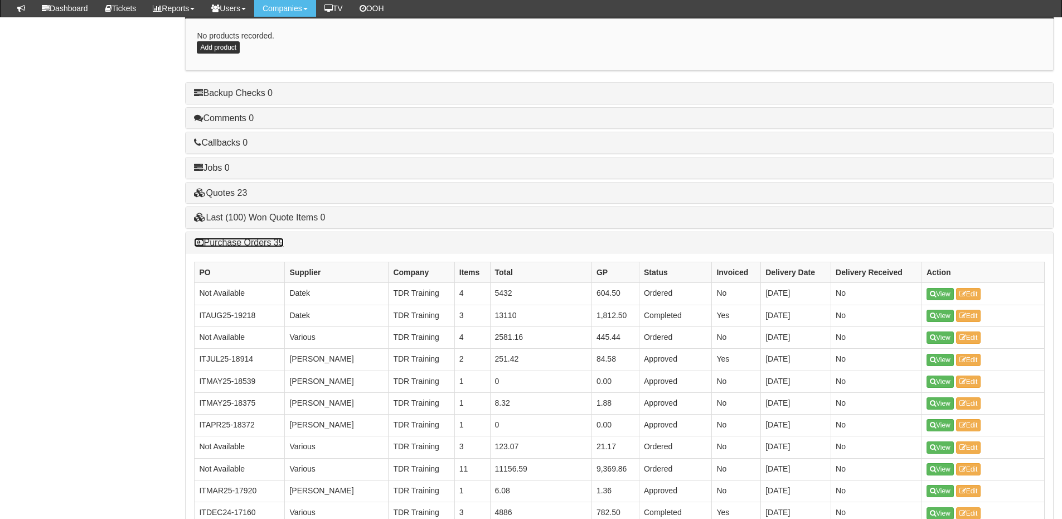
scroll to position [613, 0]
click at [242, 246] on link "Purchase Orders 39" at bounding box center [238, 242] width 89 height 9
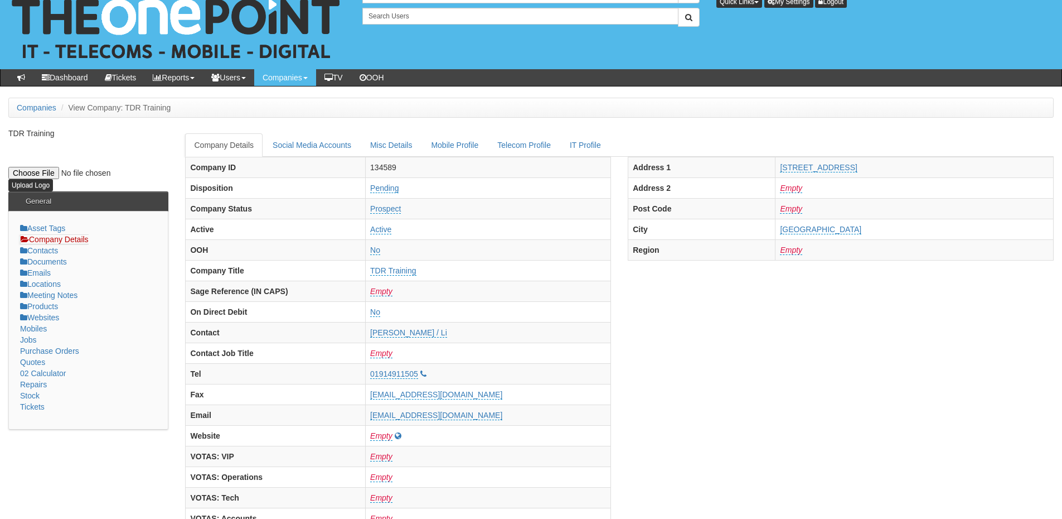
scroll to position [0, 0]
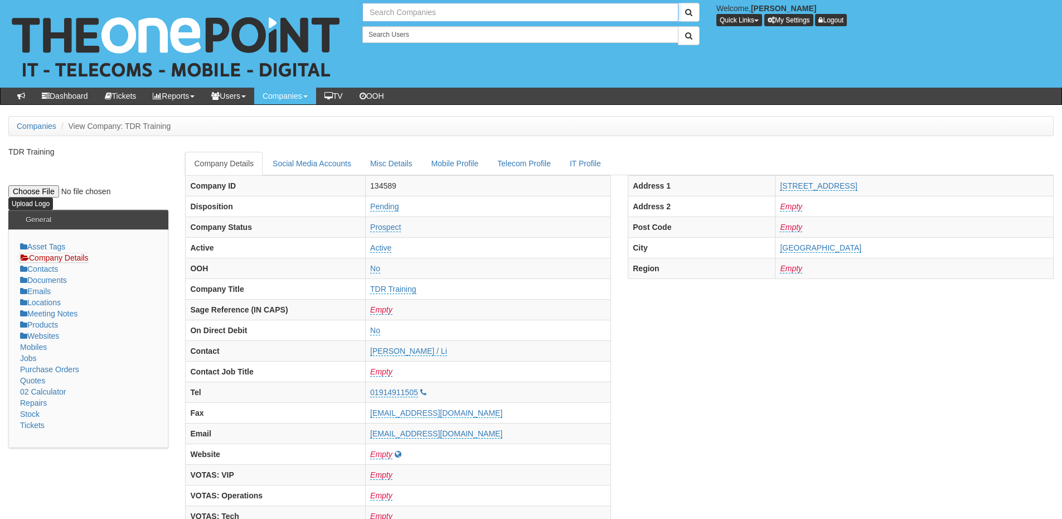
click at [405, 16] on input "text" at bounding box center [520, 12] width 316 height 19
click at [403, 32] on link "TeamIT" at bounding box center [521, 31] width 314 height 16
type input "TeamIT"
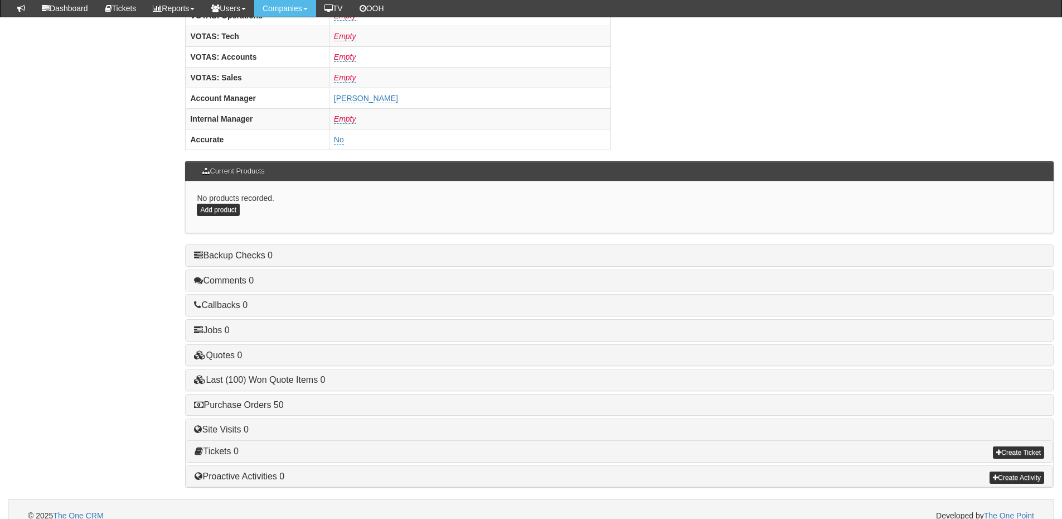
scroll to position [464, 0]
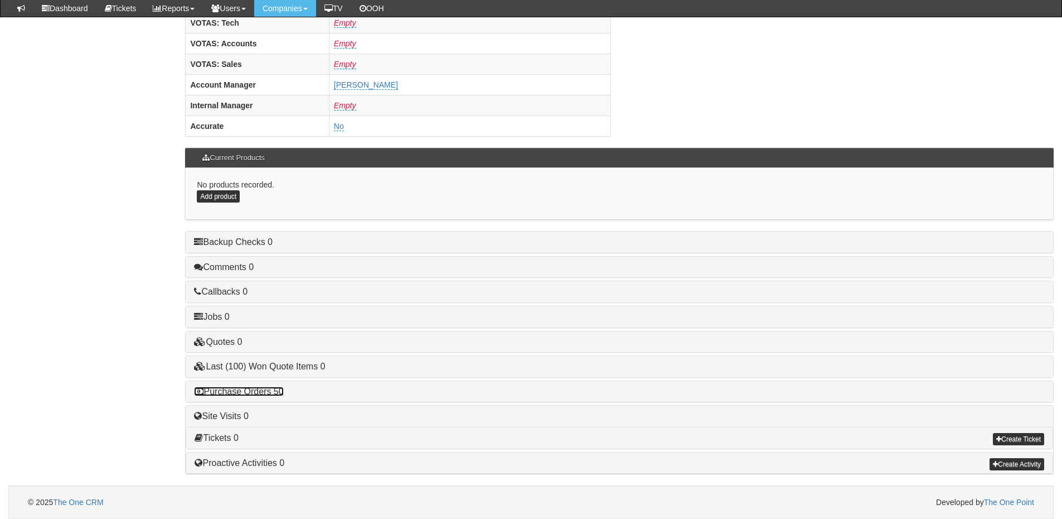
drag, startPoint x: 264, startPoint y: 390, endPoint x: 274, endPoint y: 384, distance: 12.1
click at [264, 390] on link "Purchase Orders 50" at bounding box center [238, 390] width 89 height 9
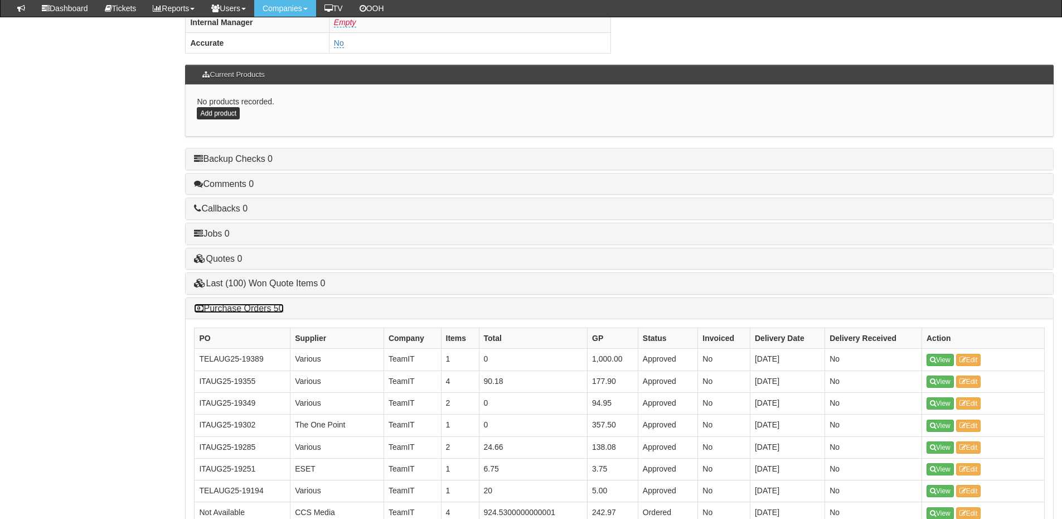
scroll to position [632, 0]
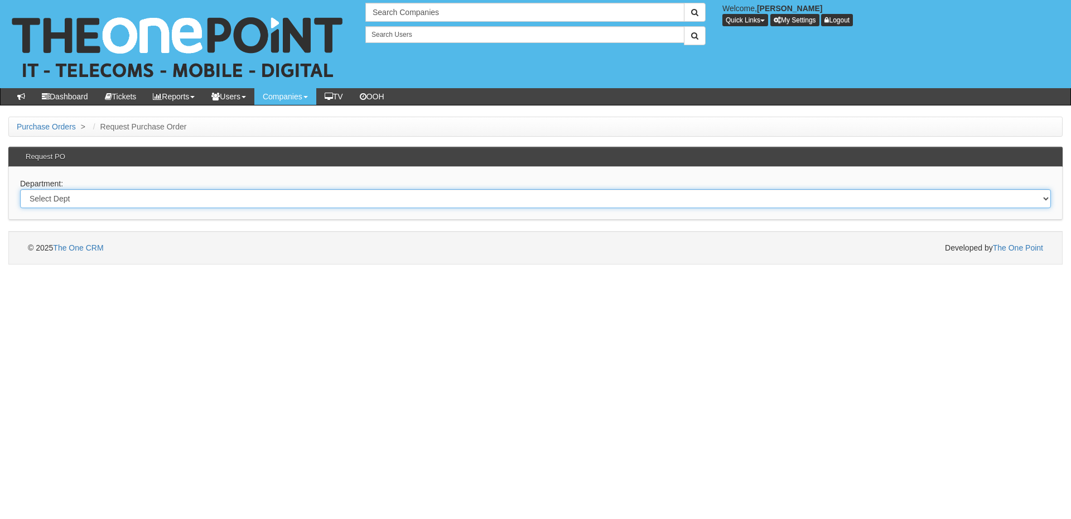
click at [85, 200] on select "Select Dept Digital Internal IT Mobiles Marketing Telecoms" at bounding box center [535, 198] width 1030 height 19
click at [75, 264] on html "× Send Email × Add Appointment × Create Ticket × Create Proactive Activity × Ad…" at bounding box center [535, 132] width 1071 height 264
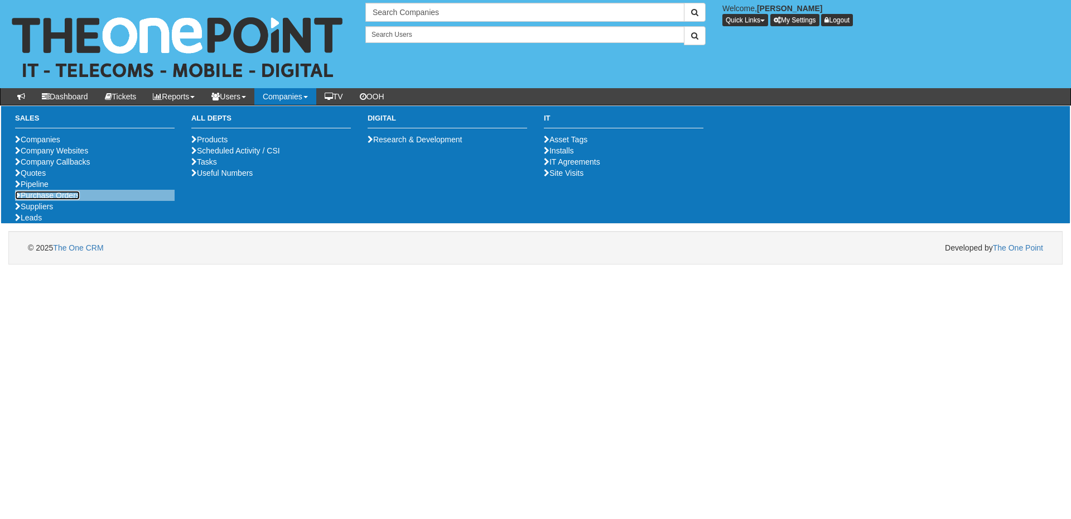
click at [45, 200] on link "Purchase Orders" at bounding box center [47, 195] width 65 height 9
